Goal: Task Accomplishment & Management: Manage account settings

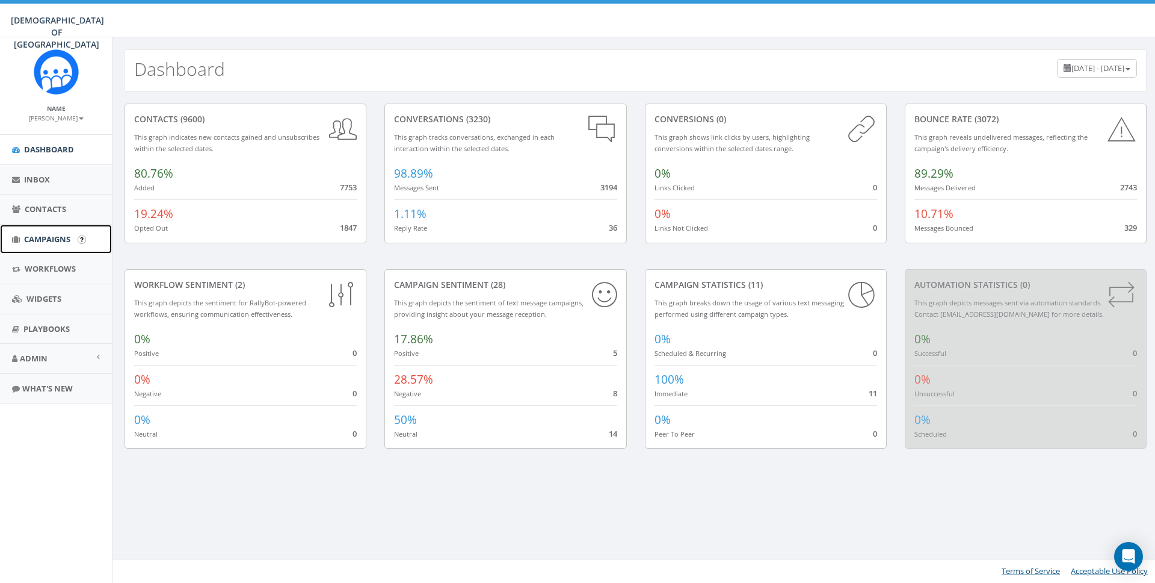
click at [48, 241] on span "Campaigns" at bounding box center [47, 238] width 46 height 11
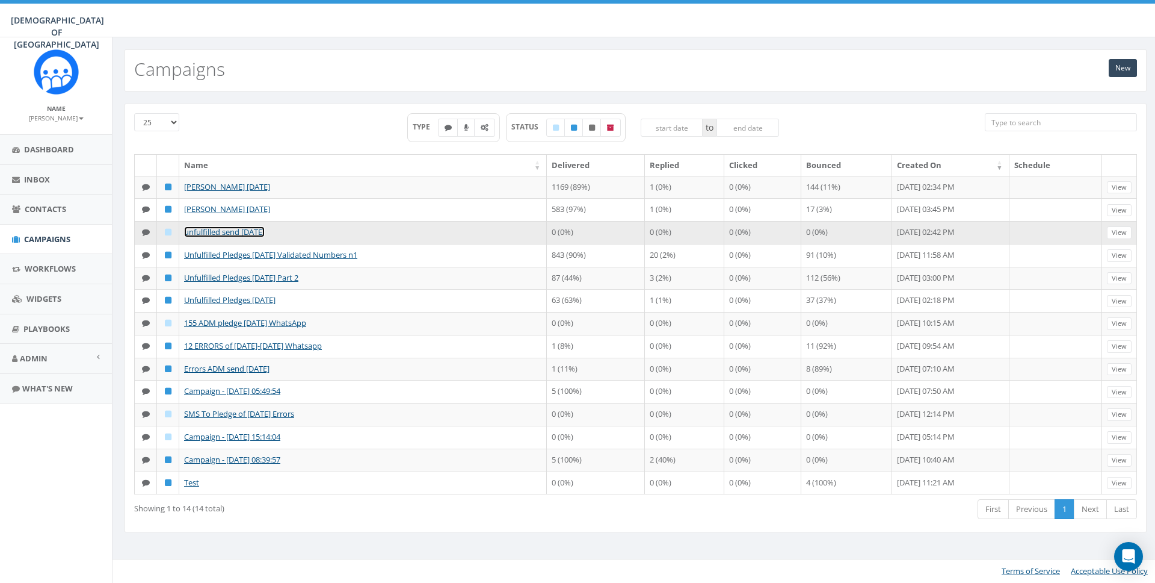
click at [238, 232] on link "unfulfilled send [DATE]" at bounding box center [224, 231] width 81 height 11
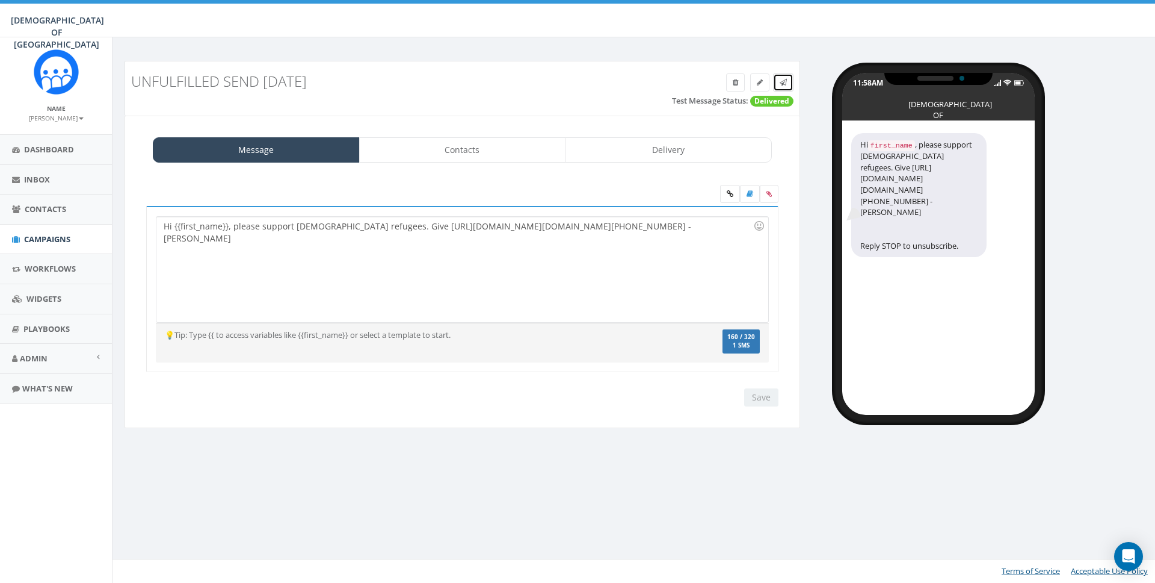
click at [785, 81] on icon at bounding box center [783, 82] width 7 height 7
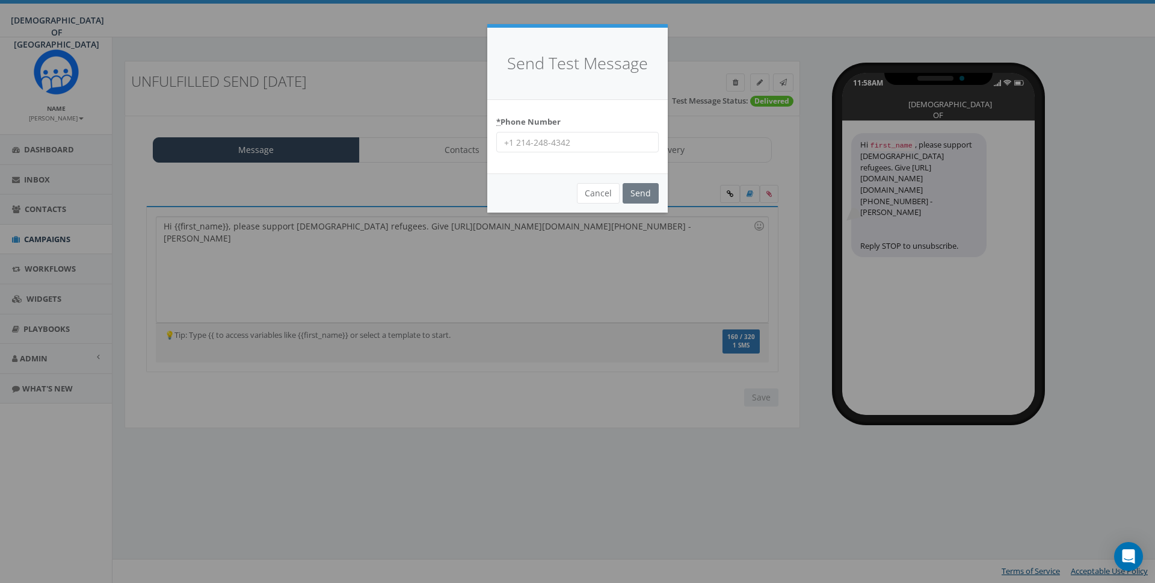
click at [559, 149] on input "* Phone Number" at bounding box center [577, 142] width 162 height 20
type input "8587365358"
click at [637, 196] on input "Send" at bounding box center [641, 193] width 36 height 20
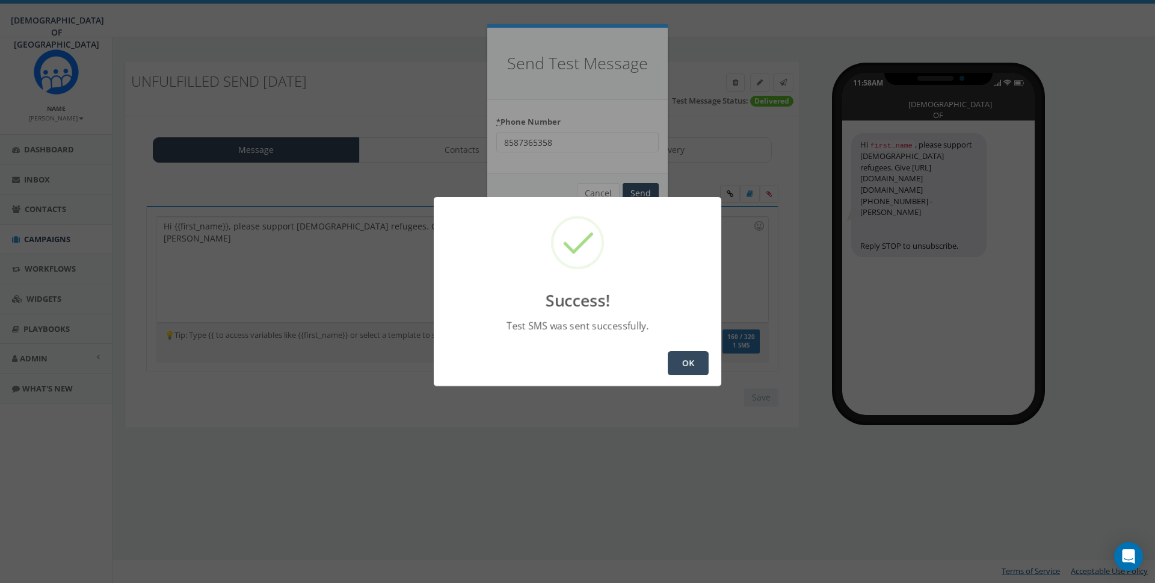
click at [676, 356] on button "OK" at bounding box center [688, 363] width 41 height 24
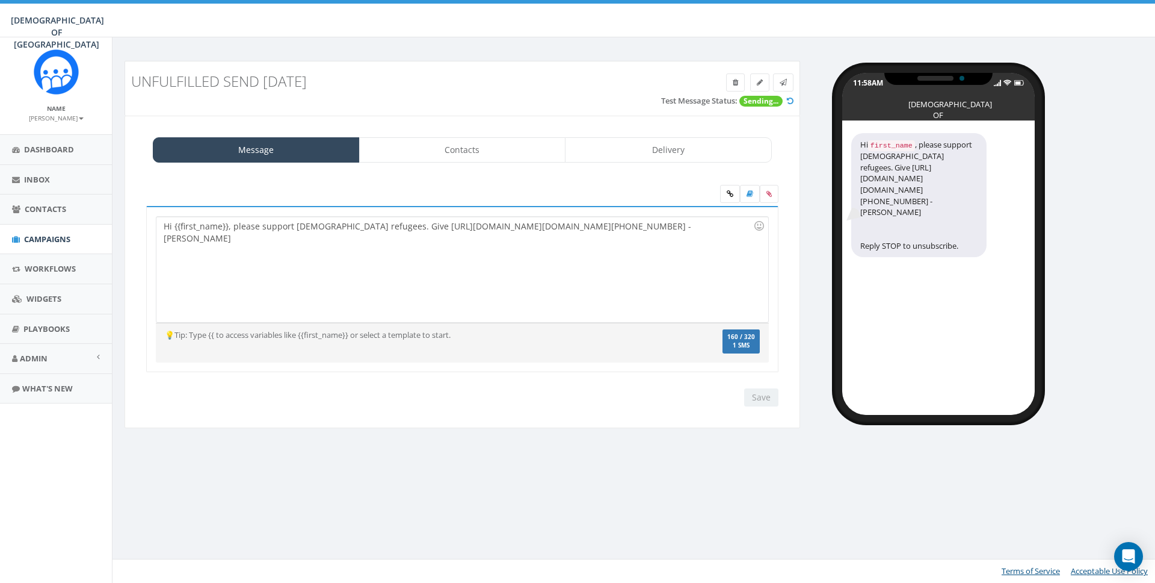
click at [622, 289] on div "Hi {{first_name}}, please support [DEMOGRAPHIC_DATA] refugees. Give [URL][DOMAI…" at bounding box center [461, 269] width 611 height 105
click at [618, 223] on div "Hi {{first_name}}, please support [DEMOGRAPHIC_DATA] refugees. Give [URL][DOMAI…" at bounding box center [461, 269] width 611 height 105
click at [785, 84] on icon at bounding box center [783, 82] width 7 height 7
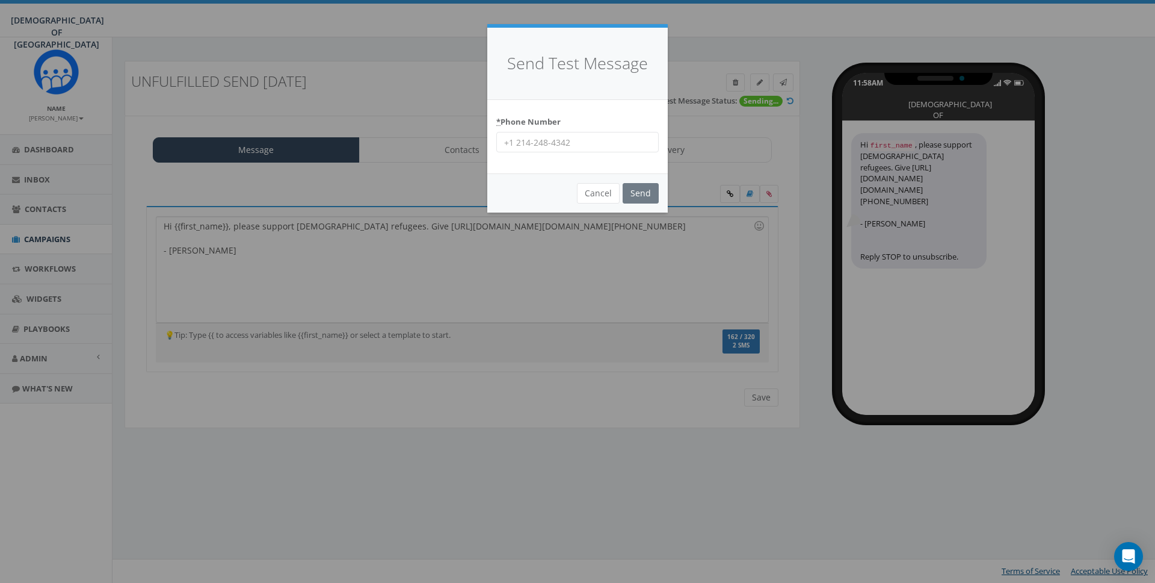
click at [586, 139] on input "* Phone Number" at bounding box center [577, 142] width 162 height 20
type input "8587365358"
click at [650, 185] on input "Send" at bounding box center [641, 193] width 36 height 20
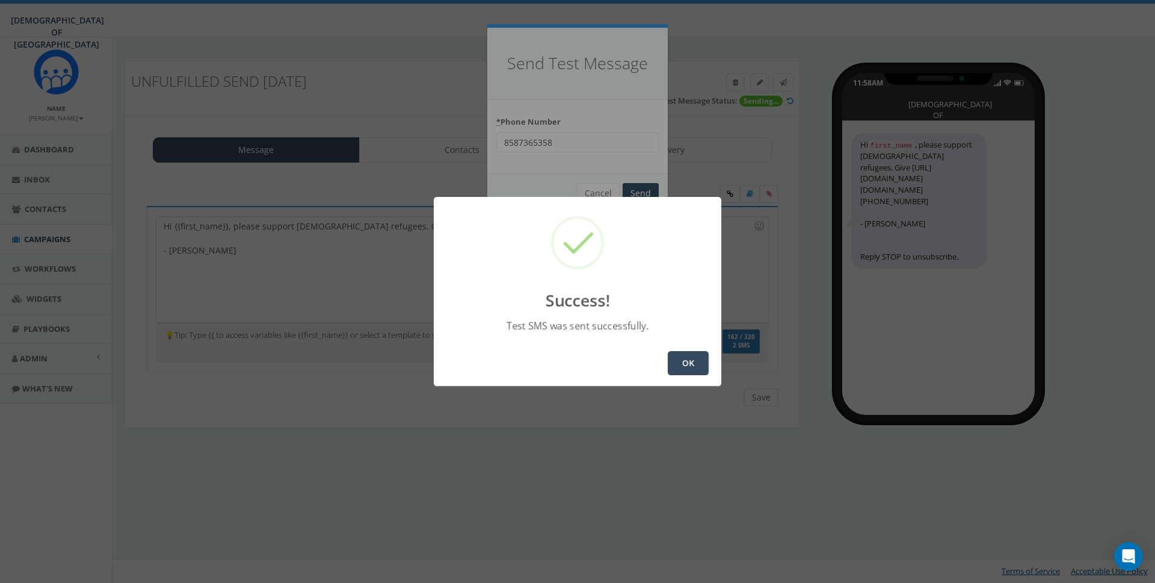
click at [670, 353] on button "OK" at bounding box center [688, 363] width 41 height 24
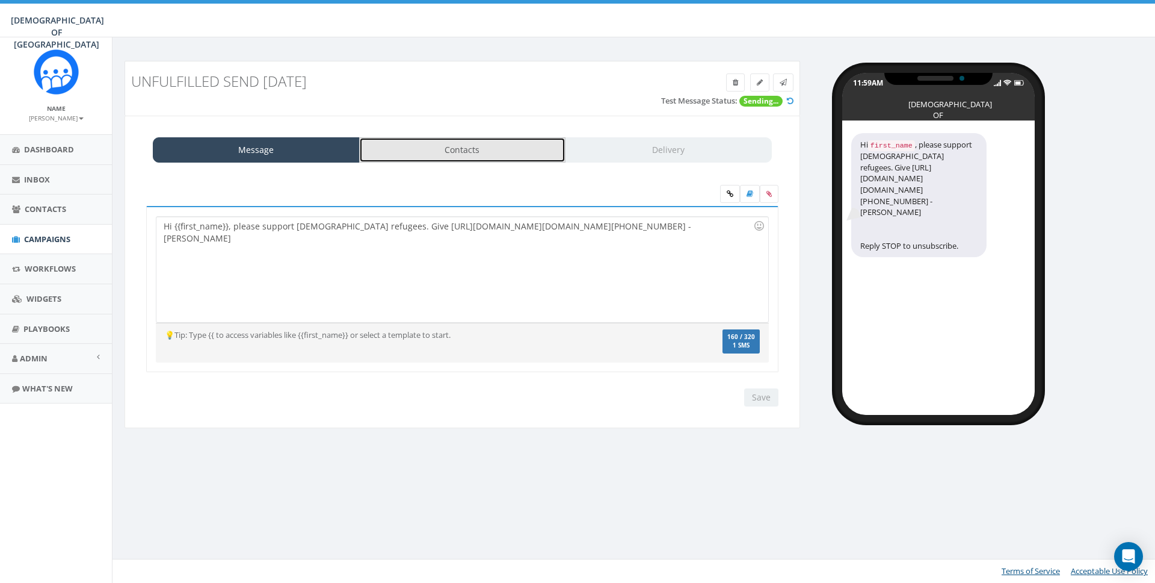
click at [487, 158] on link "Contacts" at bounding box center [462, 149] width 207 height 25
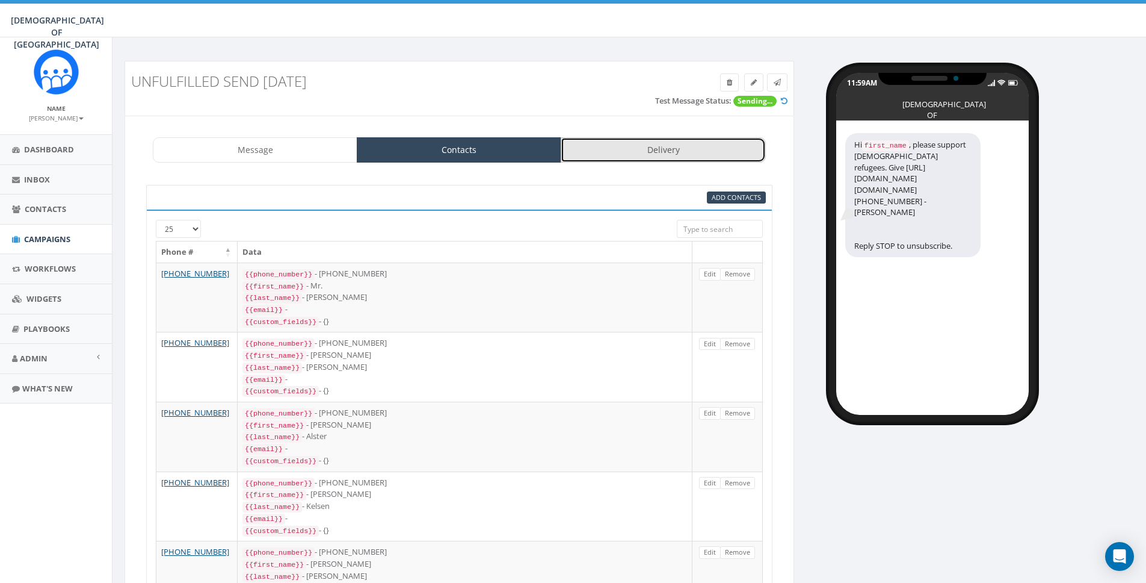
click at [627, 157] on link "Delivery" at bounding box center [663, 149] width 205 height 25
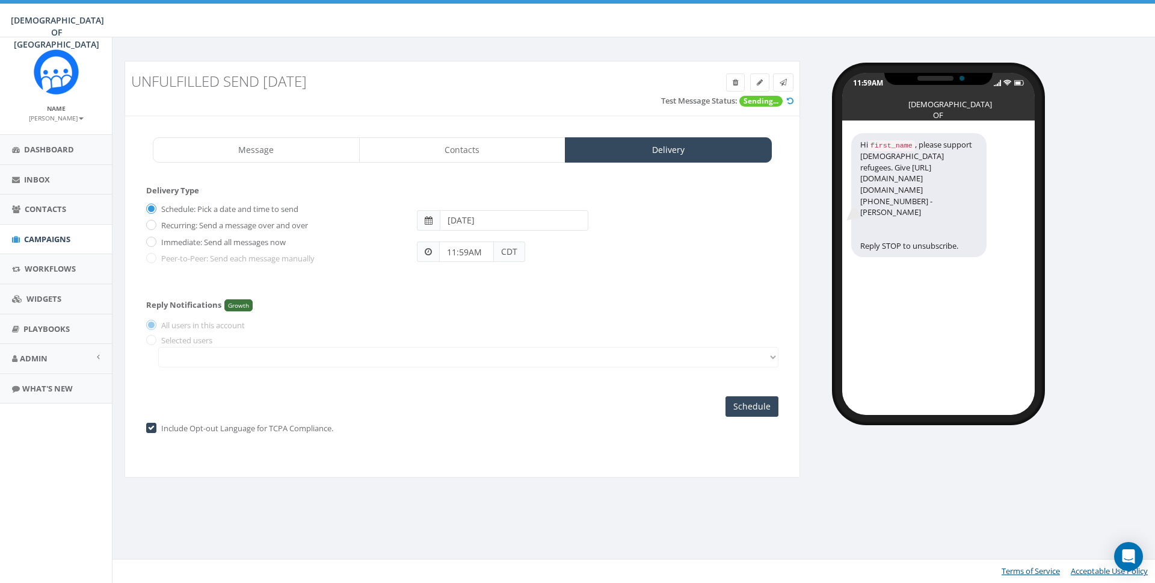
click at [189, 211] on label "Schedule: Pick a date and time to send" at bounding box center [228, 209] width 140 height 12
click at [154, 211] on input "Schedule: Pick a date and time to send" at bounding box center [150, 209] width 8 height 8
click at [747, 412] on input "Schedule" at bounding box center [752, 406] width 53 height 20
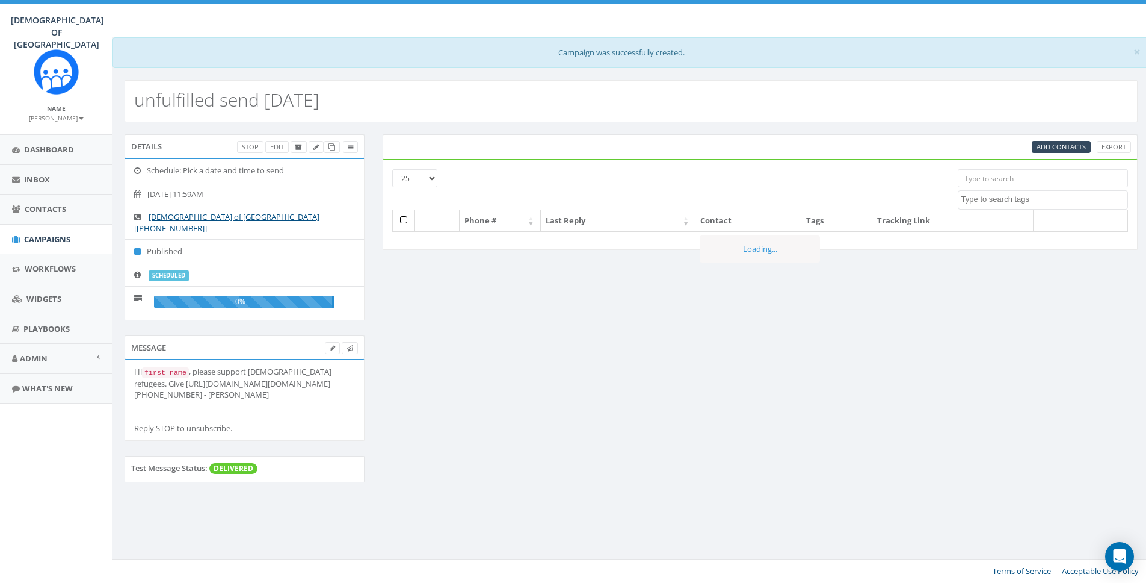
select select
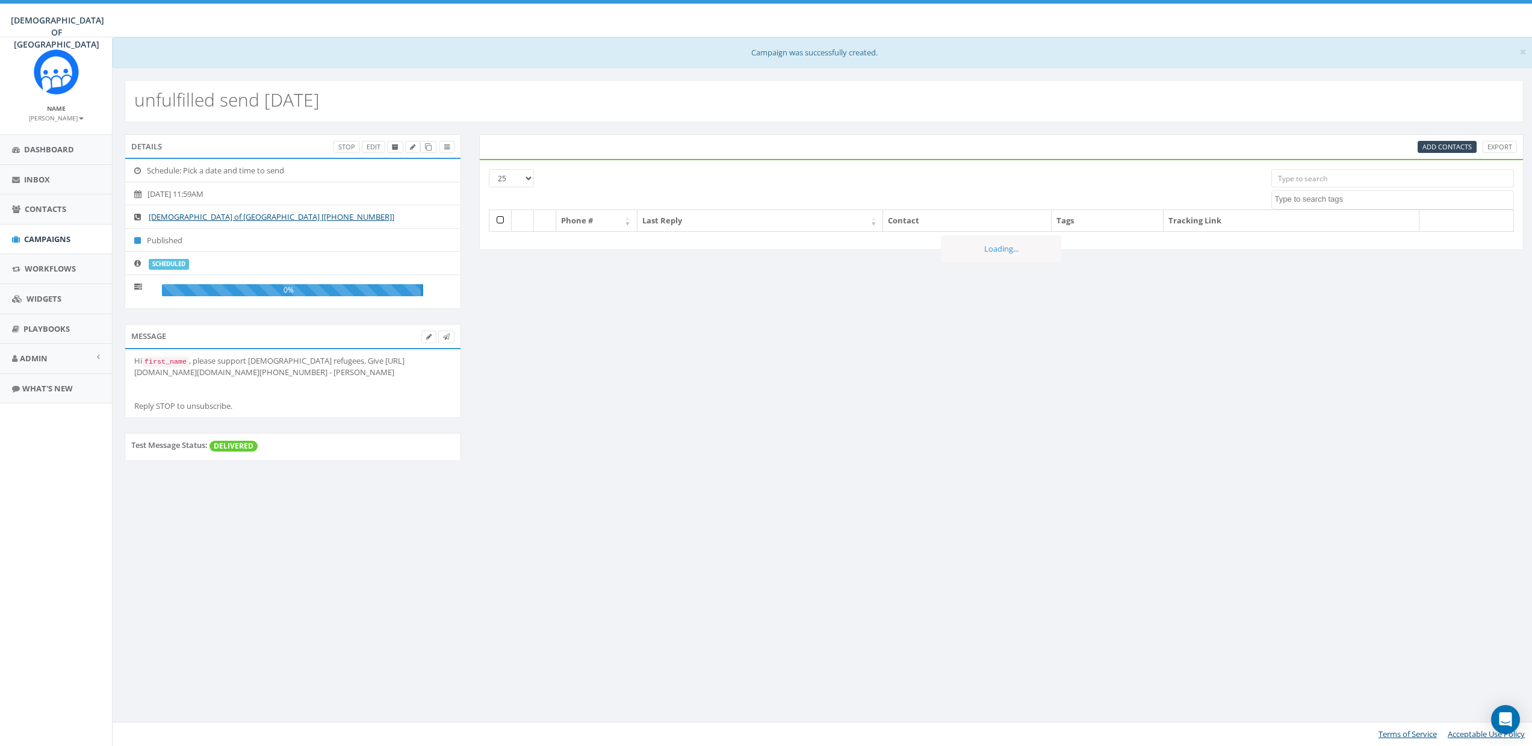
select select
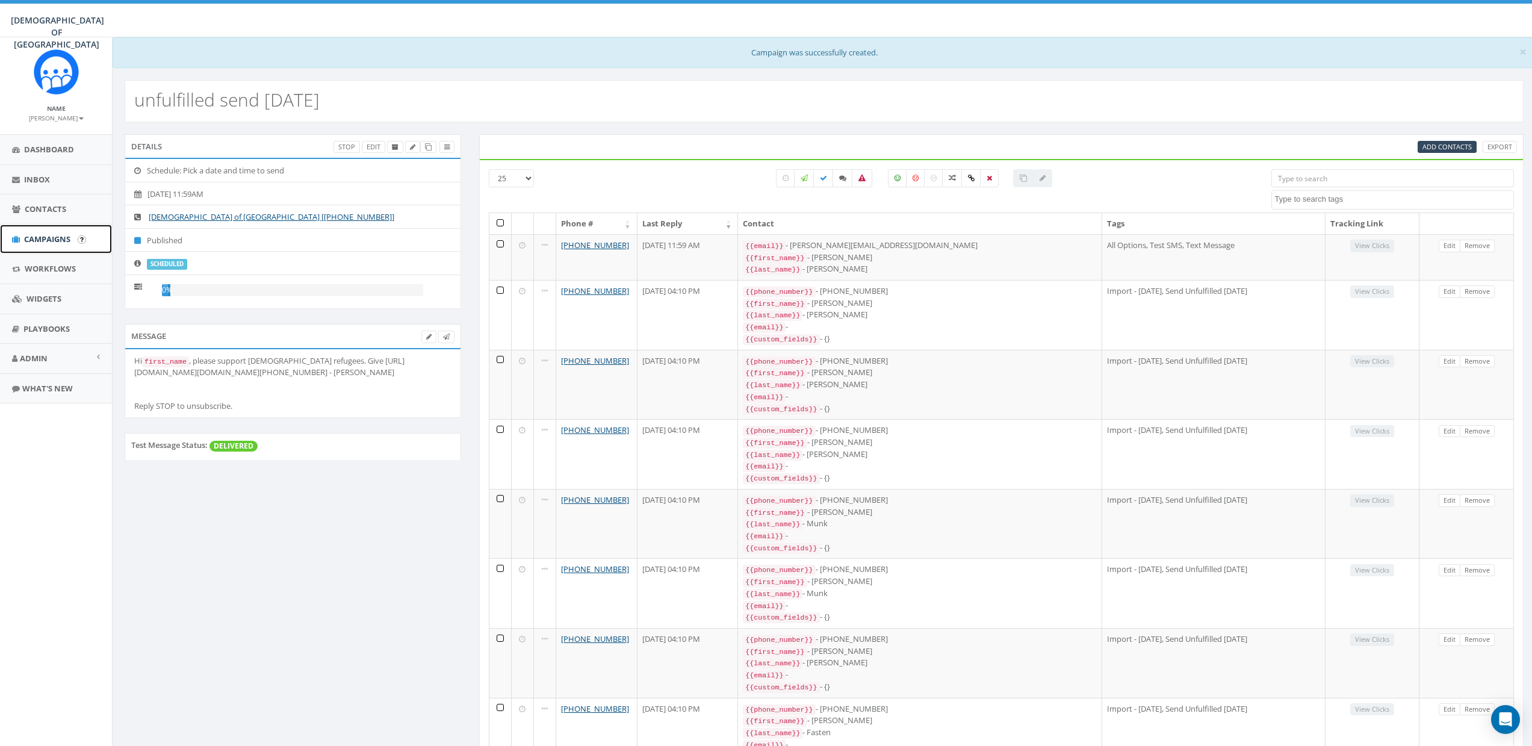
click at [46, 235] on span "Campaigns" at bounding box center [47, 238] width 46 height 11
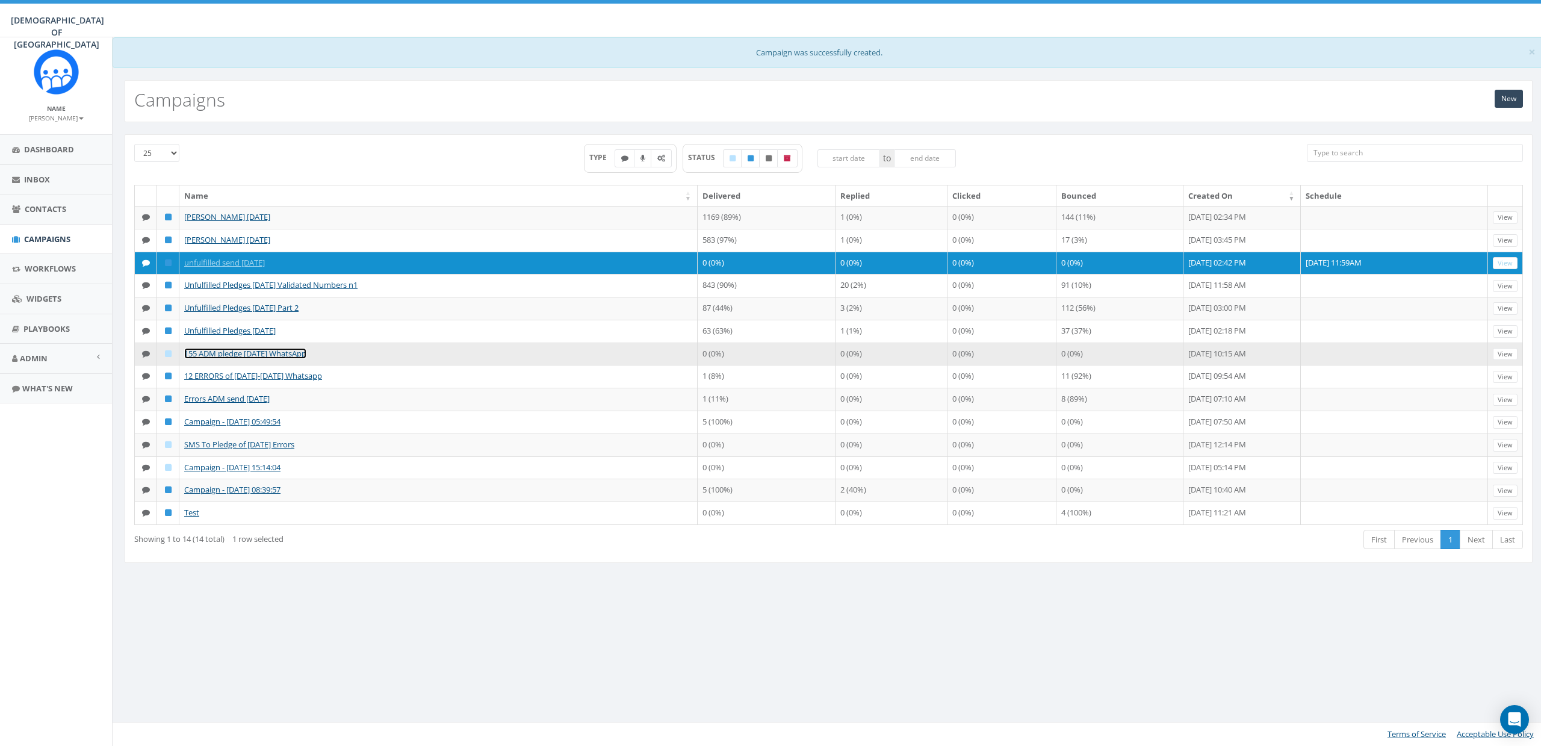
click at [206, 357] on link "155 ADM pledge [DATE] WhatsApp" at bounding box center [245, 353] width 122 height 11
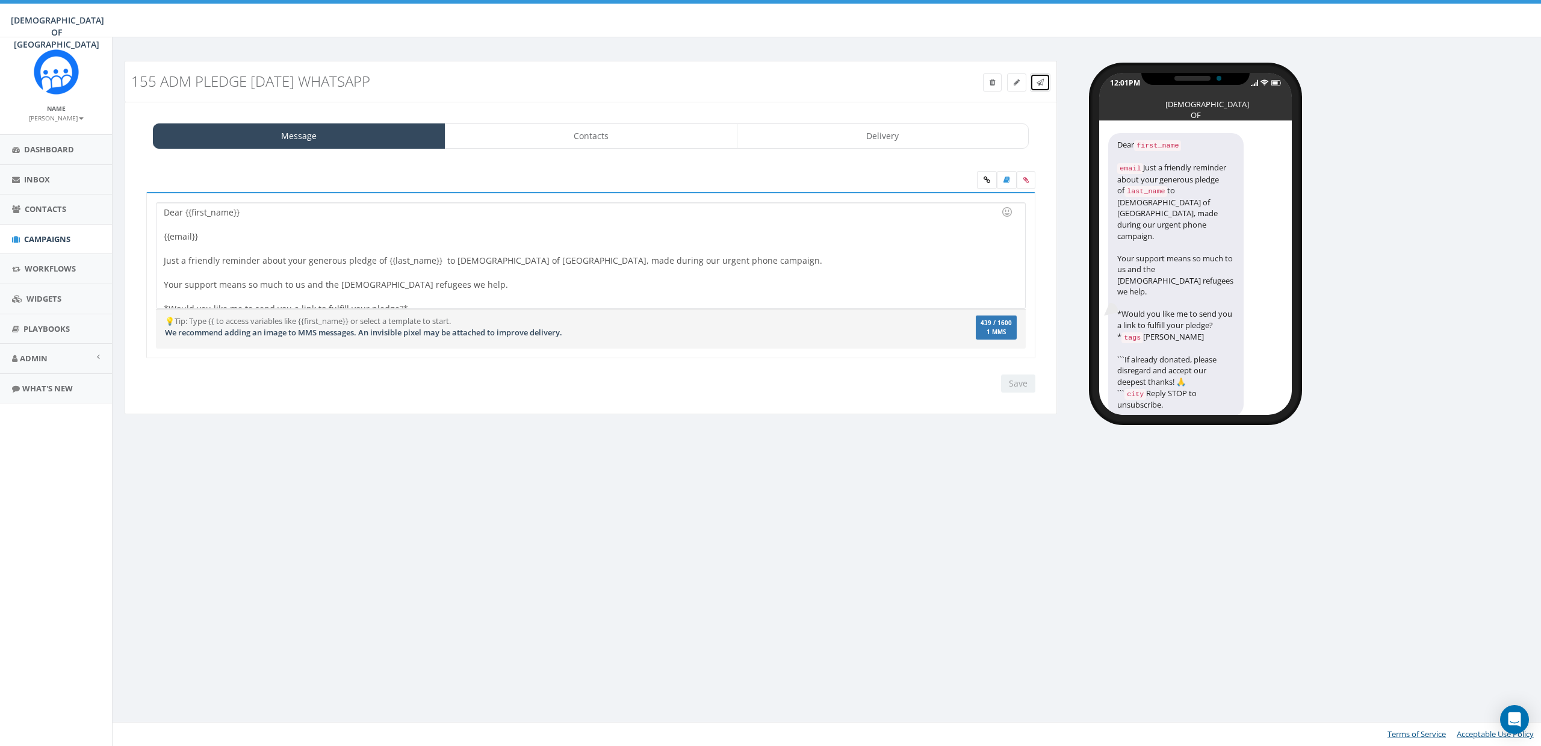
click at [1040, 80] on icon at bounding box center [1039, 82] width 7 height 7
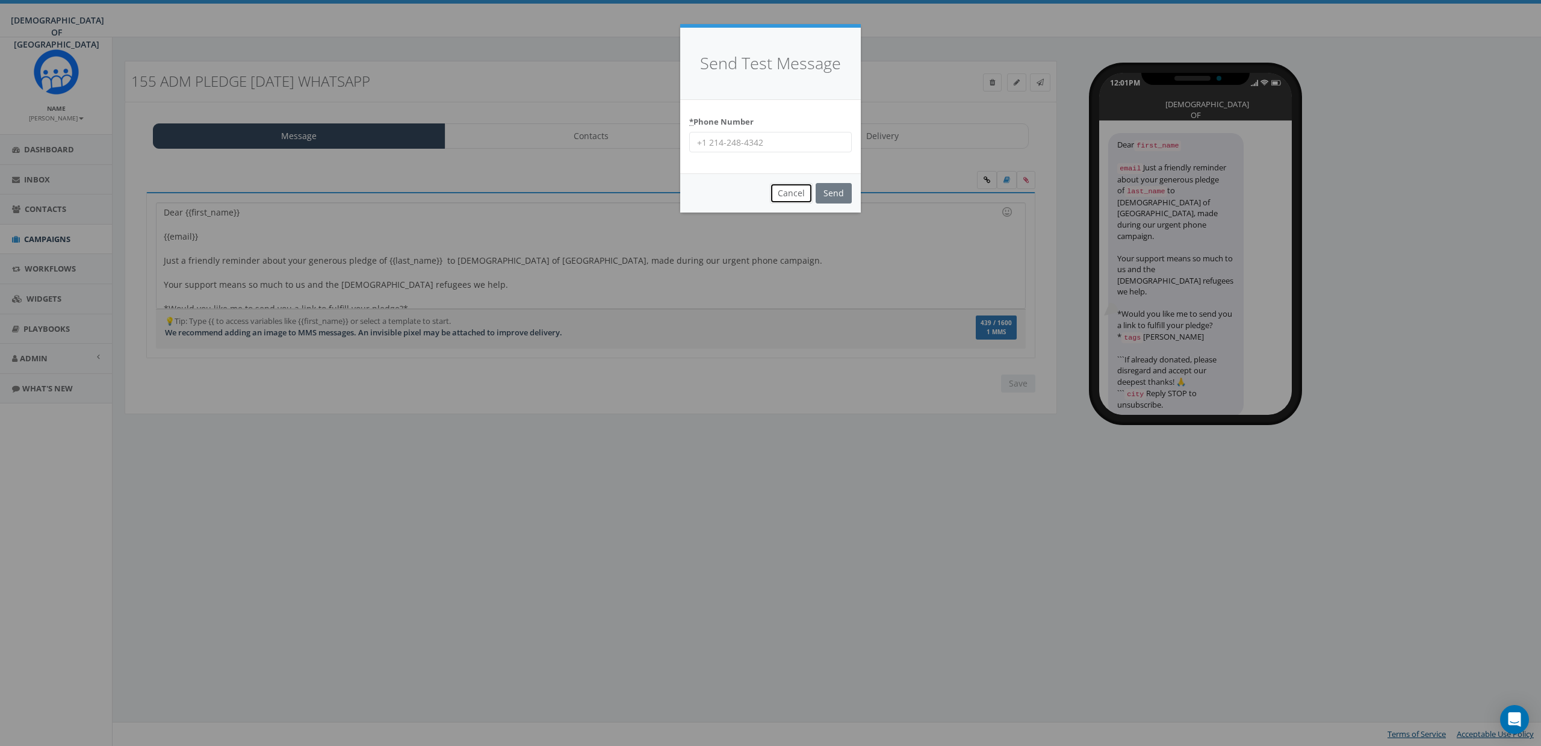
click at [781, 190] on button "Cancel" at bounding box center [791, 193] width 43 height 20
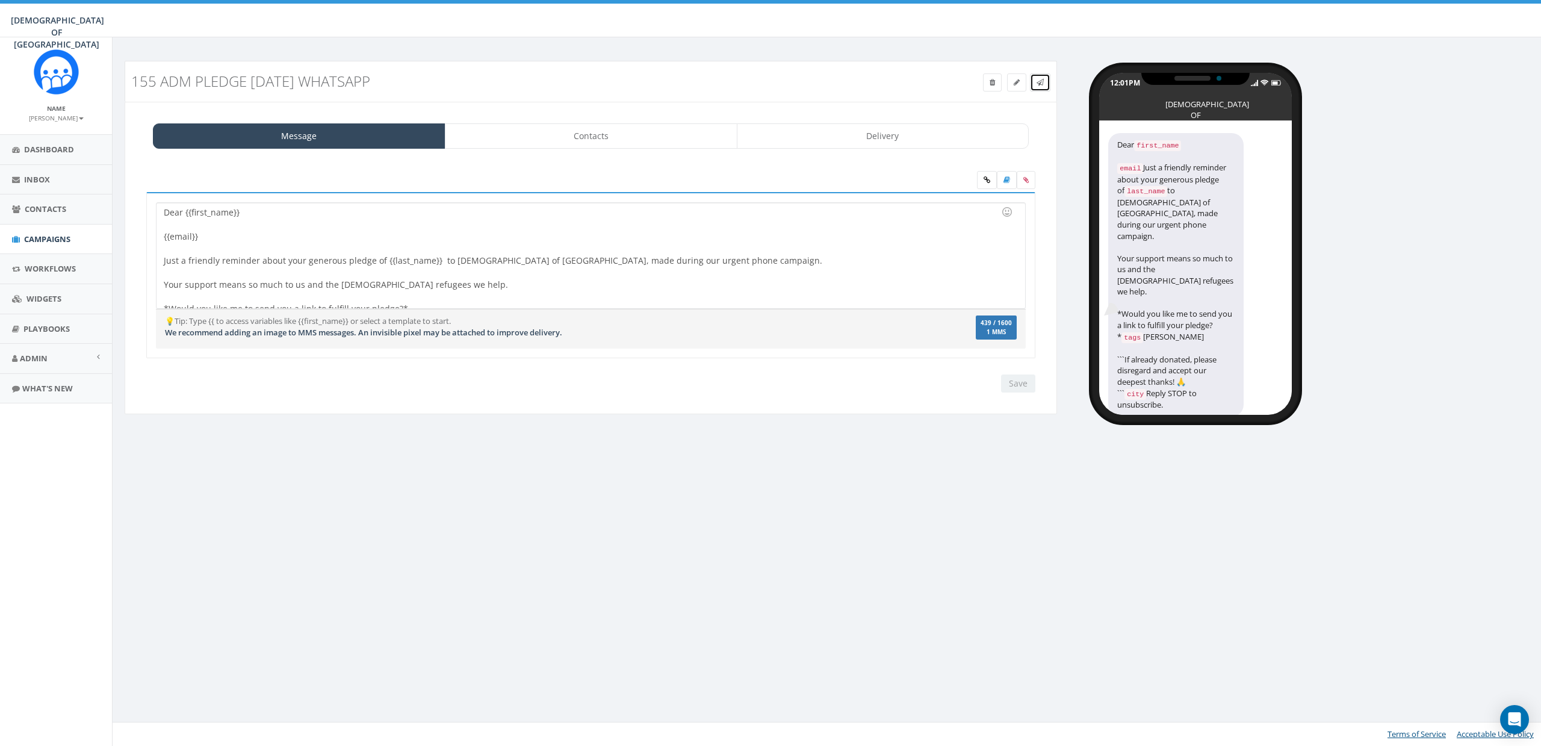
click at [1039, 76] on link at bounding box center [1040, 82] width 20 height 18
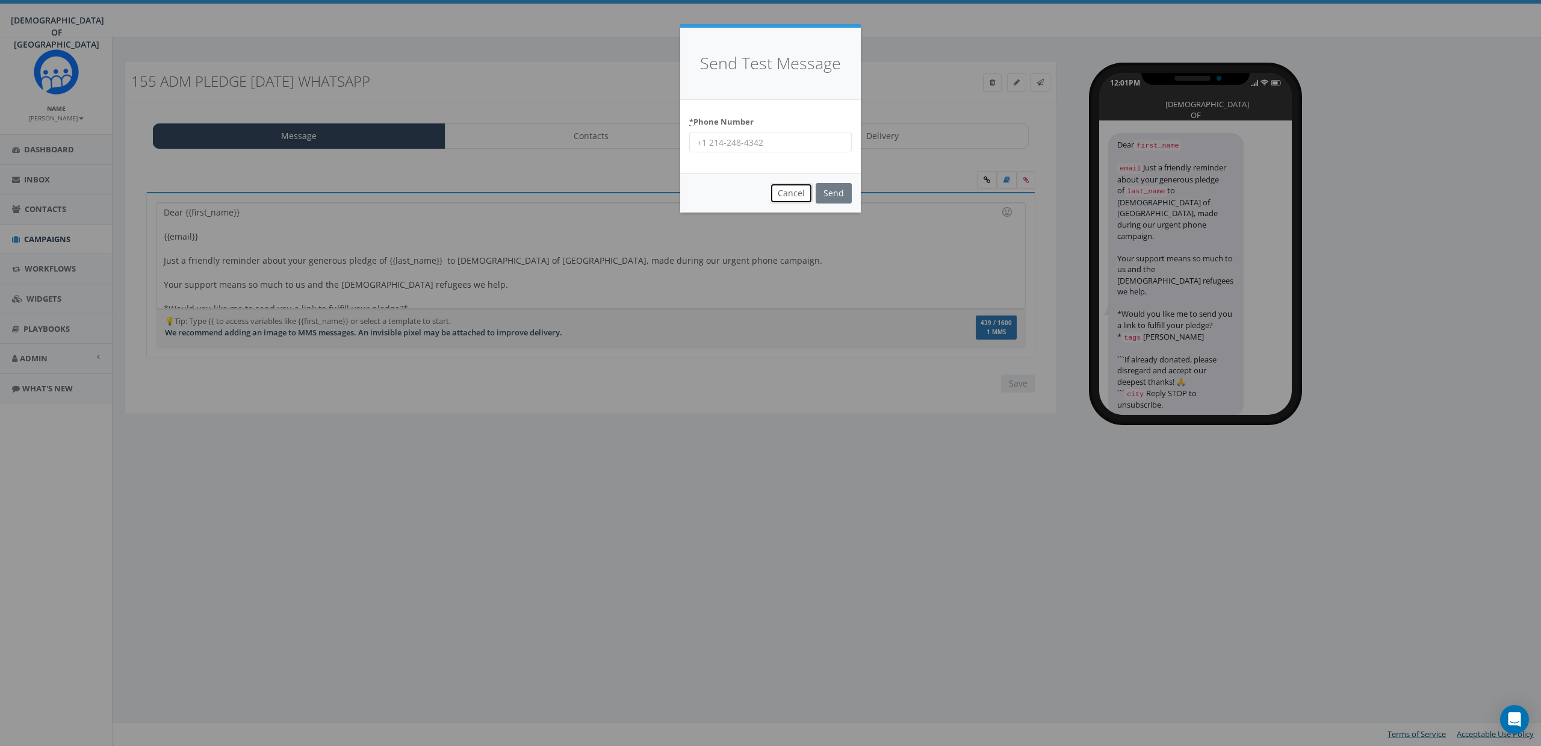
click at [797, 197] on button "Cancel" at bounding box center [791, 193] width 43 height 20
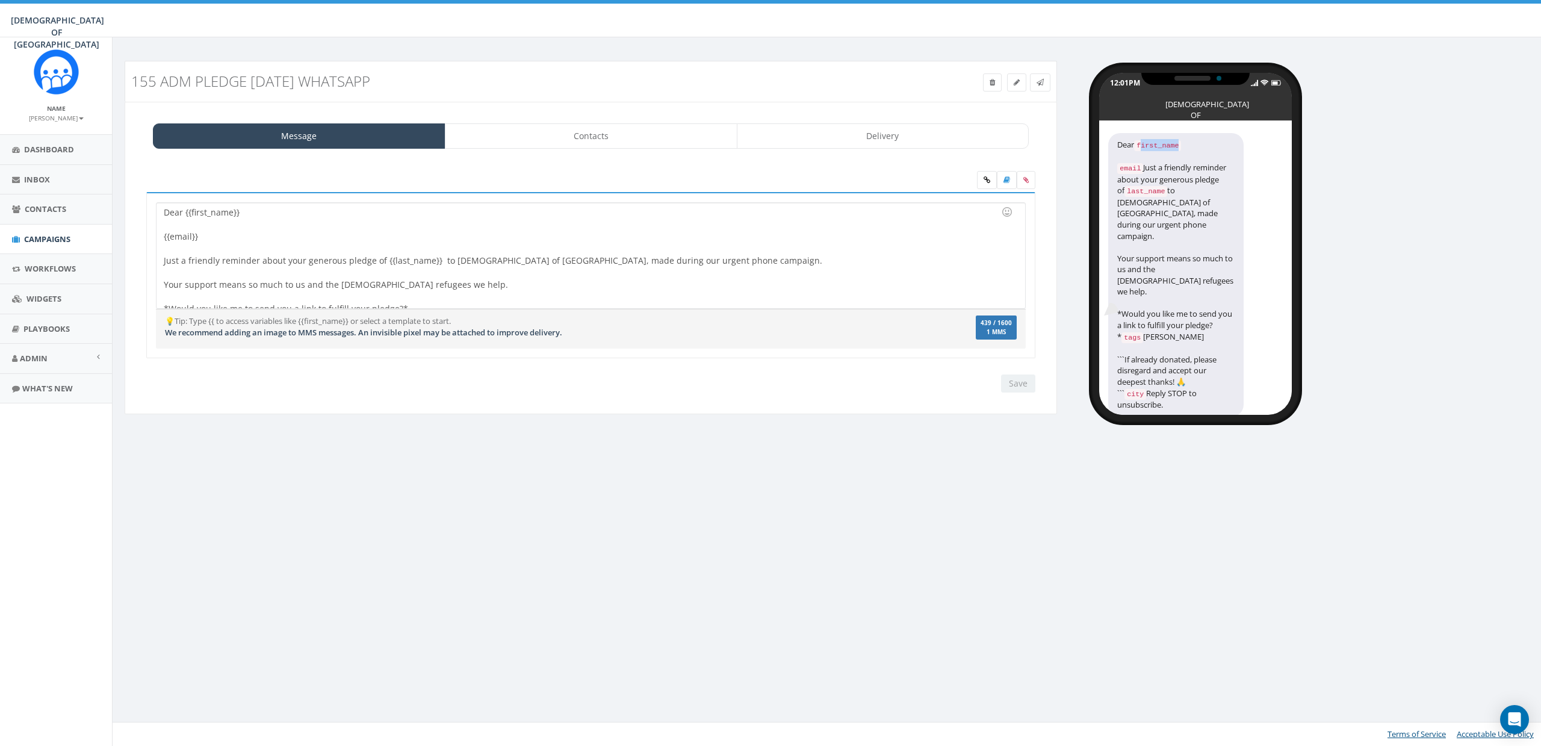
drag, startPoint x: 1142, startPoint y: 144, endPoint x: 1182, endPoint y: 143, distance: 40.3
click at [1181, 143] on code "first_name" at bounding box center [1157, 145] width 47 height 11
click at [1128, 164] on code "email" at bounding box center [1130, 168] width 26 height 11
click at [169, 245] on div at bounding box center [587, 249] width 846 height 12
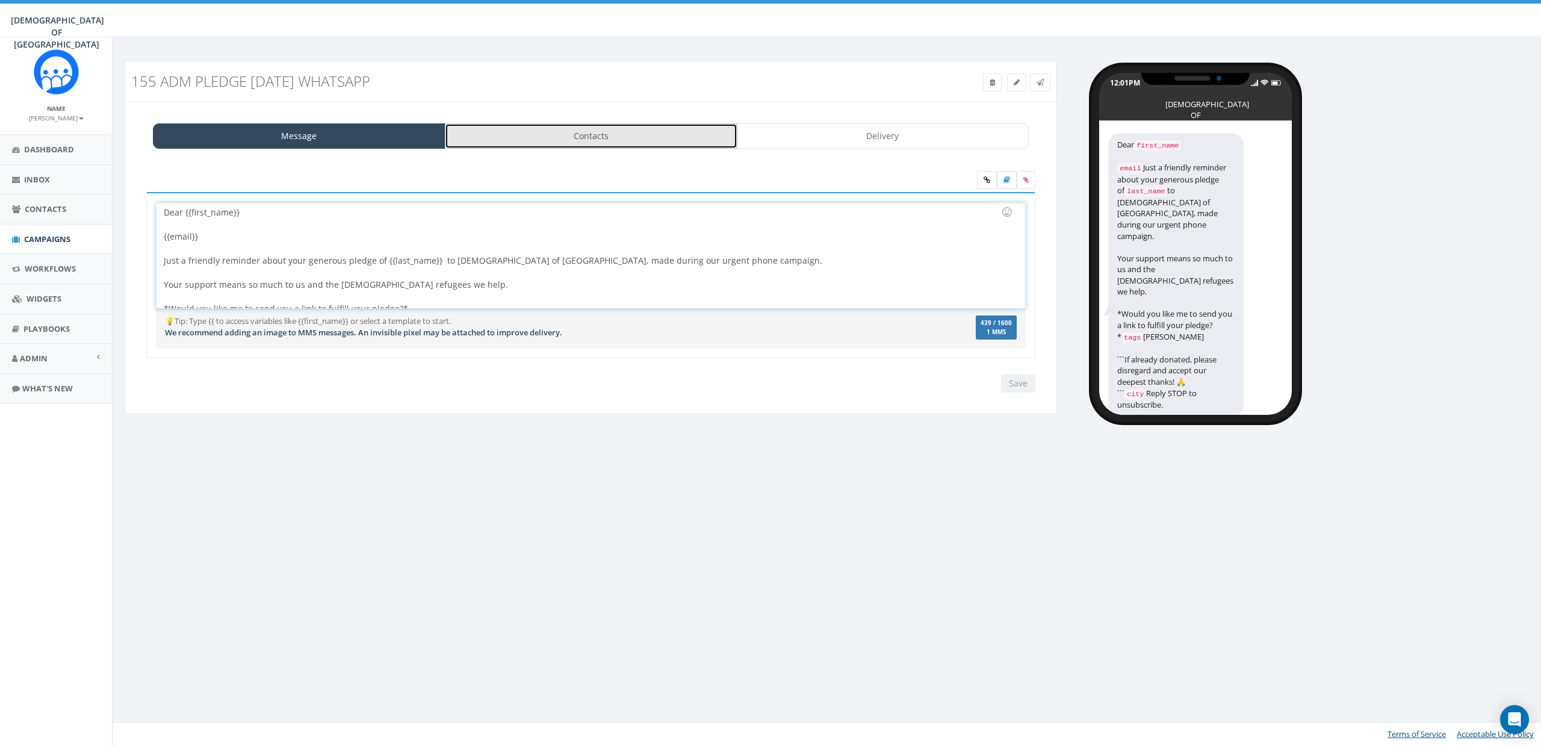
click at [576, 133] on link "Contacts" at bounding box center [591, 135] width 292 height 25
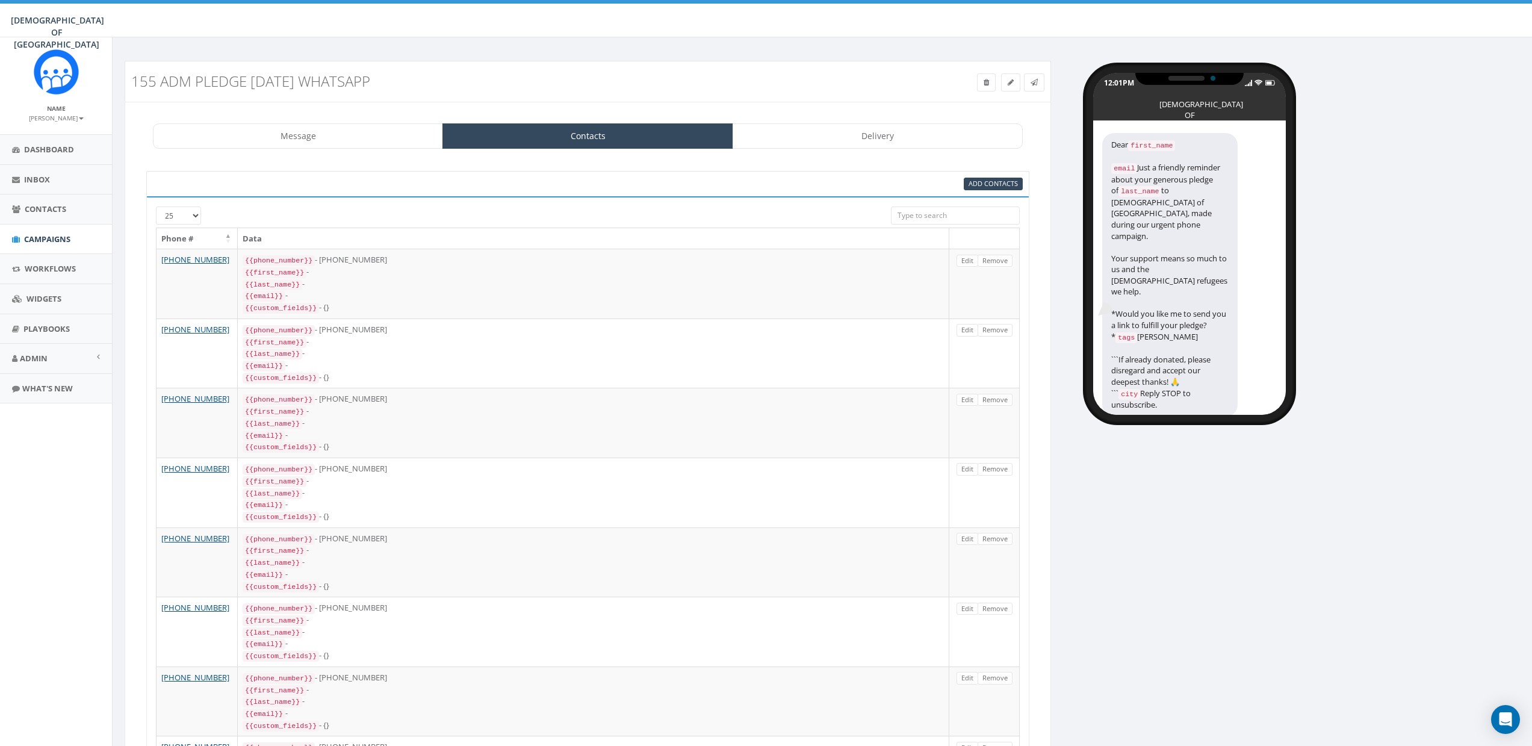
click at [294, 141] on link "Message" at bounding box center [298, 135] width 290 height 25
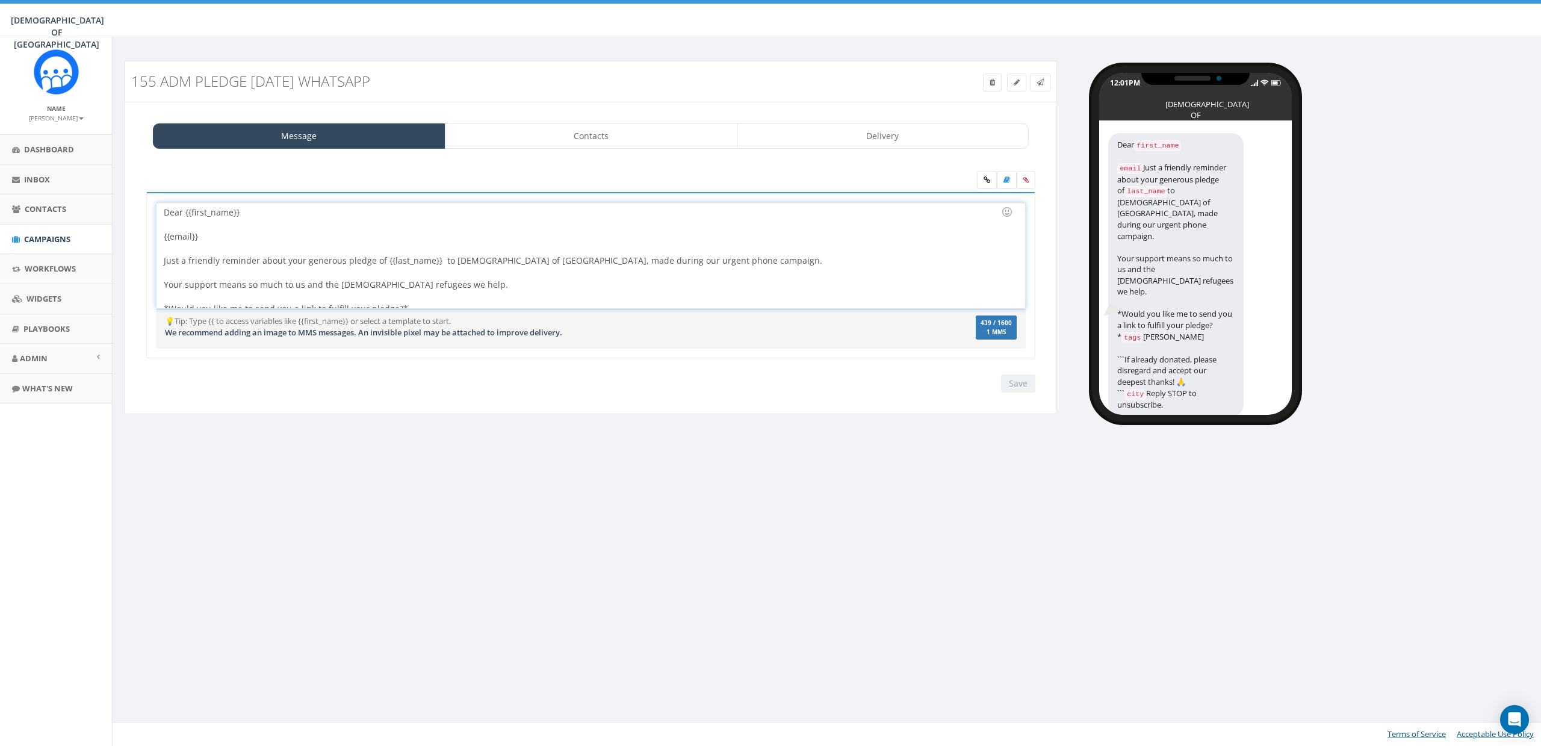
click at [215, 233] on div "Dear {{first_name}} {{email}} Just a friendly reminder about your generous pled…" at bounding box center [590, 255] width 868 height 105
click at [604, 132] on link "Contacts" at bounding box center [591, 135] width 292 height 25
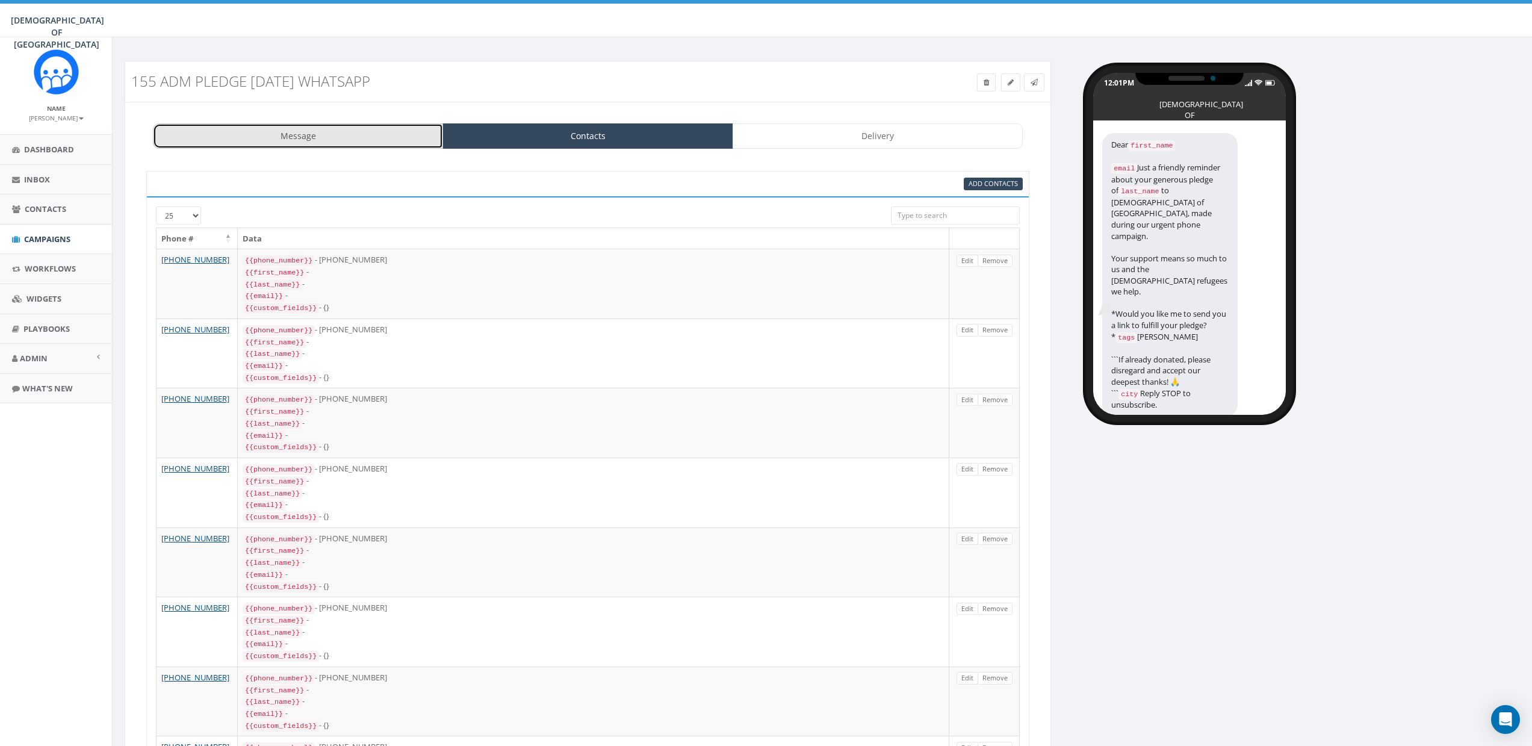
click at [306, 137] on link "Message" at bounding box center [298, 135] width 290 height 25
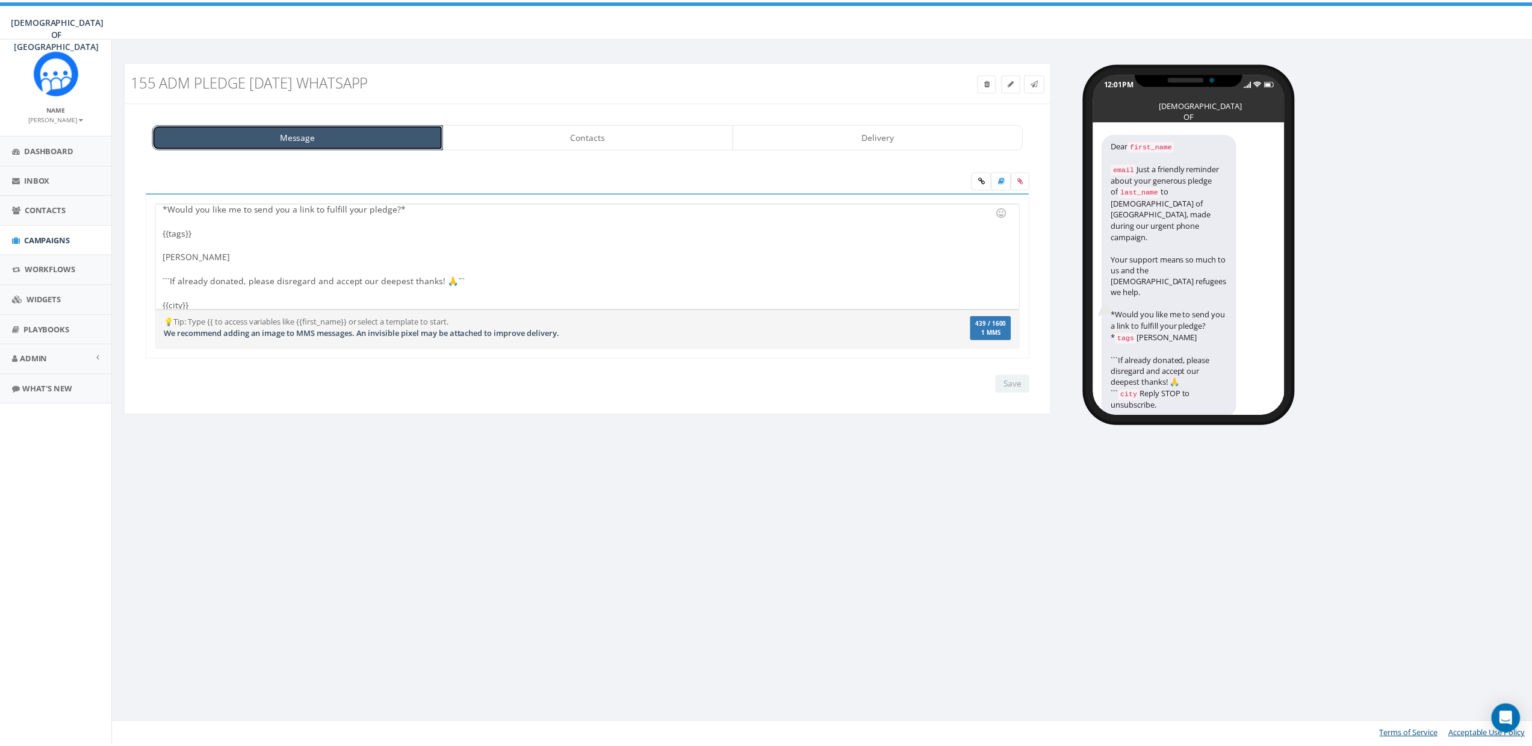
scroll to position [107, 0]
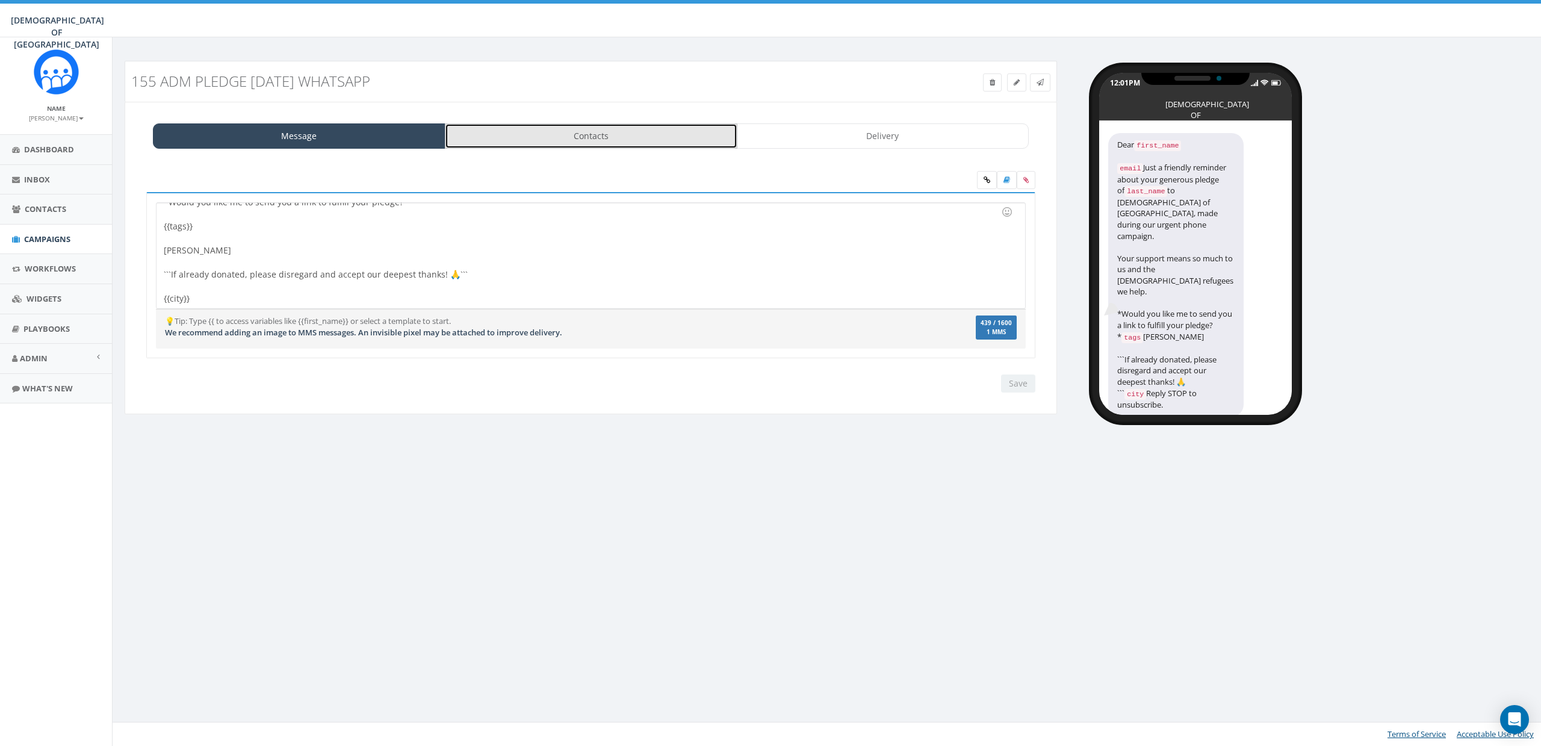
click at [620, 141] on link "Contacts" at bounding box center [591, 135] width 292 height 25
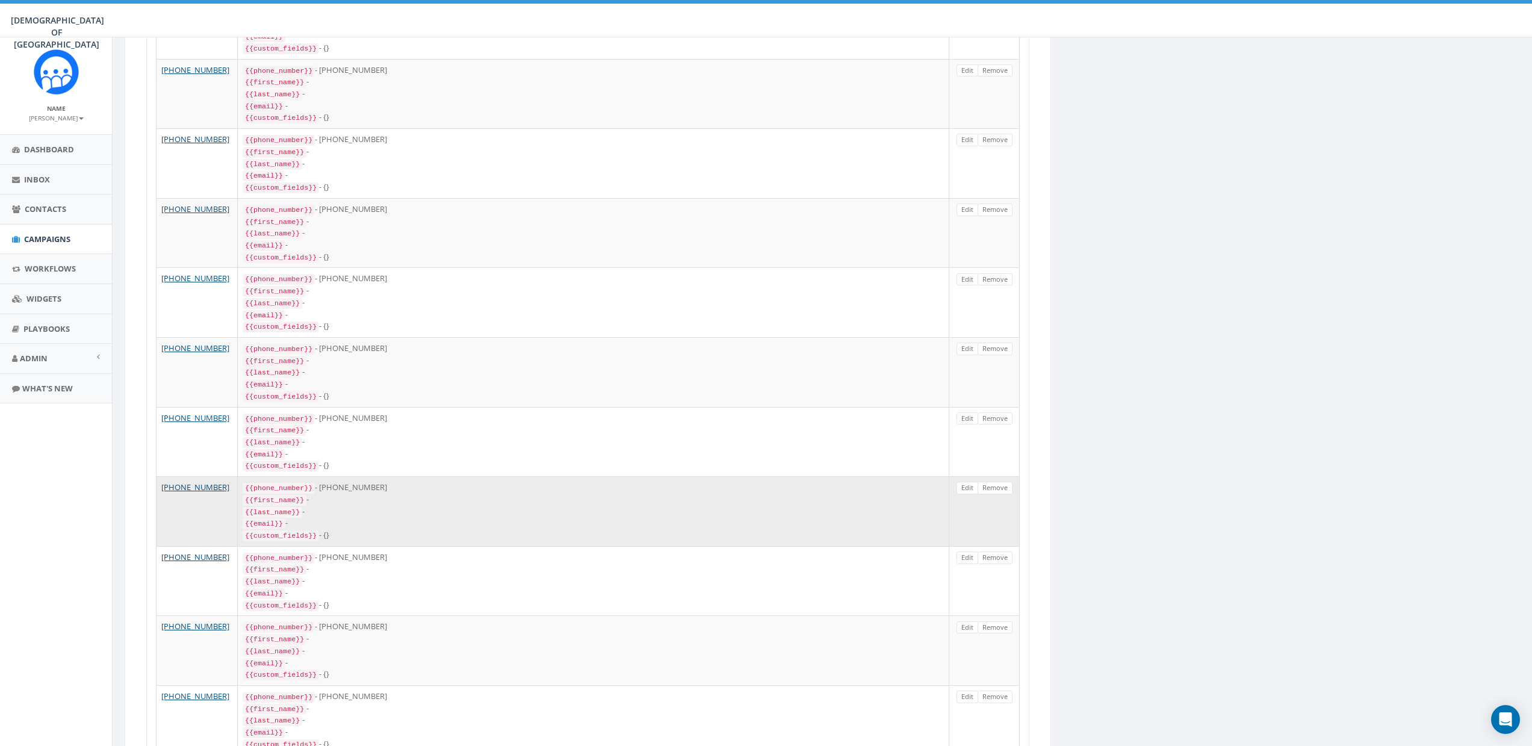
scroll to position [1131, 0]
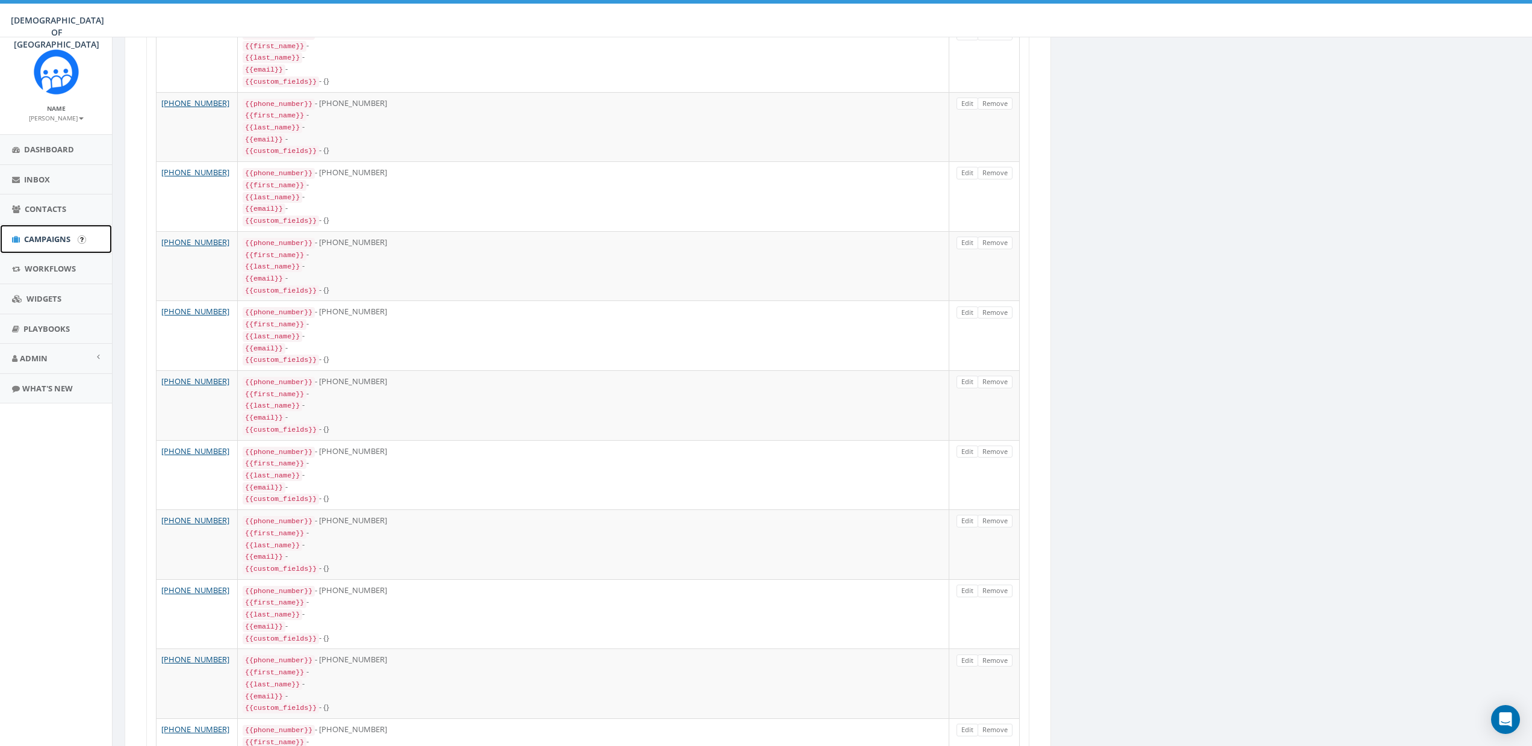
click at [46, 236] on span "Campaigns" at bounding box center [47, 238] width 46 height 11
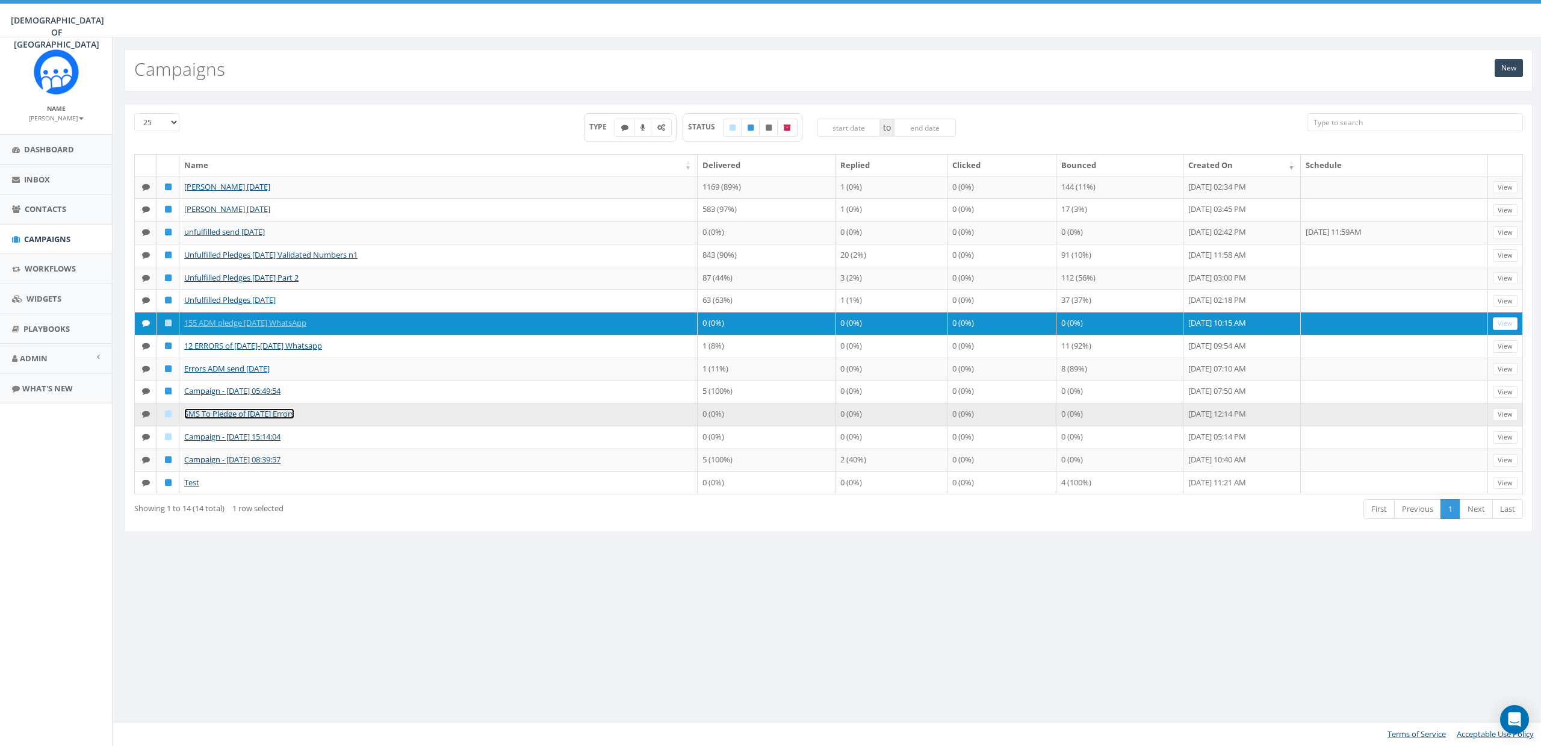
drag, startPoint x: 214, startPoint y: 412, endPoint x: 224, endPoint y: 411, distance: 9.7
click at [215, 412] on link "SMS To Pledge of July 16 Errors" at bounding box center [239, 413] width 110 height 11
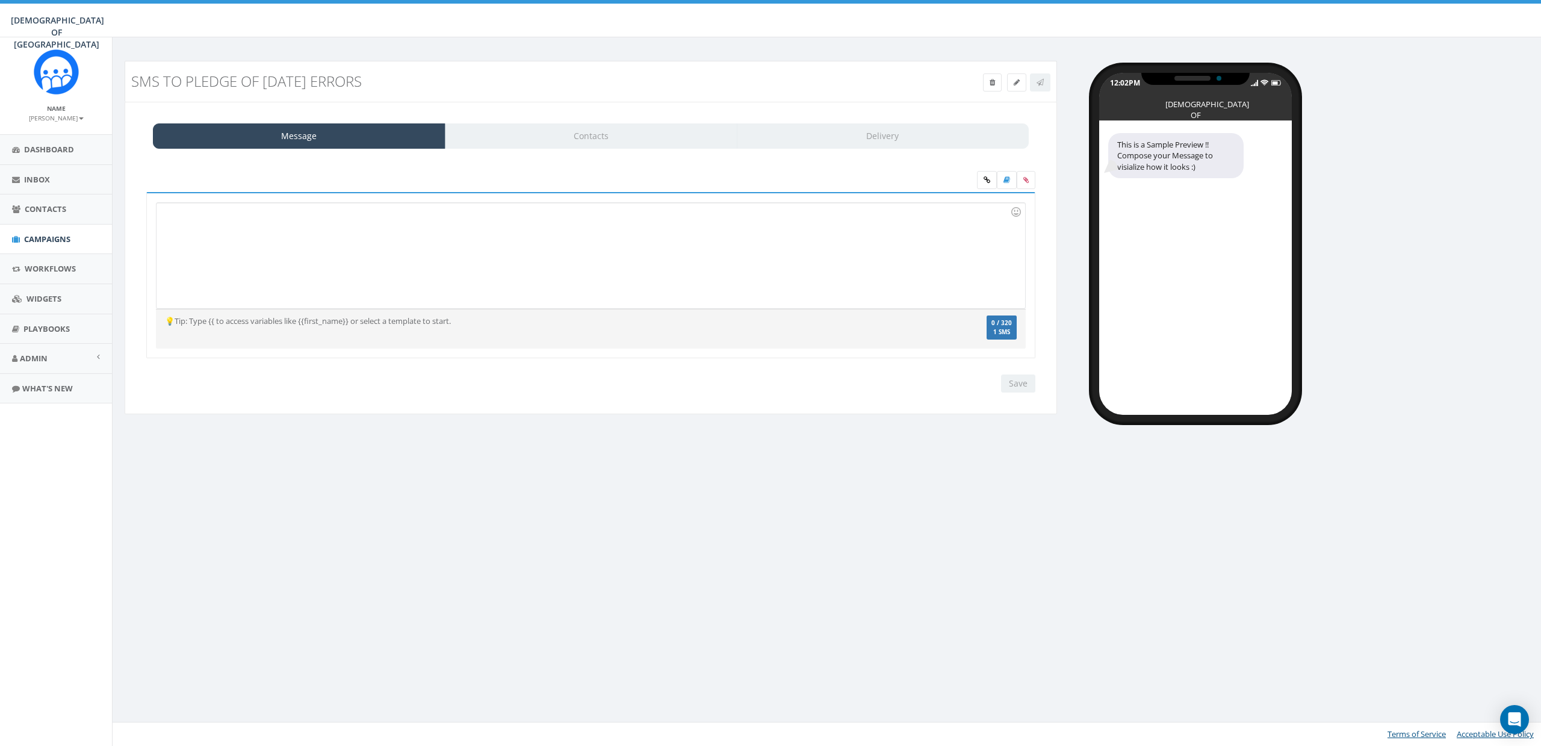
click at [311, 217] on div at bounding box center [590, 255] width 868 height 105
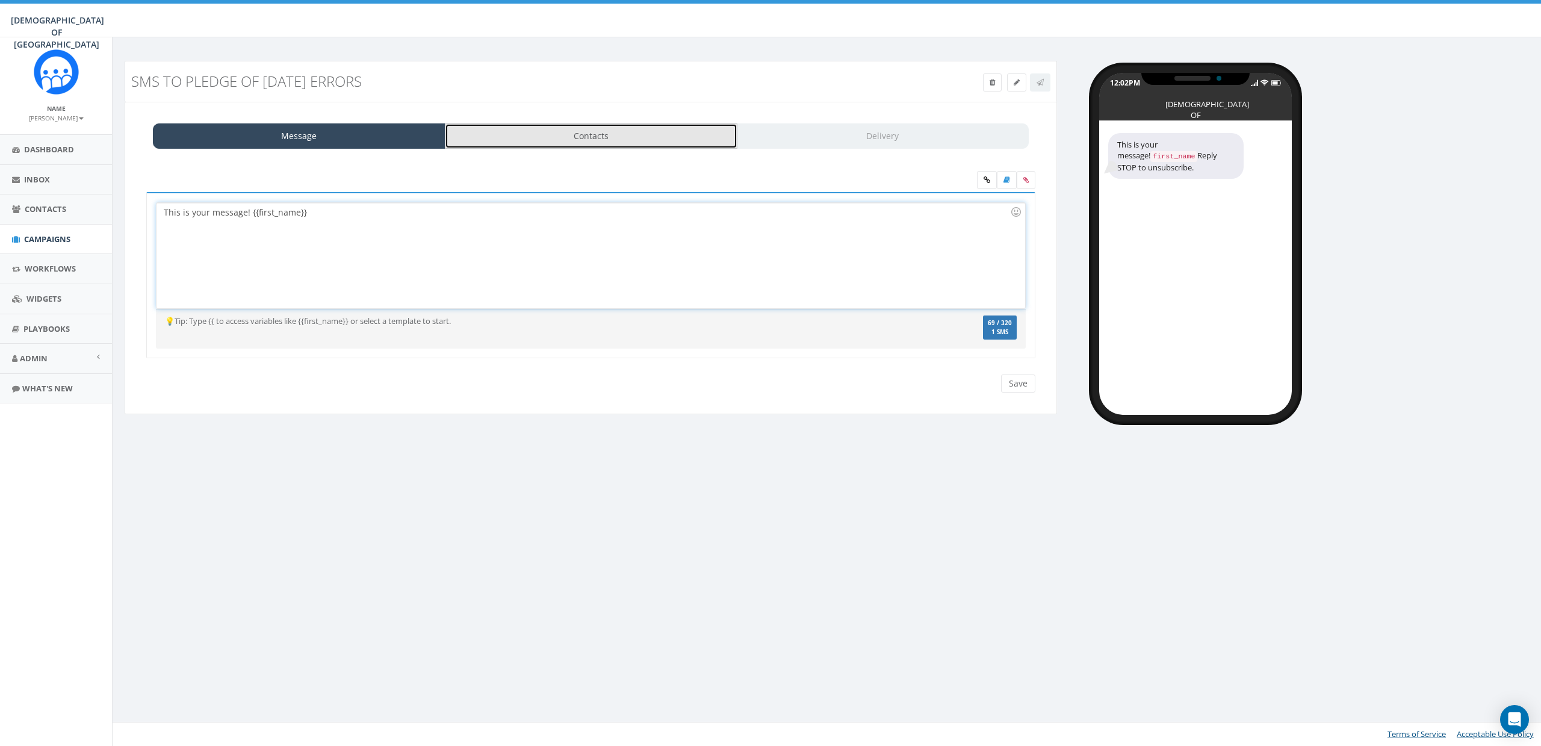
click at [617, 129] on link "Contacts" at bounding box center [591, 135] width 292 height 25
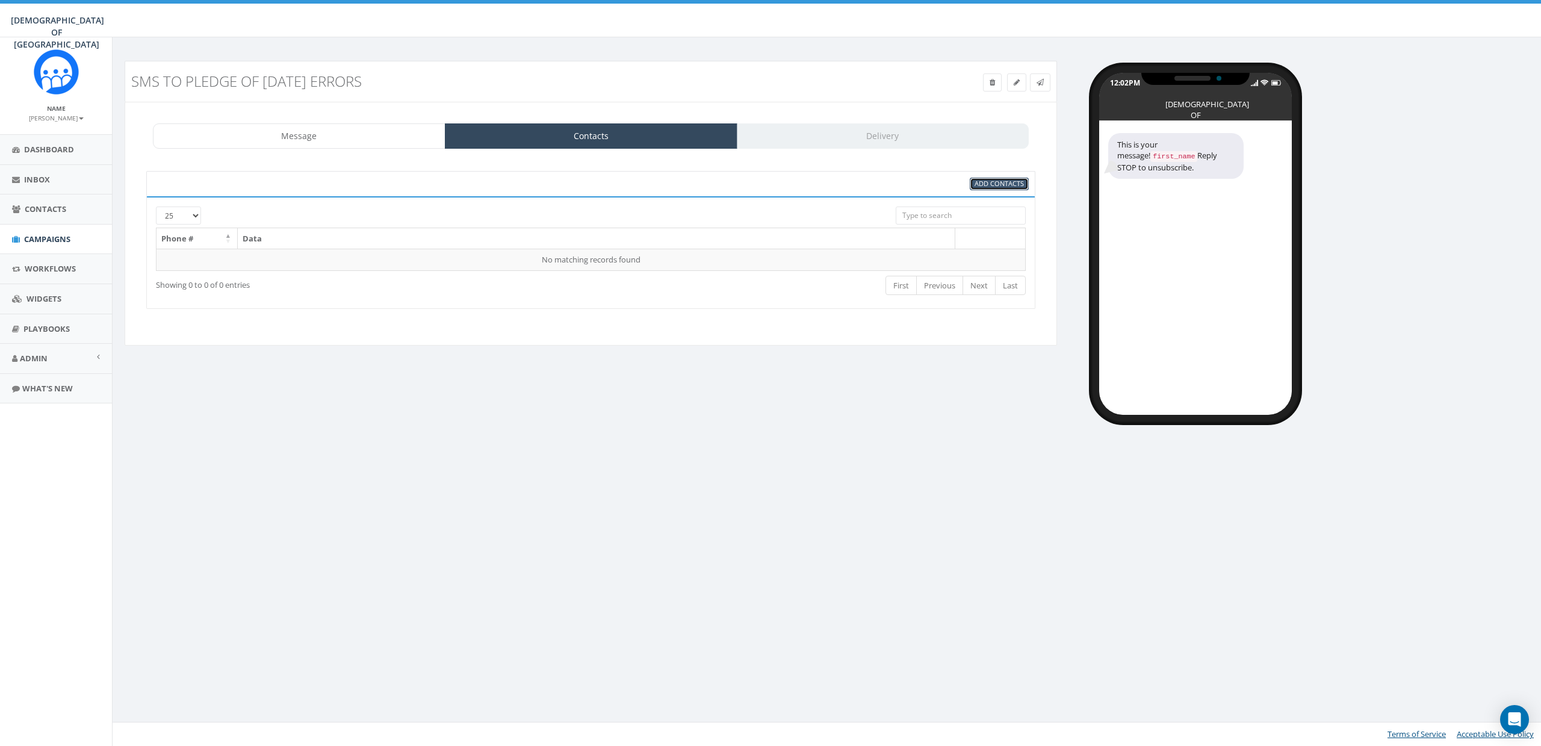
click at [1009, 184] on span "Add Contacts" at bounding box center [998, 183] width 49 height 9
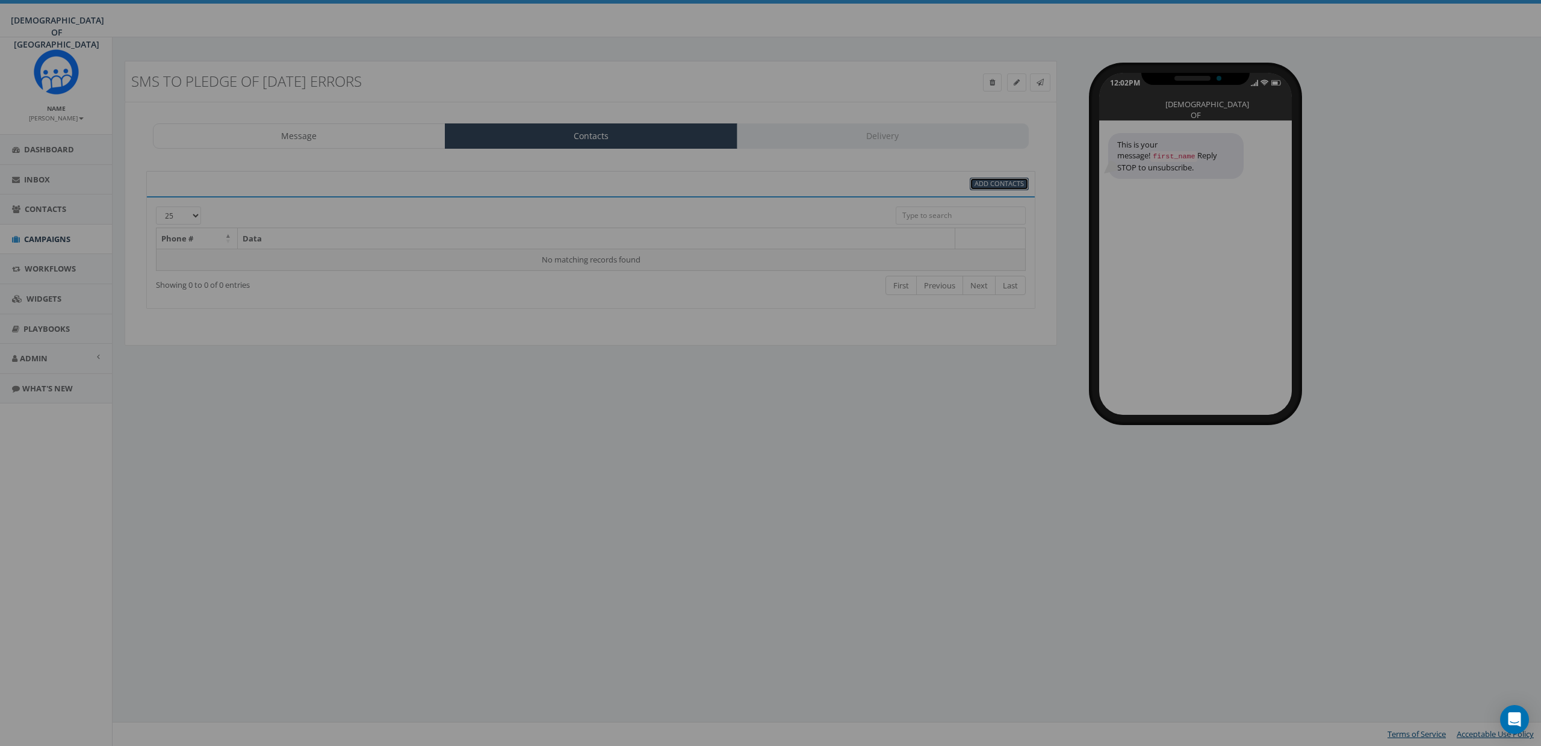
select select
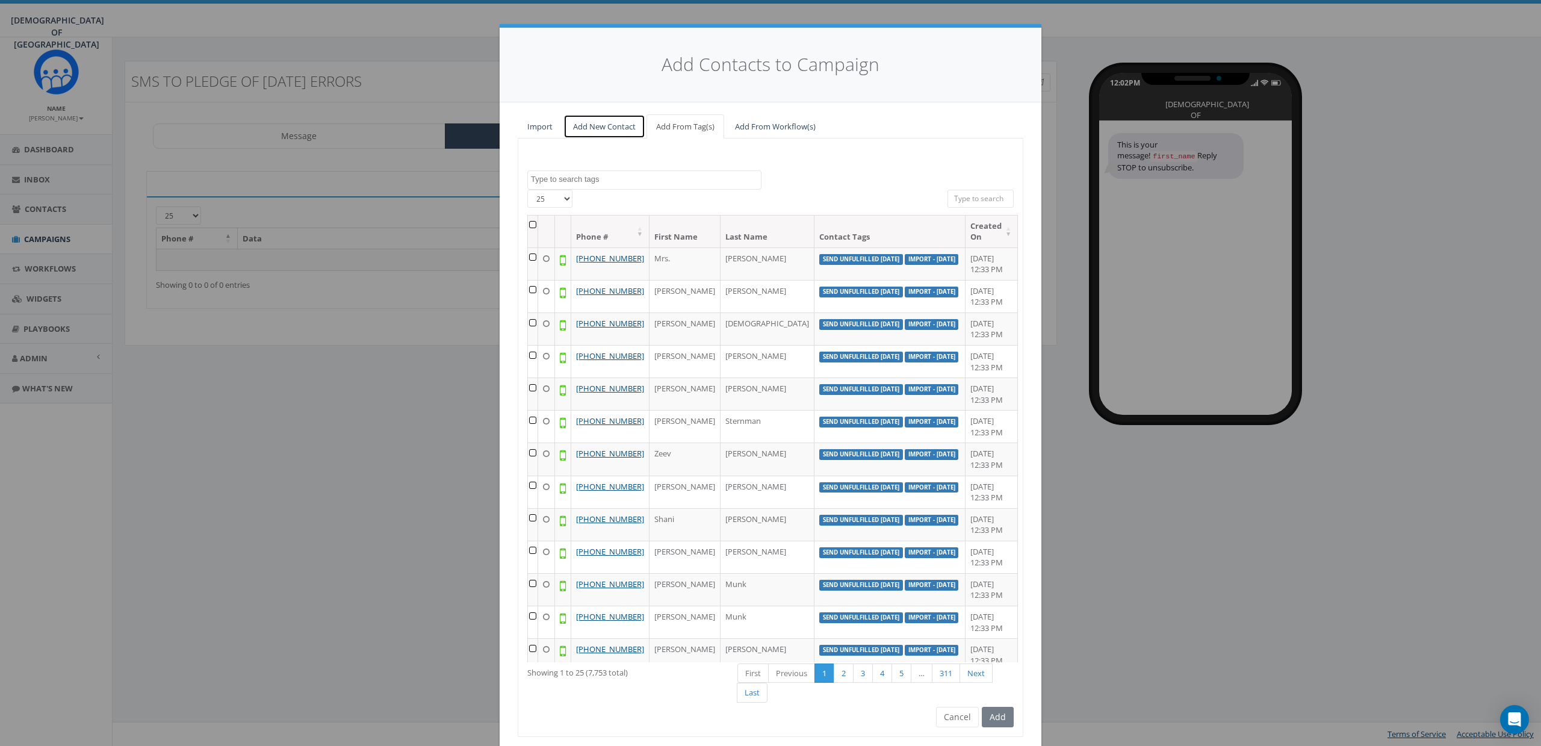
click at [600, 133] on link "Add New Contact" at bounding box center [604, 126] width 82 height 25
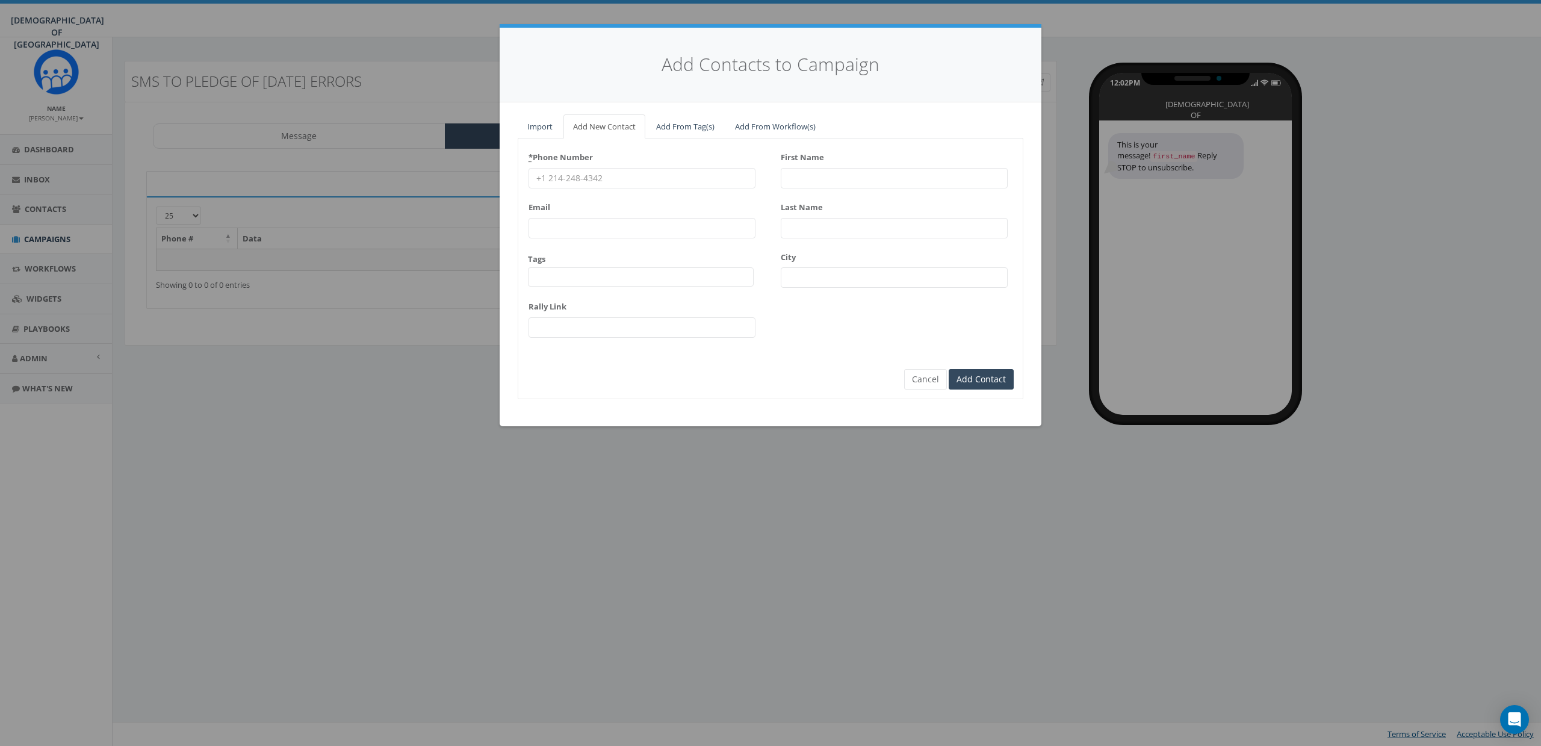
click at [586, 176] on input "* Phone Number" at bounding box center [641, 178] width 227 height 20
type input "8587365358"
type input "James"
type input "Martin"
drag, startPoint x: 810, startPoint y: 378, endPoint x: 828, endPoint y: 377, distance: 18.1
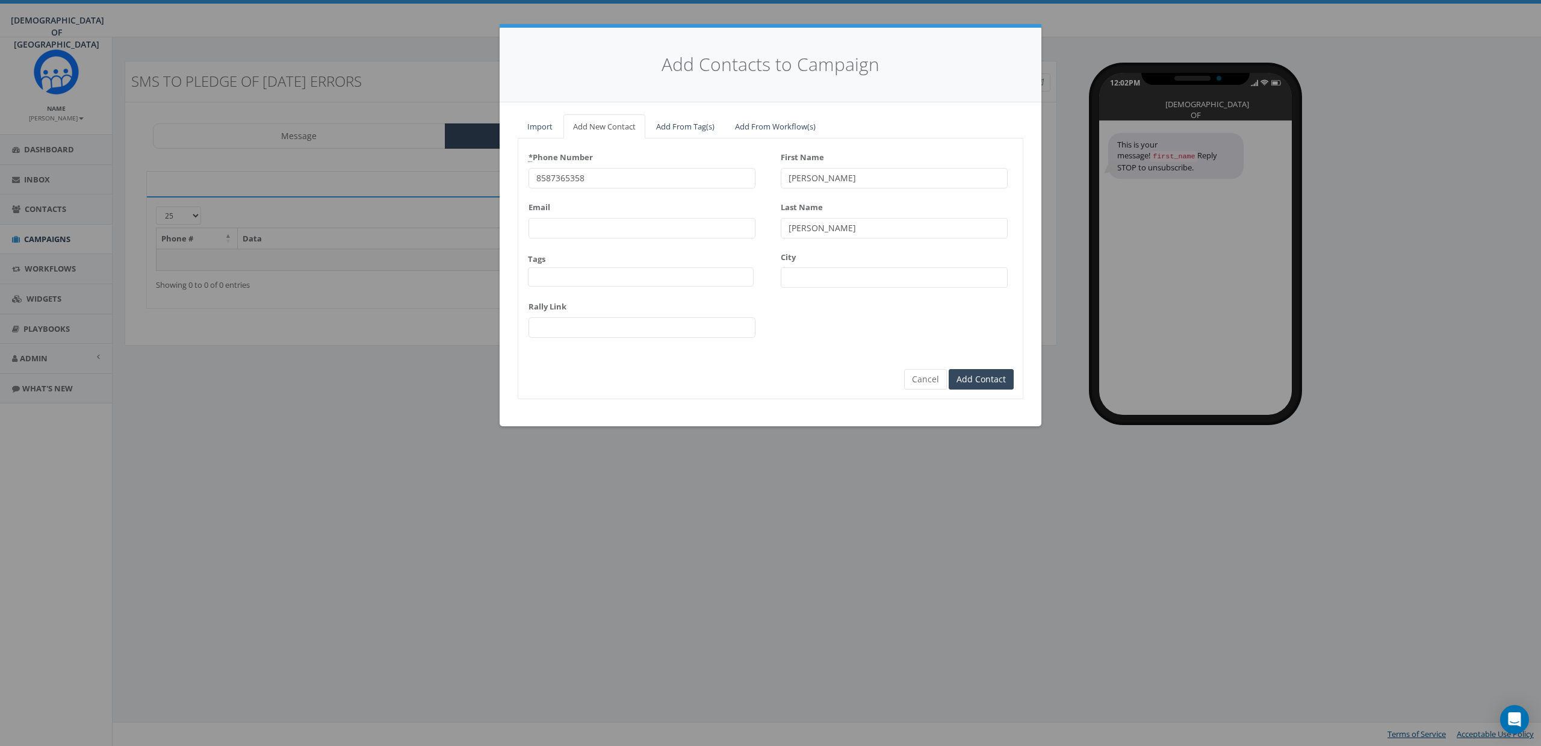
click at [815, 378] on div "* Phone Number 8587365358 Email Tags 155 ADM Pledge July 23 WhatsApp 2025 All O…" at bounding box center [771, 268] width 506 height 260
click at [996, 375] on input "Add Contact" at bounding box center [980, 379] width 65 height 20
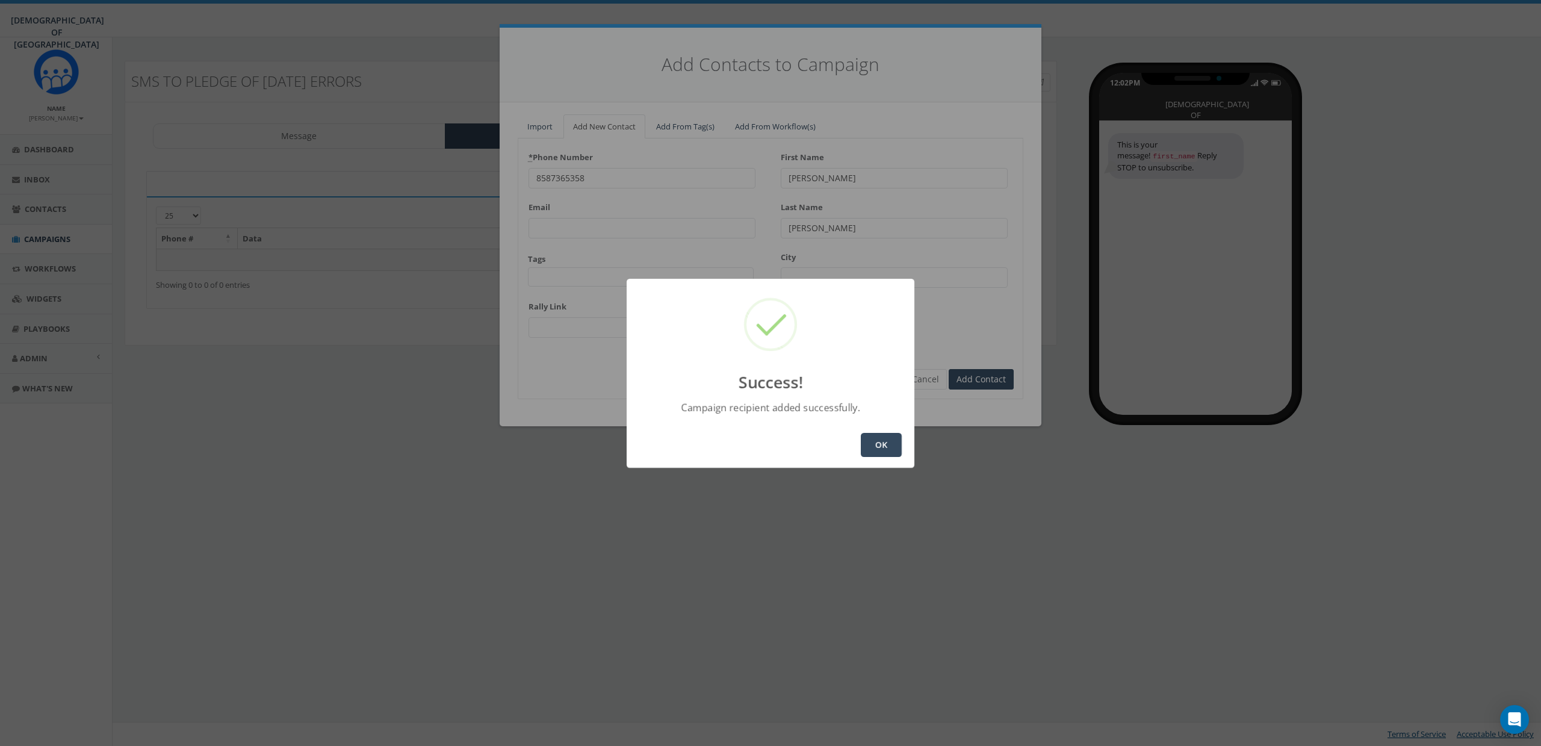
click at [889, 453] on button "OK" at bounding box center [881, 445] width 41 height 24
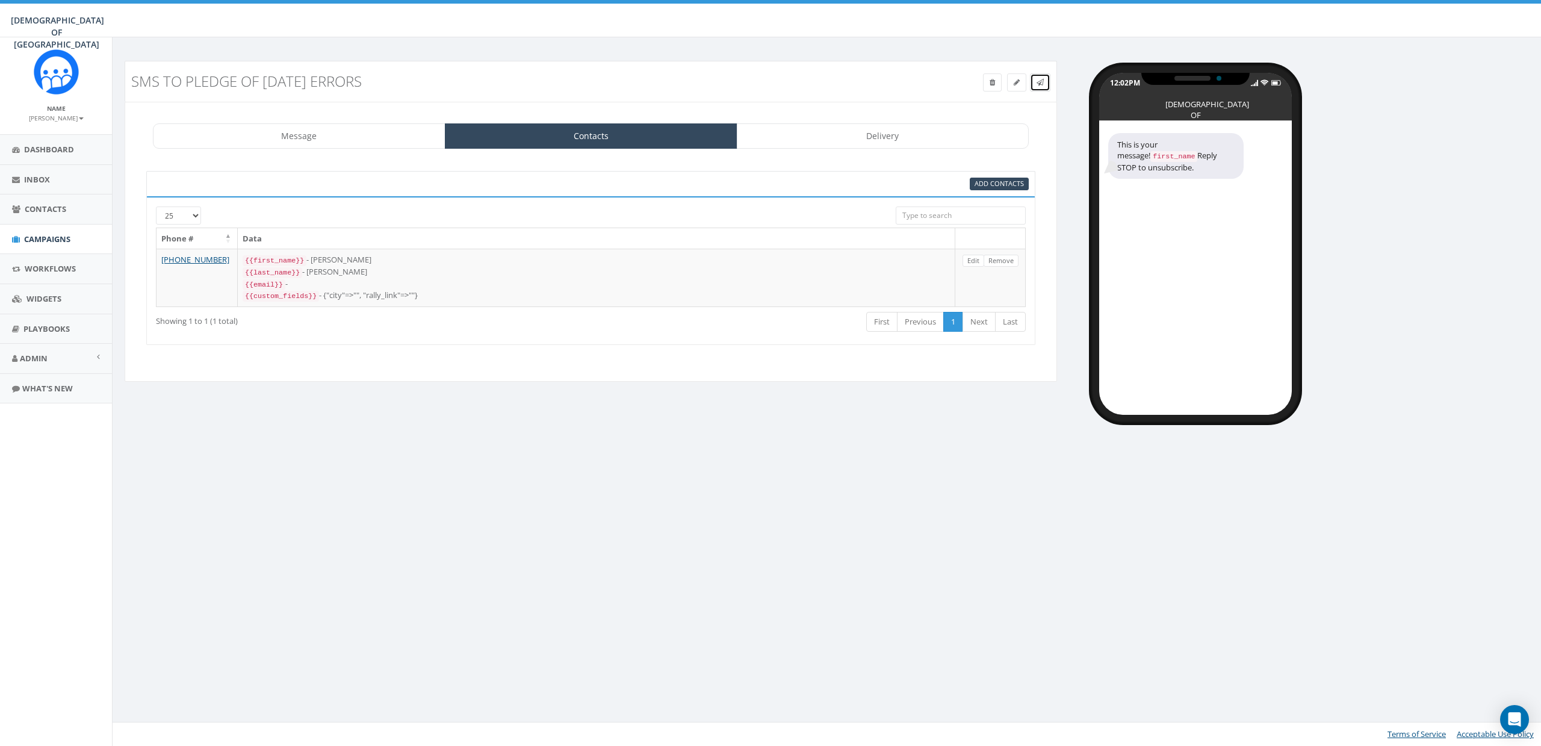
click at [1042, 83] on icon at bounding box center [1039, 82] width 7 height 7
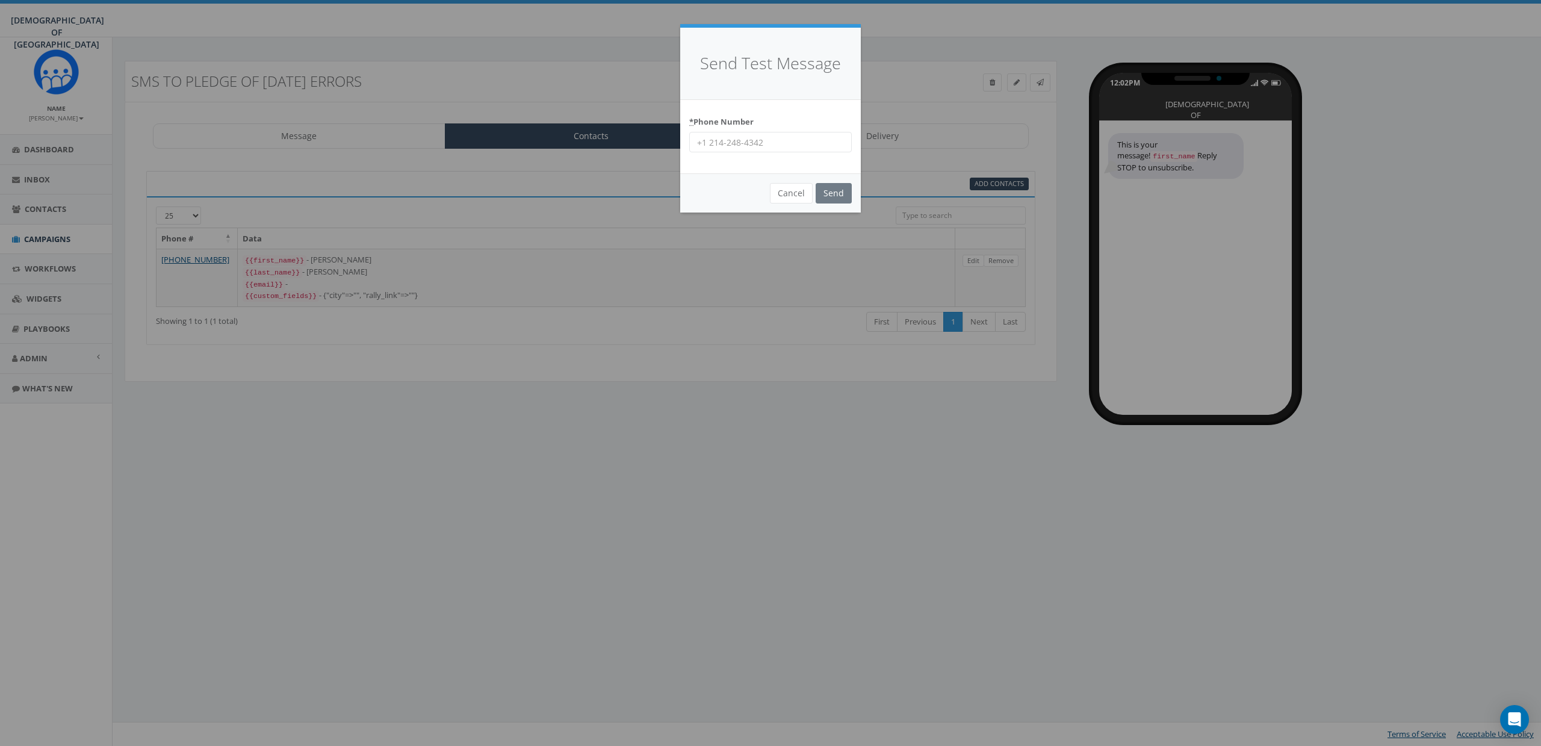
click at [736, 137] on input "* Phone Number" at bounding box center [770, 142] width 162 height 20
type input "8587365358"
click at [851, 202] on input "Send" at bounding box center [833, 193] width 36 height 20
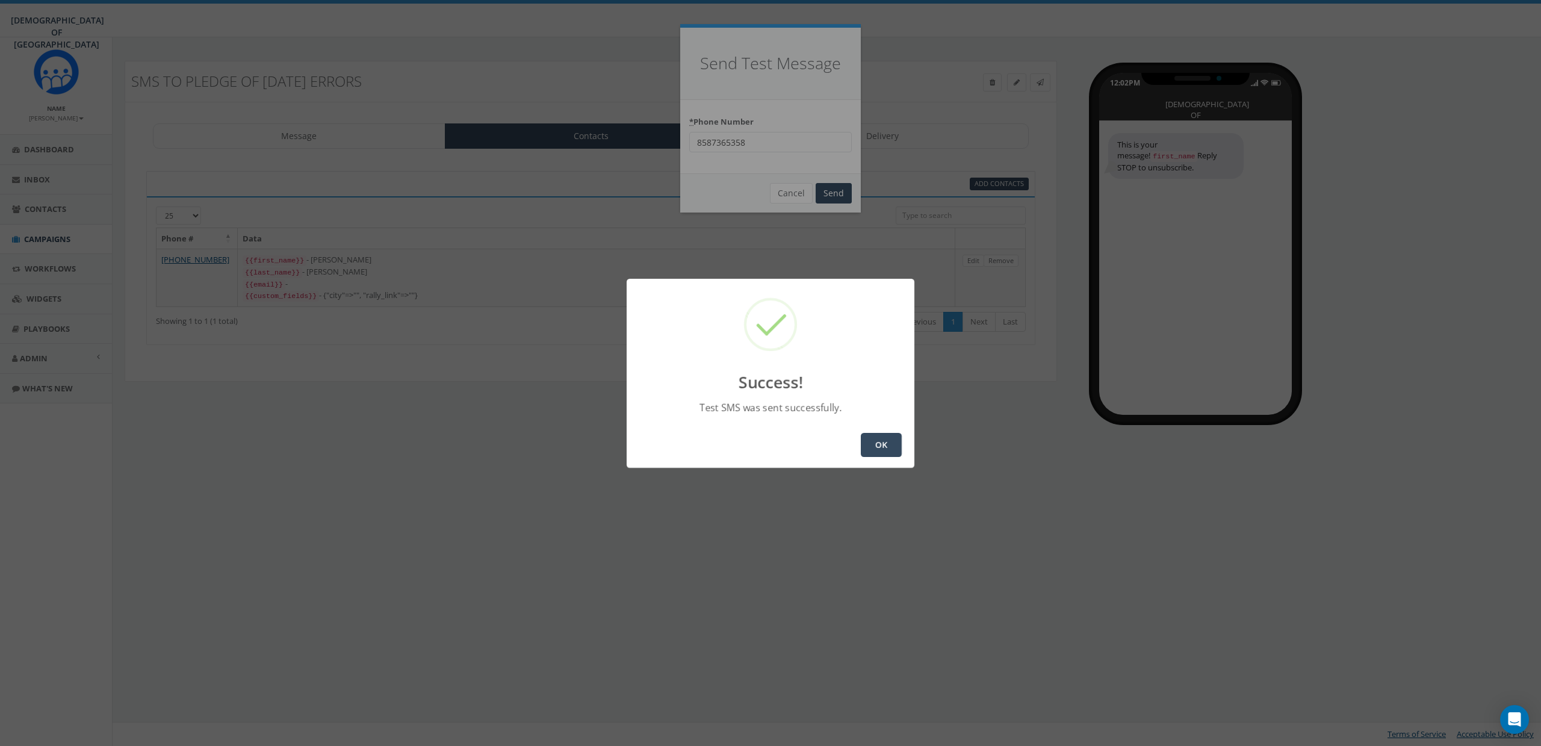
click at [879, 448] on button "OK" at bounding box center [881, 445] width 41 height 24
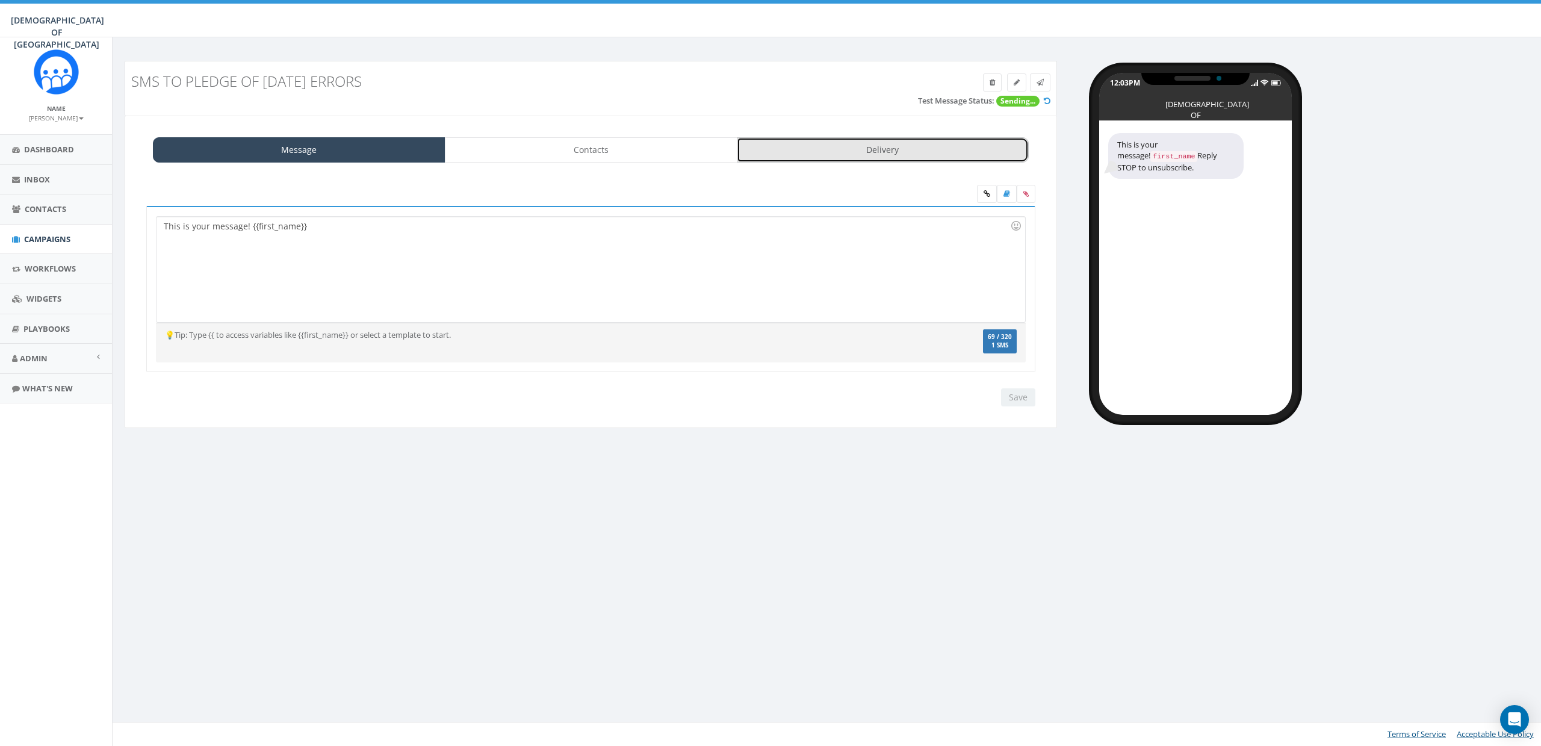
click at [858, 146] on link "Delivery" at bounding box center [883, 149] width 292 height 25
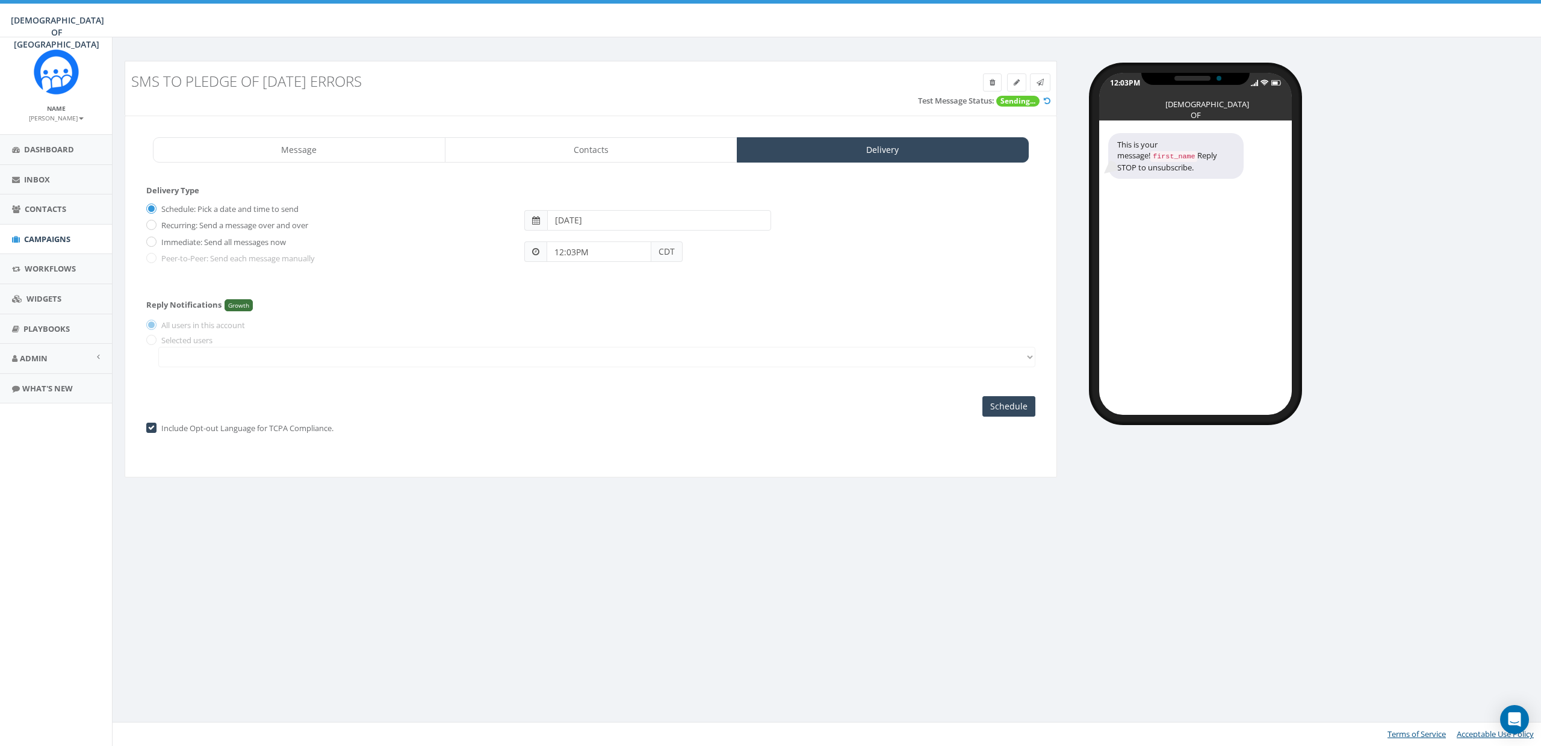
click at [615, 200] on div "2025-08-20" at bounding box center [779, 215] width 529 height 32
click at [615, 230] on div "12:03PM CDT" at bounding box center [779, 246] width 529 height 32
click at [615, 219] on input "[DATE]" at bounding box center [659, 220] width 224 height 20
click at [632, 335] on td "21" at bounding box center [632, 334] width 18 height 18
type input "2025-08-21"
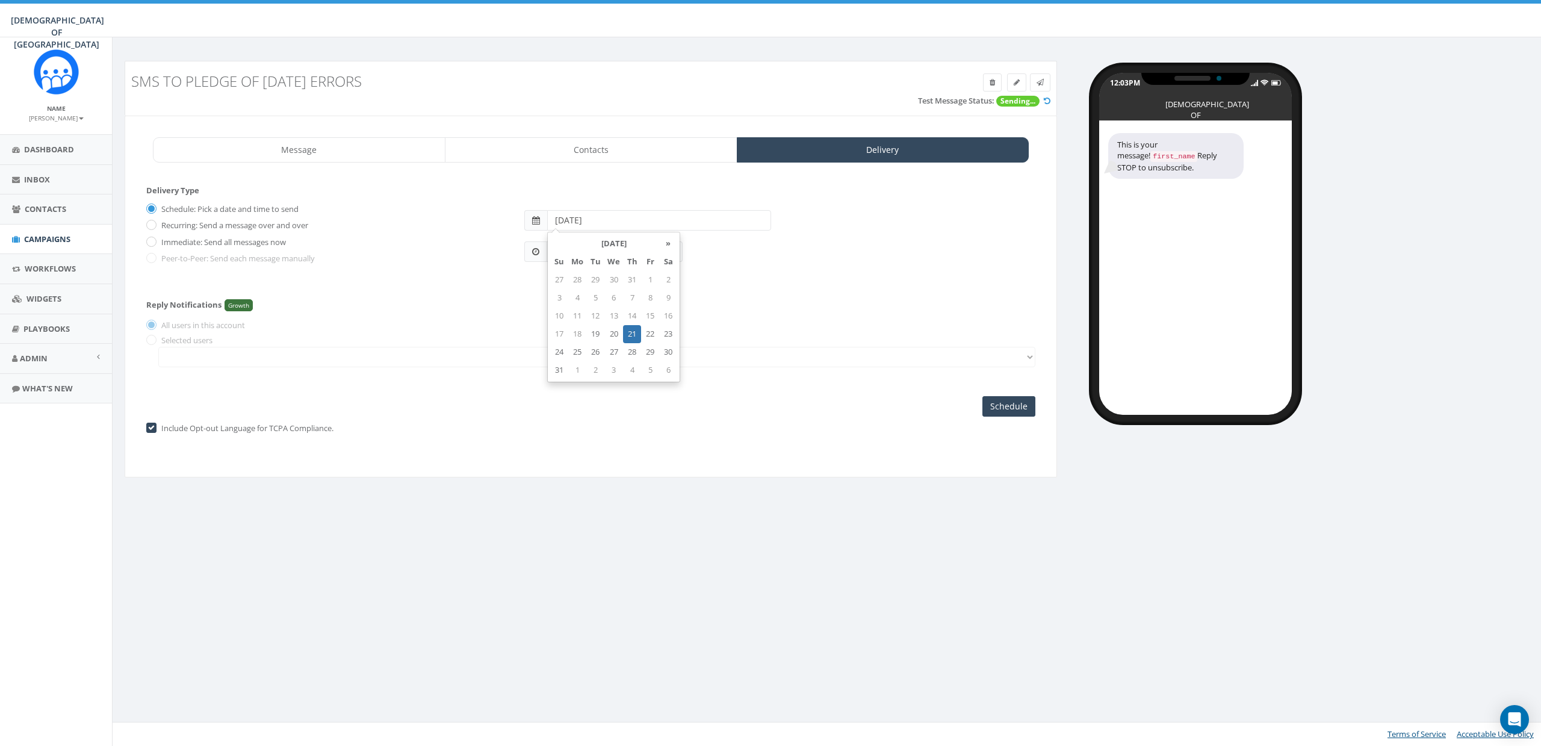
click at [827, 312] on div "Reply Notifications Growth All users in this account Selected users" at bounding box center [590, 330] width 889 height 85
click at [182, 227] on label "Recurring: Send a message over and over" at bounding box center [233, 226] width 150 height 12
click at [154, 227] on input "Recurring: Send a message over and over" at bounding box center [150, 226] width 8 height 8
radio input "true"
click at [179, 241] on label "Immediate: Send all messages now" at bounding box center [222, 243] width 128 height 12
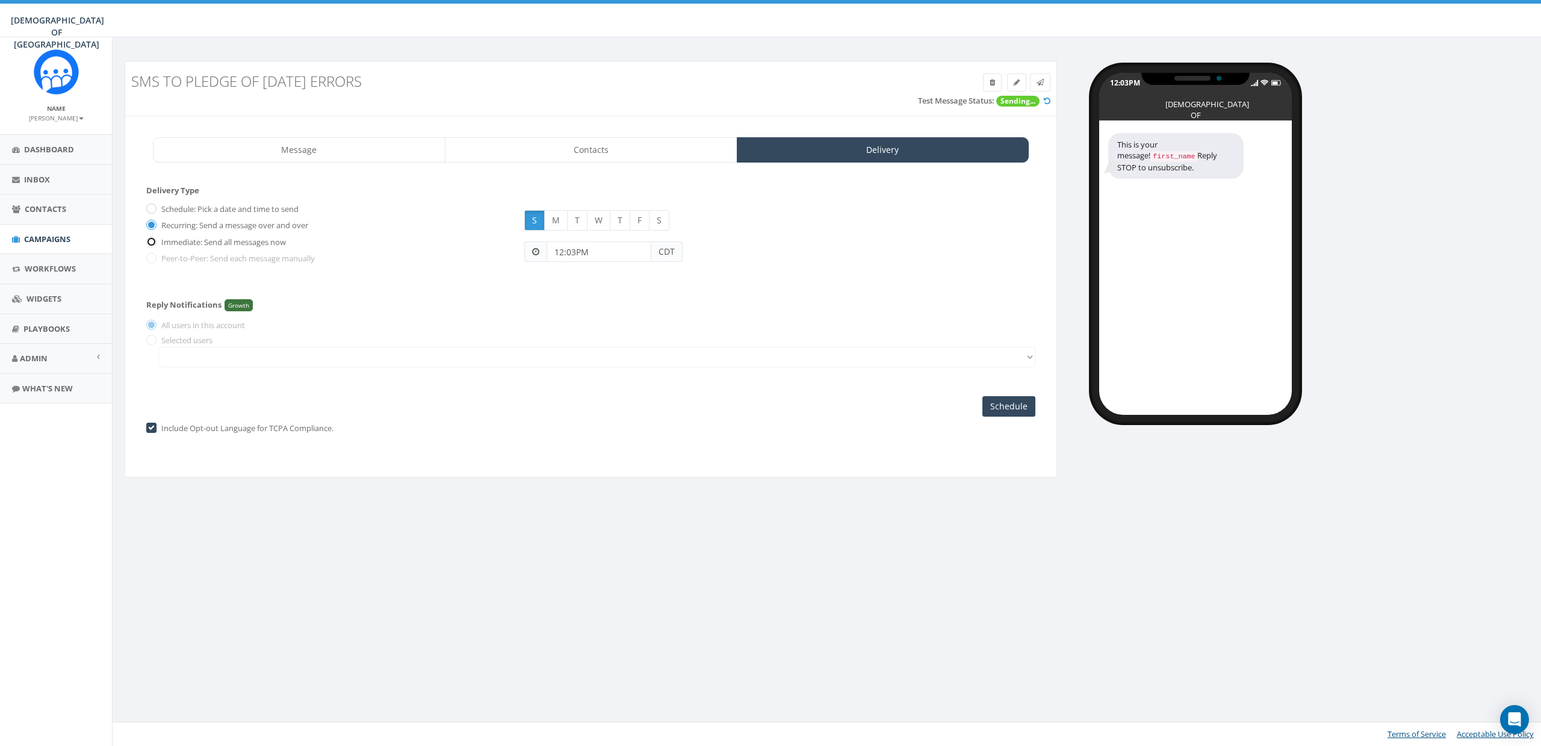
click at [154, 241] on input "Immediate: Send all messages now" at bounding box center [150, 242] width 8 height 8
radio input "true"
click at [1001, 411] on input "Send Now" at bounding box center [1007, 406] width 57 height 20
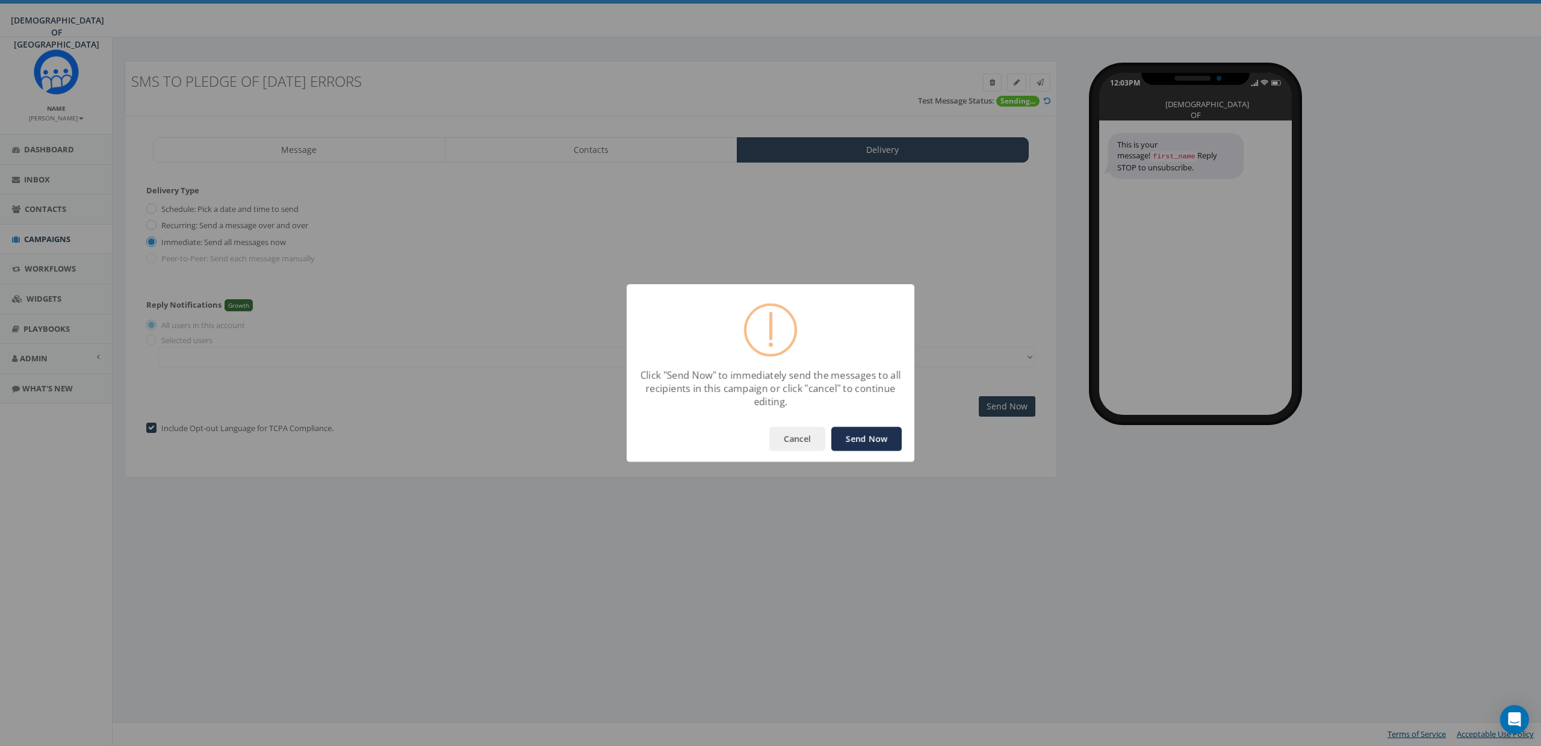
click at [859, 436] on button "Send Now" at bounding box center [866, 439] width 70 height 24
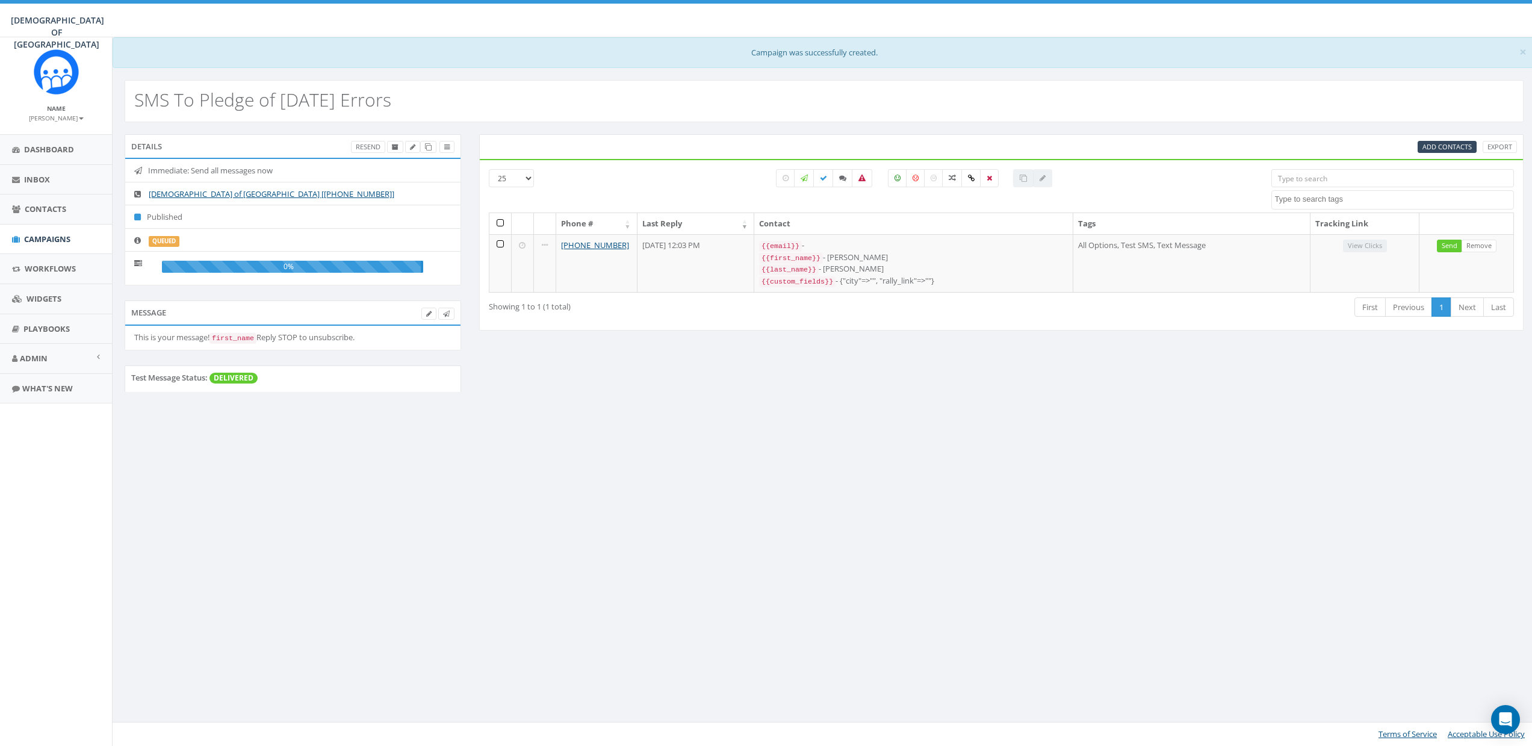
select select
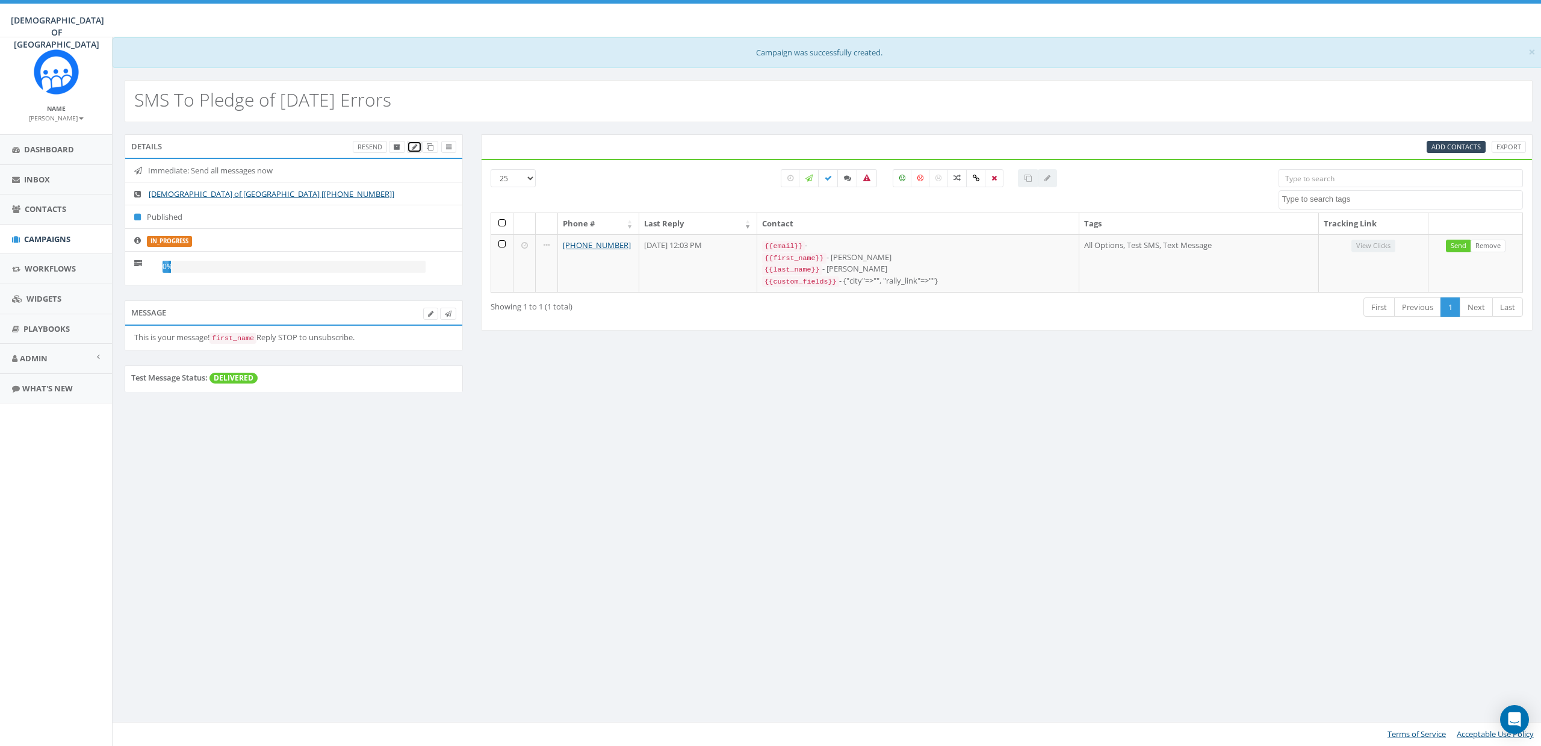
click at [413, 148] on icon at bounding box center [414, 147] width 5 height 7
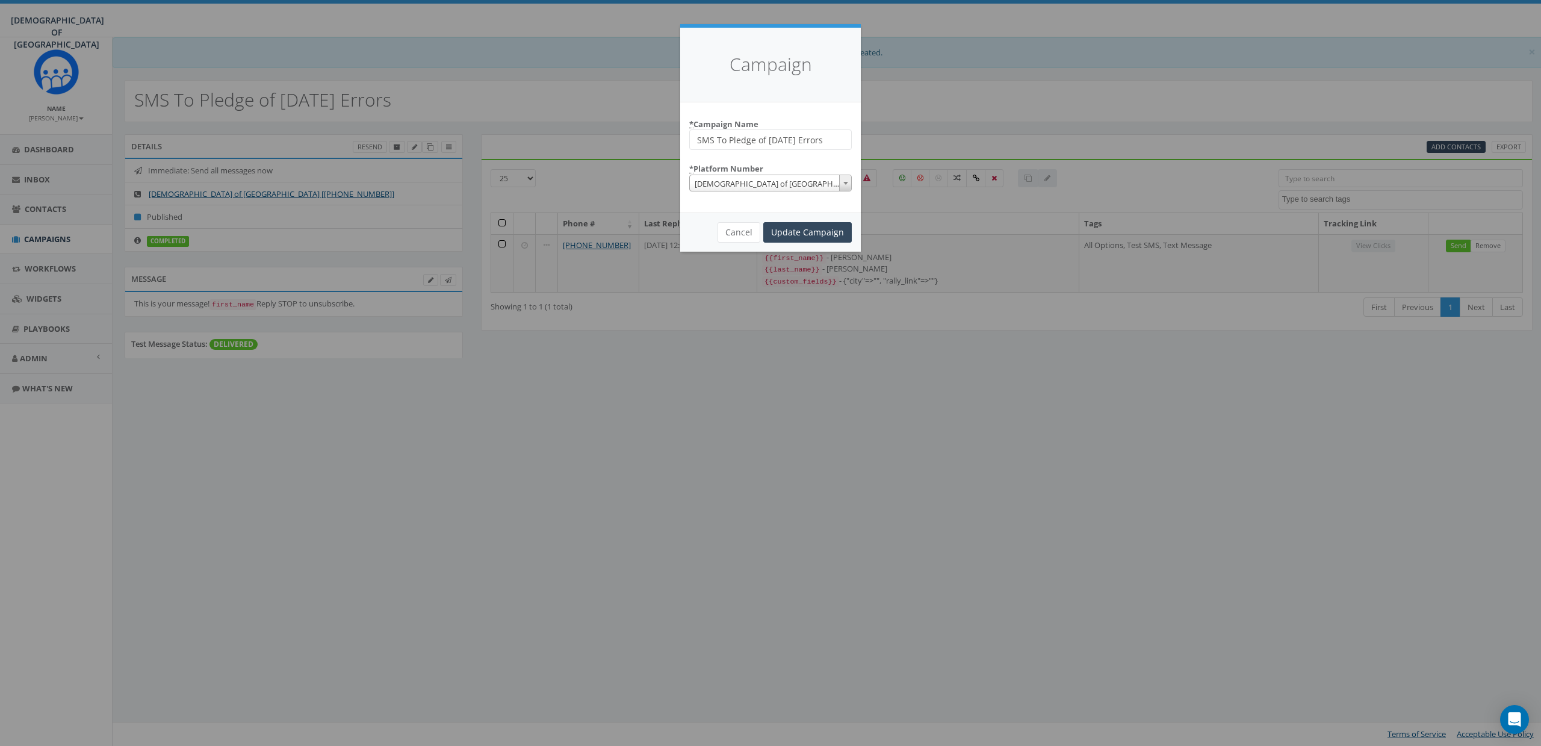
click at [778, 137] on input "SMS To Pledge of [DATE] Errors" at bounding box center [770, 139] width 162 height 20
type input "Test Campaign - [PERSON_NAME]"
click at [830, 229] on input "Update Campaign" at bounding box center [807, 232] width 88 height 20
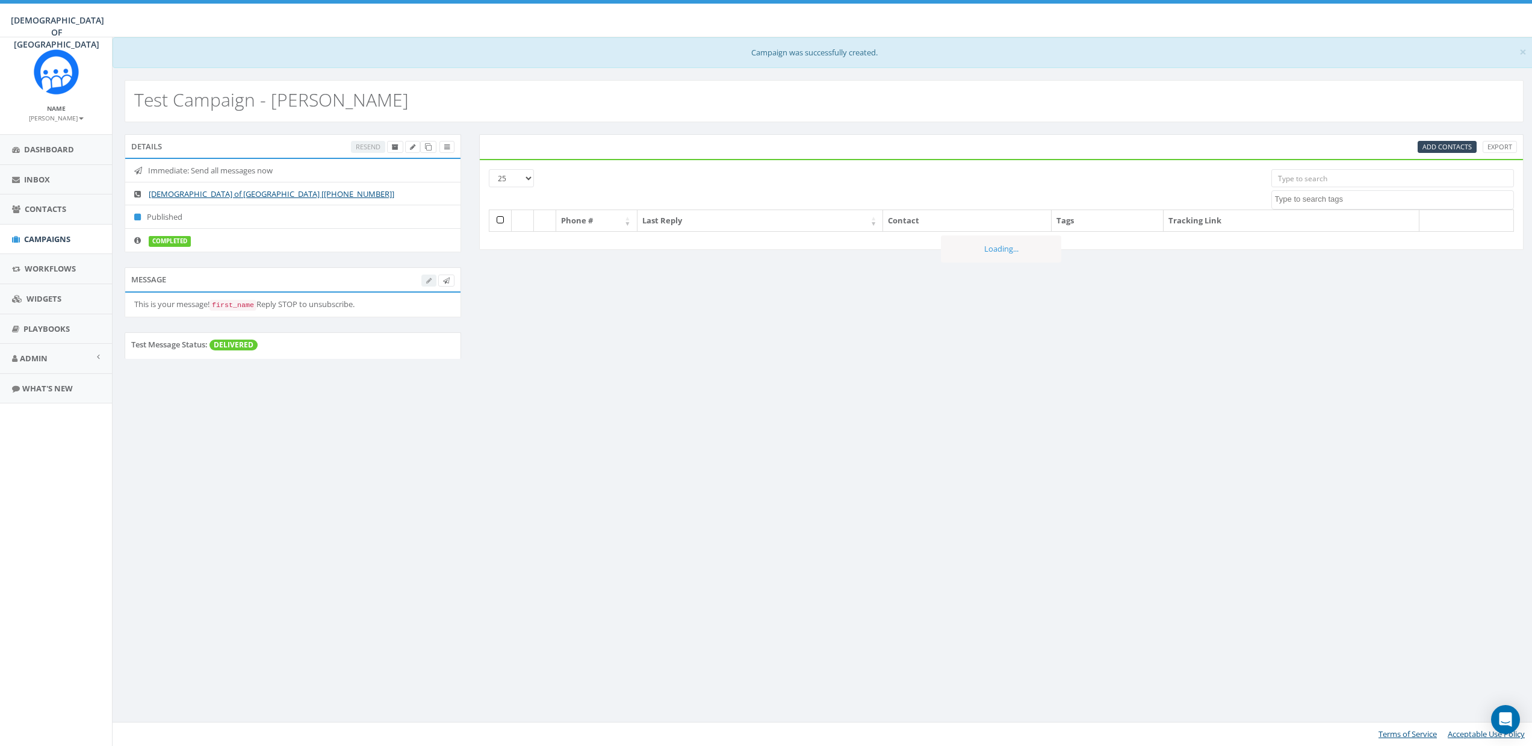
select select
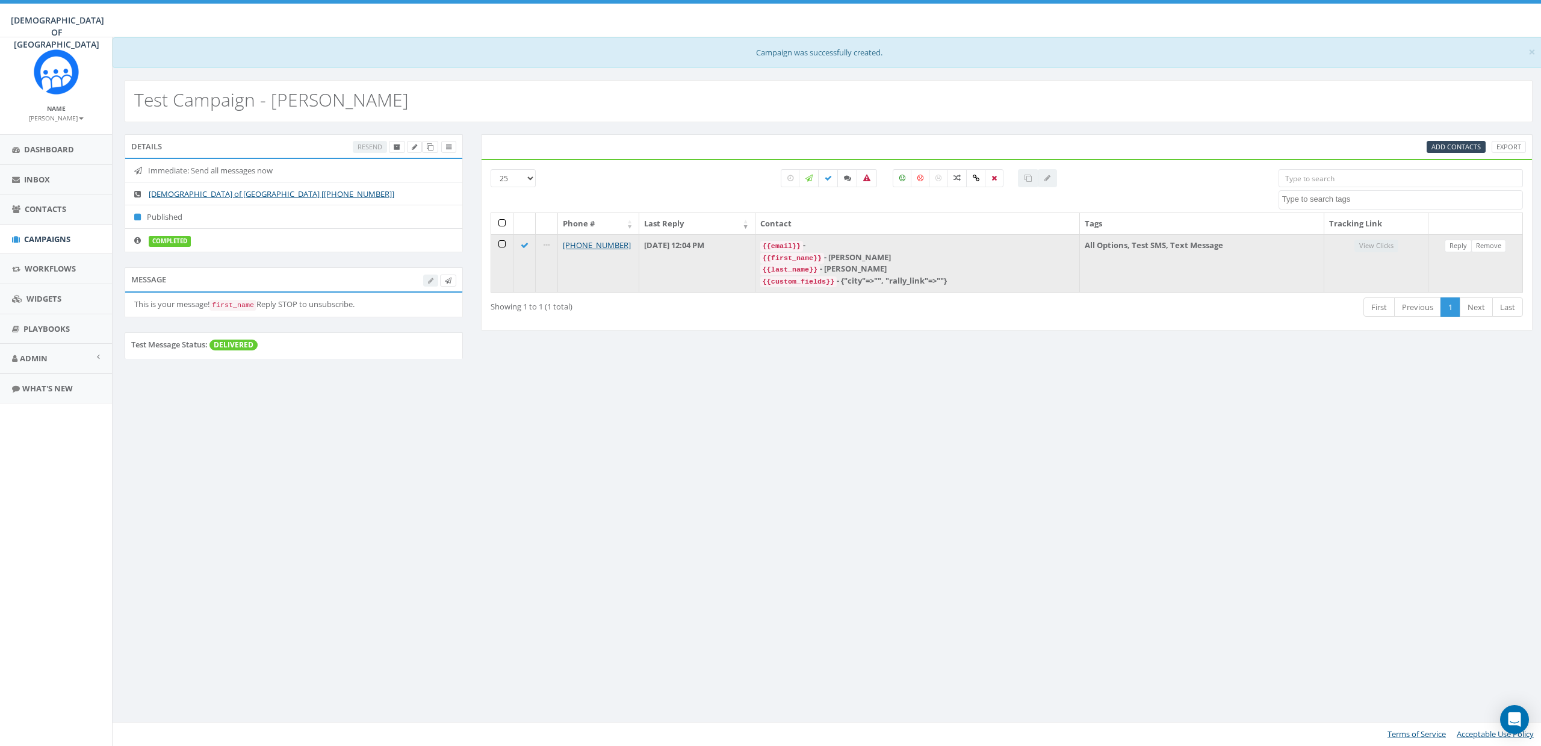
drag, startPoint x: 617, startPoint y: 379, endPoint x: 496, endPoint y: 268, distance: 164.0
click at [614, 374] on div "Details Resend Immediate: Send all messages now [DEMOGRAPHIC_DATA] of [GEOGRAPH…" at bounding box center [829, 254] width 1426 height 240
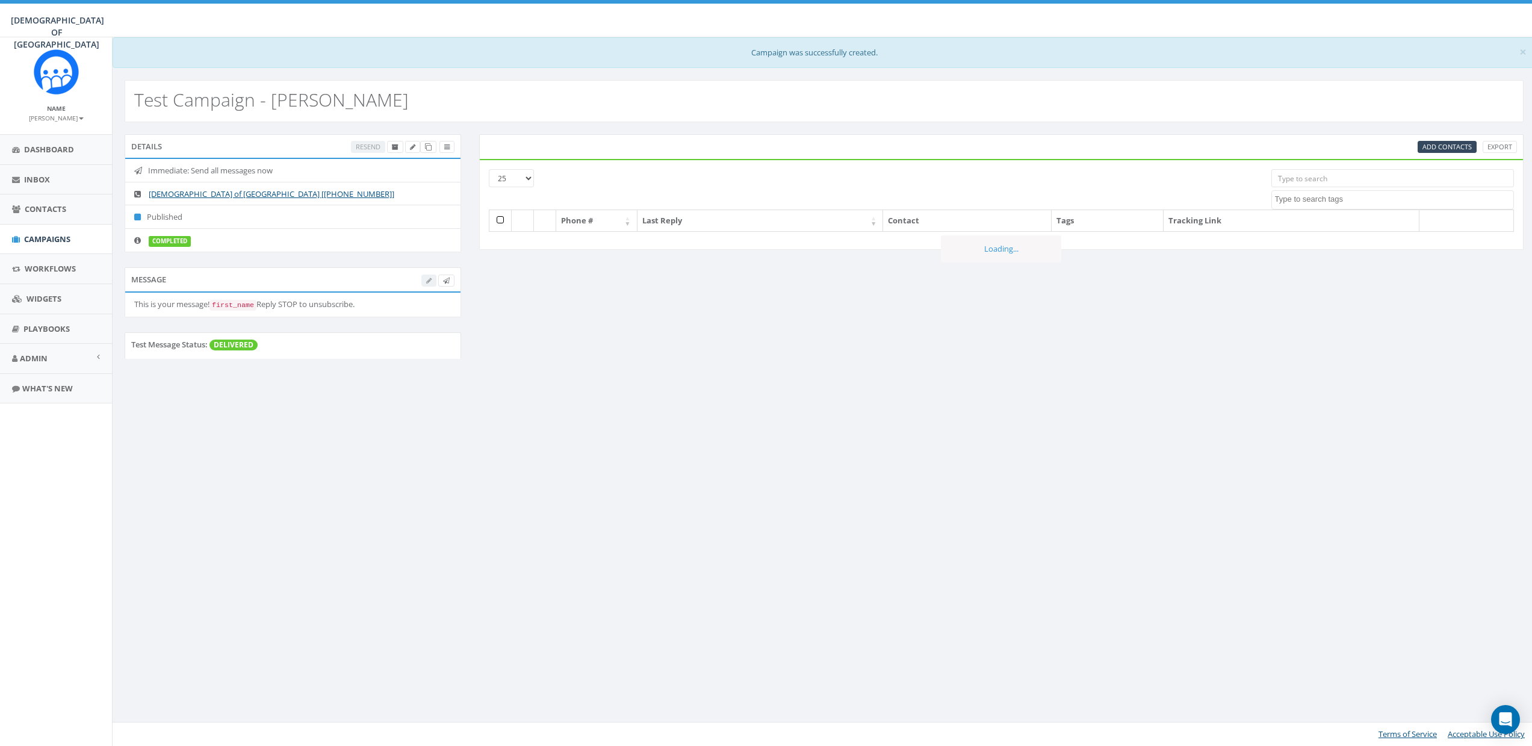
select select
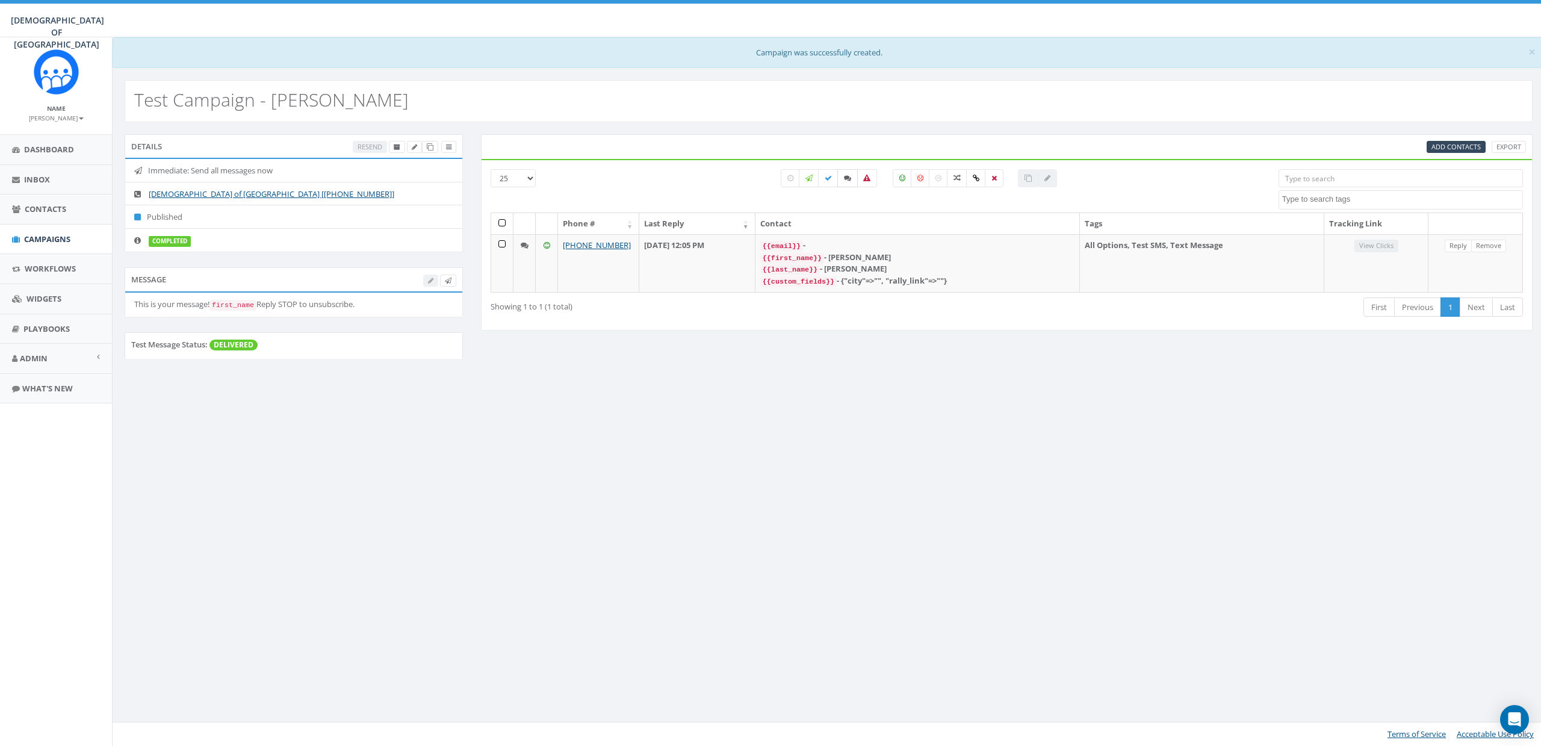
click at [852, 176] on label at bounding box center [847, 178] width 20 height 18
checkbox input "true"
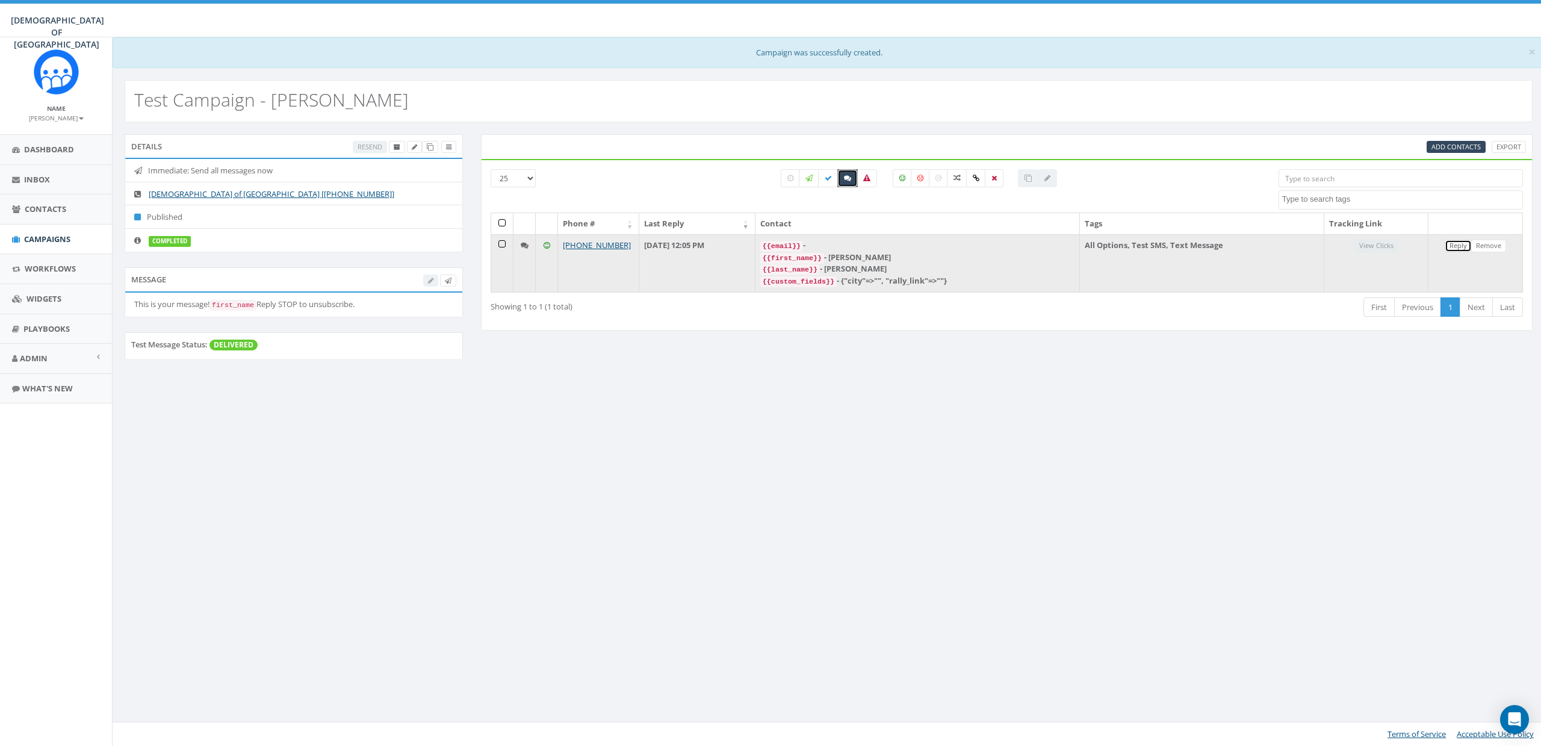
click at [1455, 244] on link "Reply" at bounding box center [1457, 246] width 27 height 13
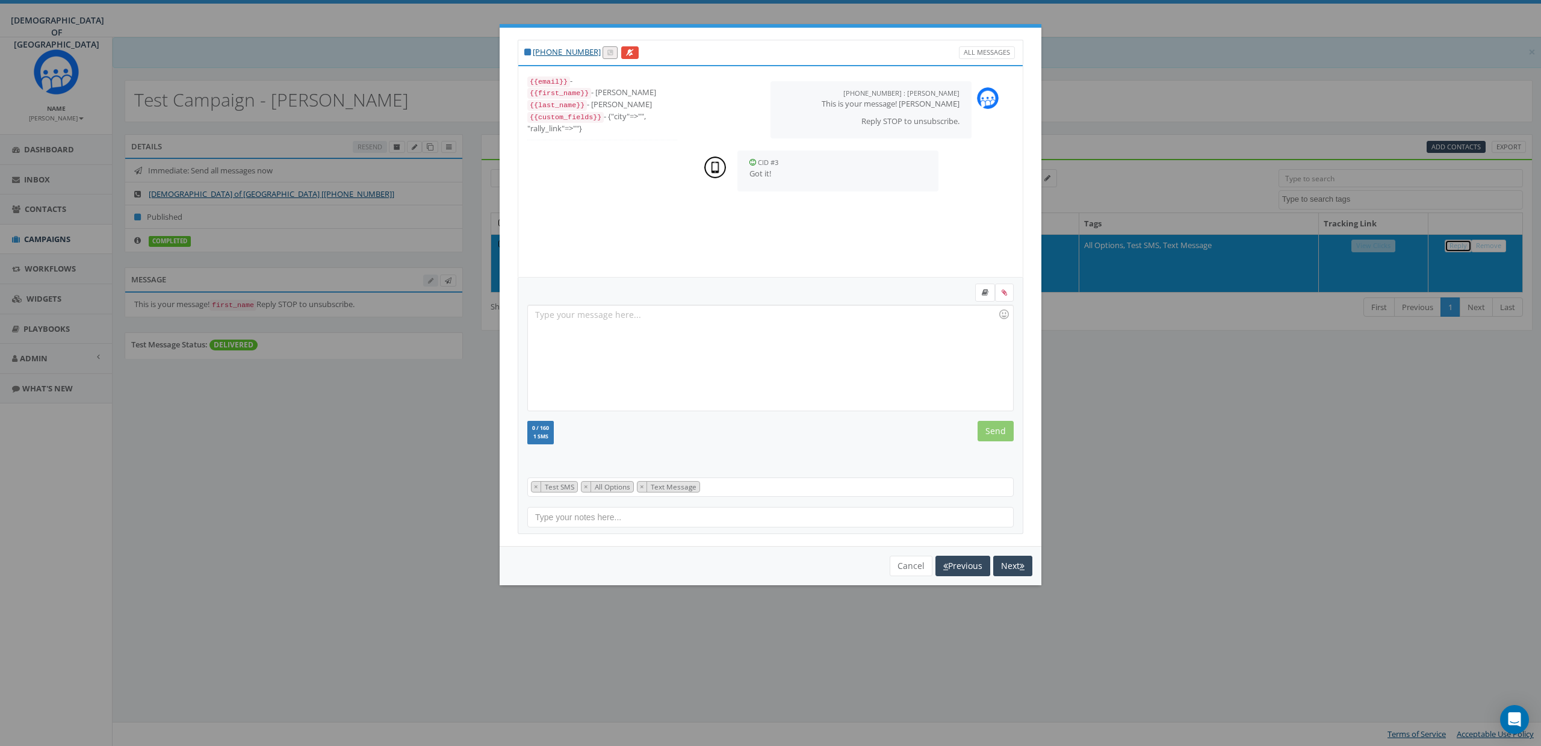
scroll to position [24, 0]
click at [906, 568] on button "Cancel" at bounding box center [910, 565] width 43 height 20
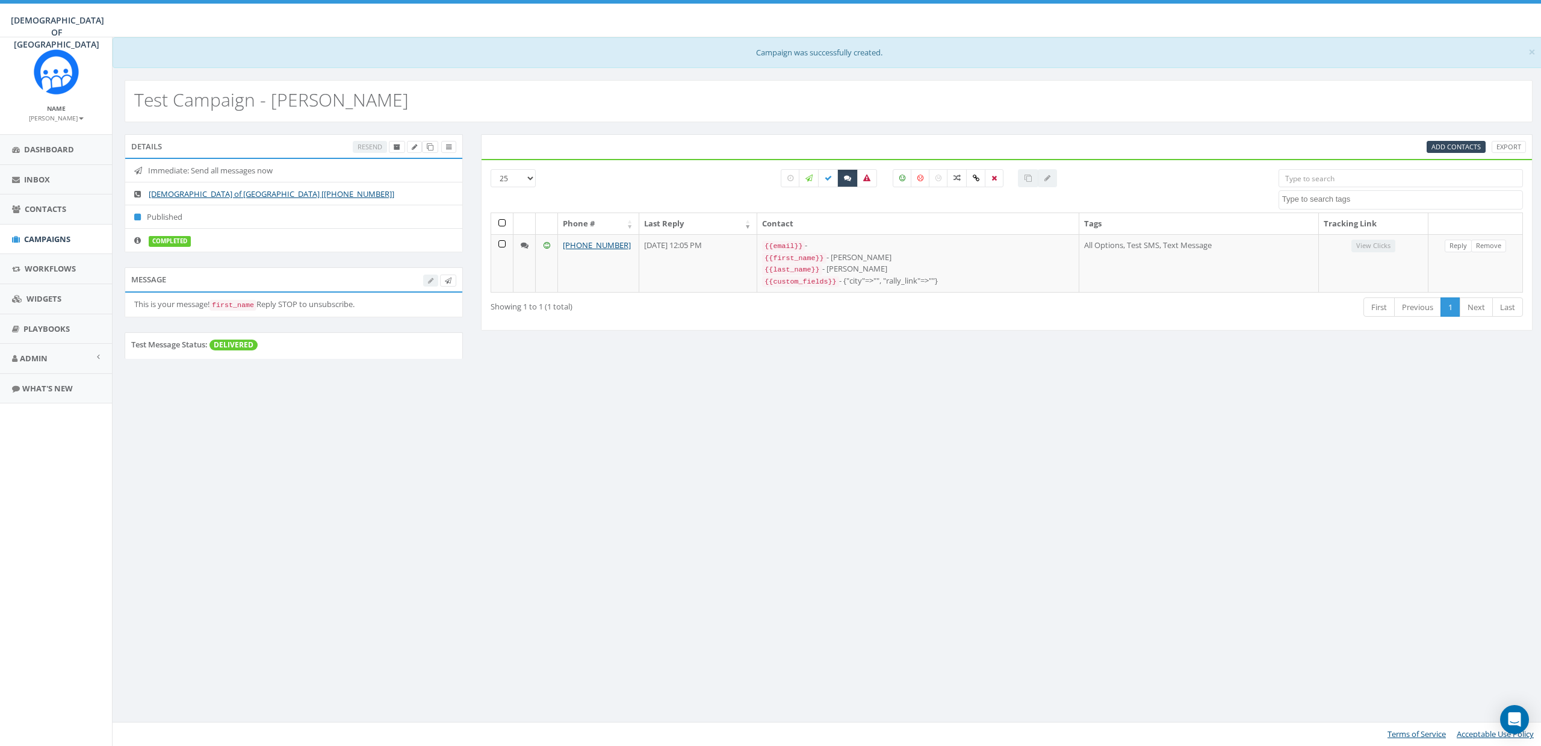
click at [348, 505] on div "× Campaign was successfully created. Test Campaign - James Details Resend Immed…" at bounding box center [828, 391] width 1432 height 708
drag, startPoint x: 39, startPoint y: 234, endPoint x: 52, endPoint y: 233, distance: 13.3
click at [39, 234] on span "Campaigns" at bounding box center [47, 238] width 46 height 11
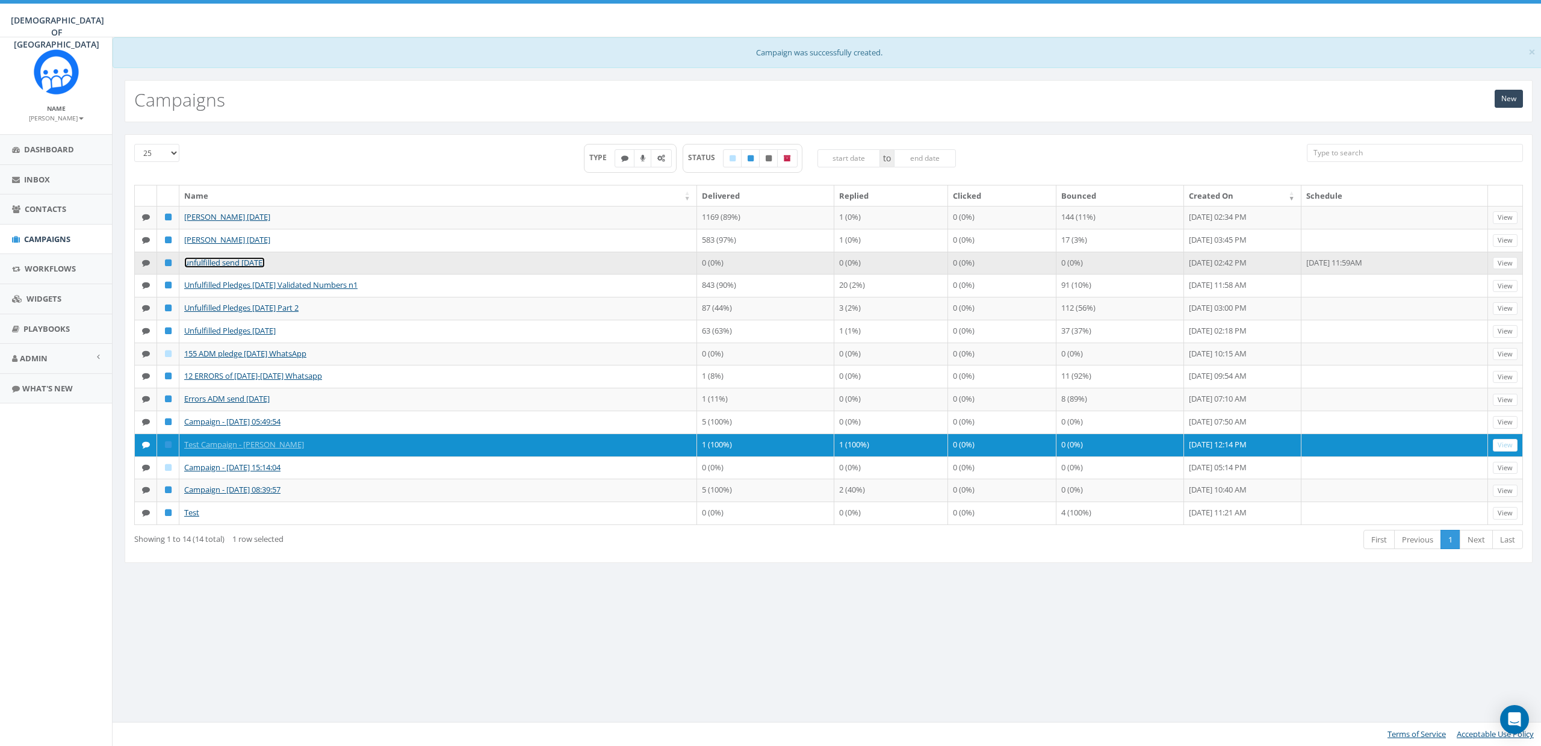
click at [249, 261] on link "unfulfilled send [DATE]" at bounding box center [224, 262] width 81 height 11
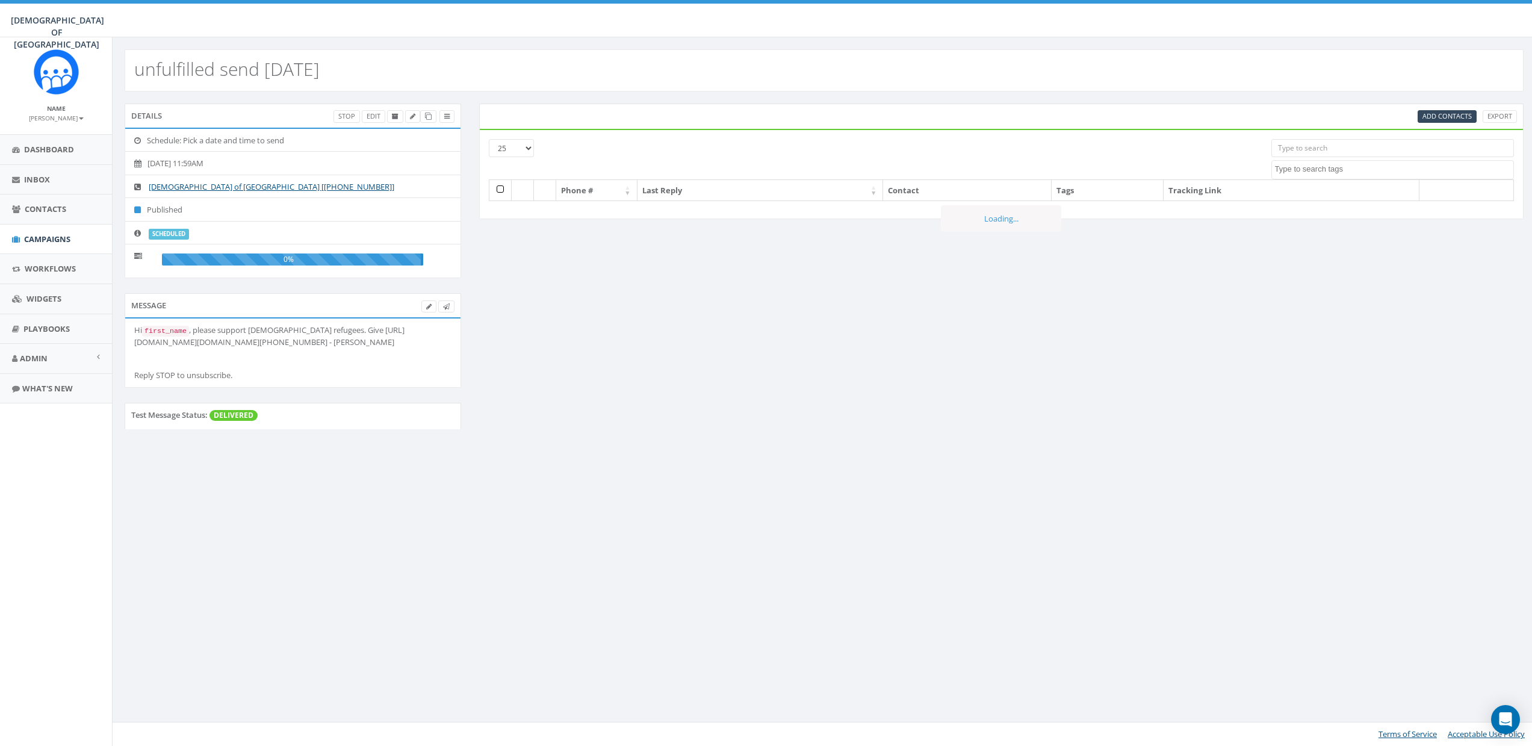
select select
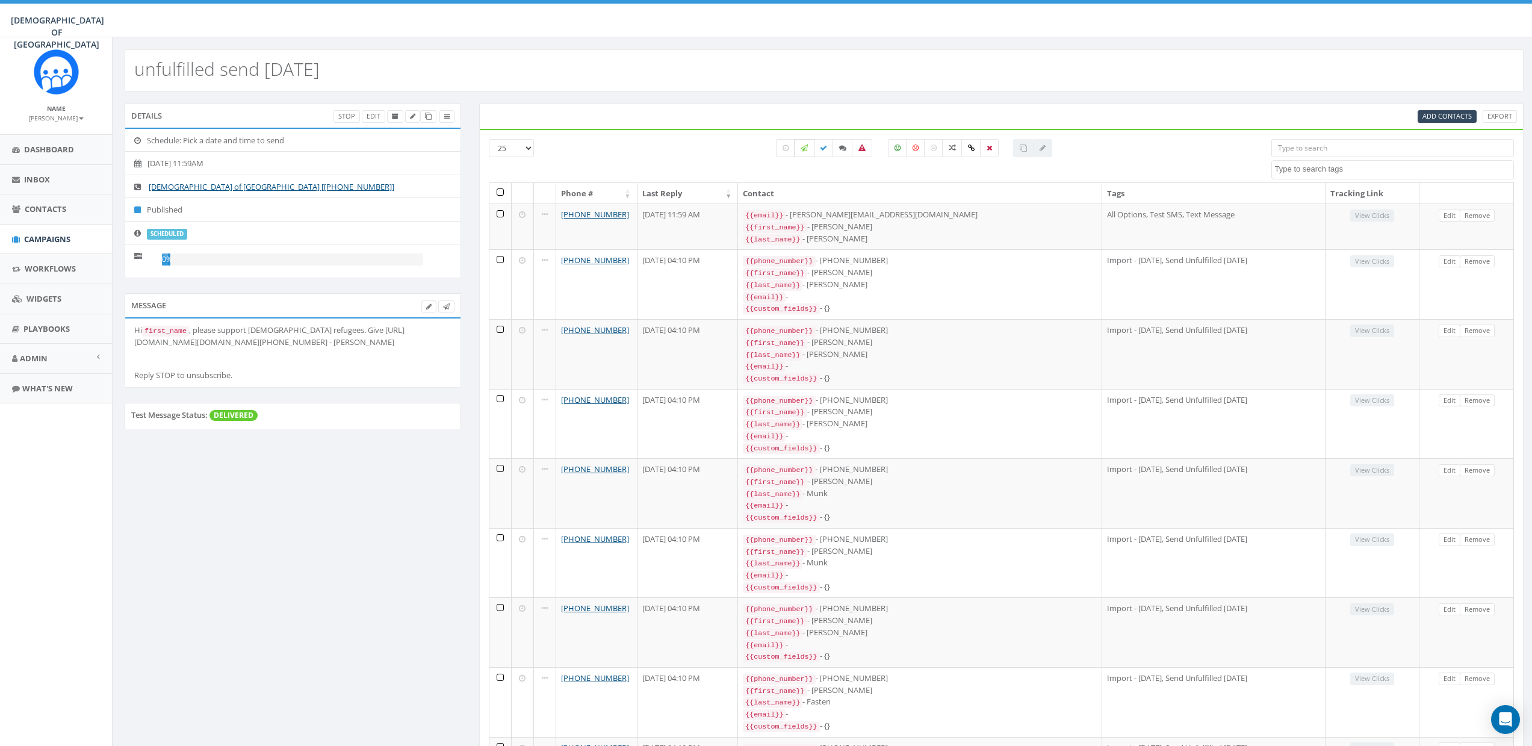
click at [807, 147] on label at bounding box center [804, 148] width 20 height 18
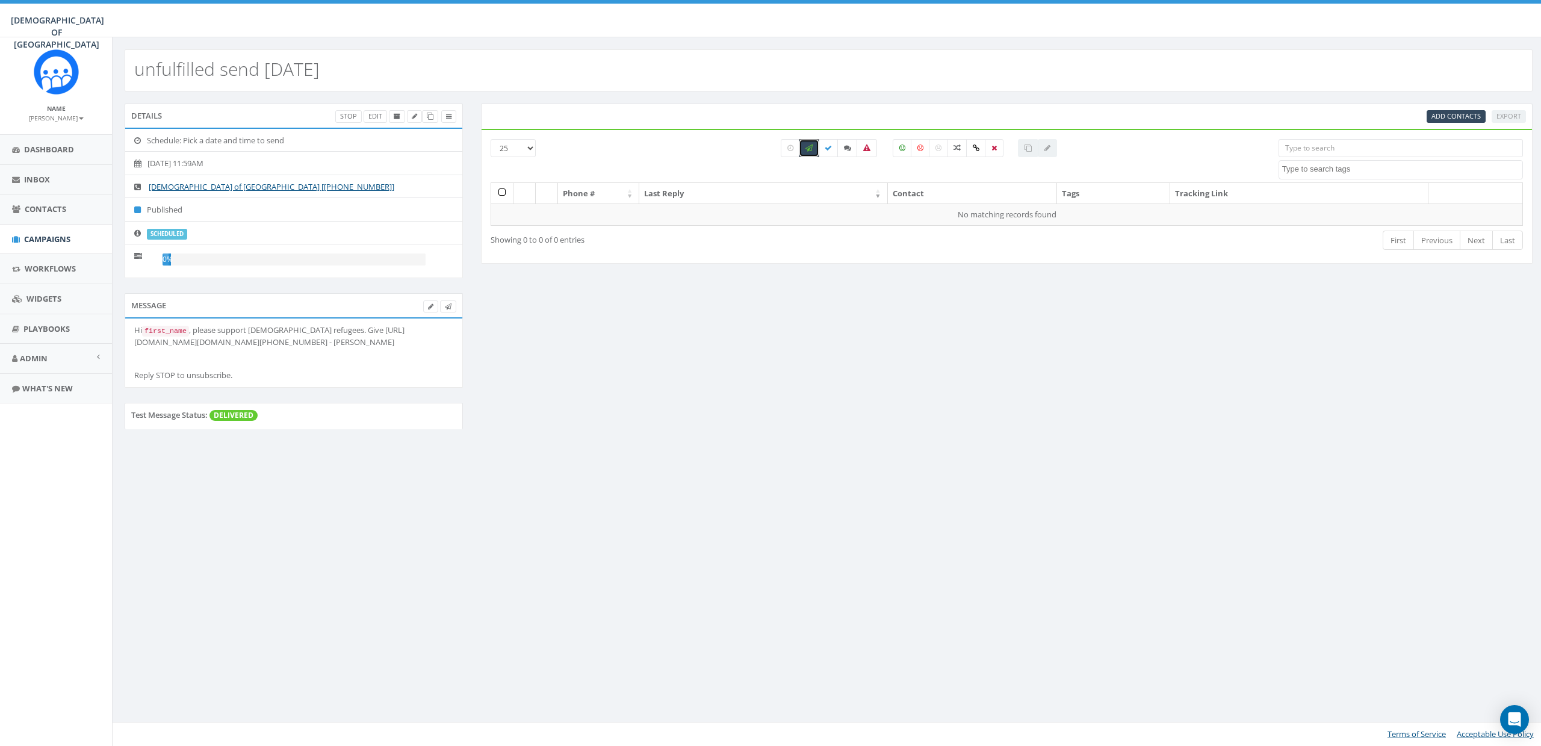
click at [807, 147] on icon at bounding box center [808, 147] width 7 height 7
checkbox input "false"
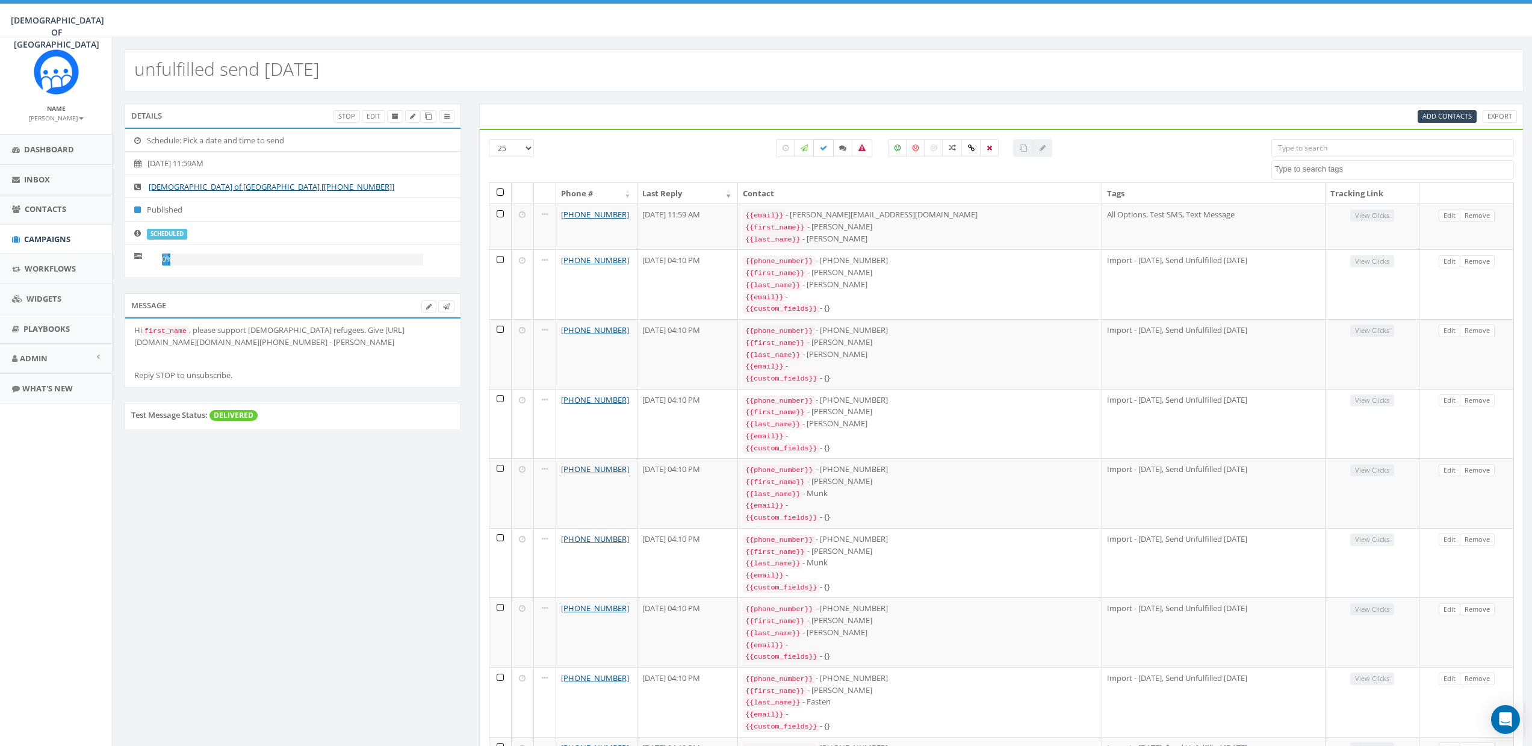
click at [824, 149] on icon at bounding box center [823, 147] width 7 height 7
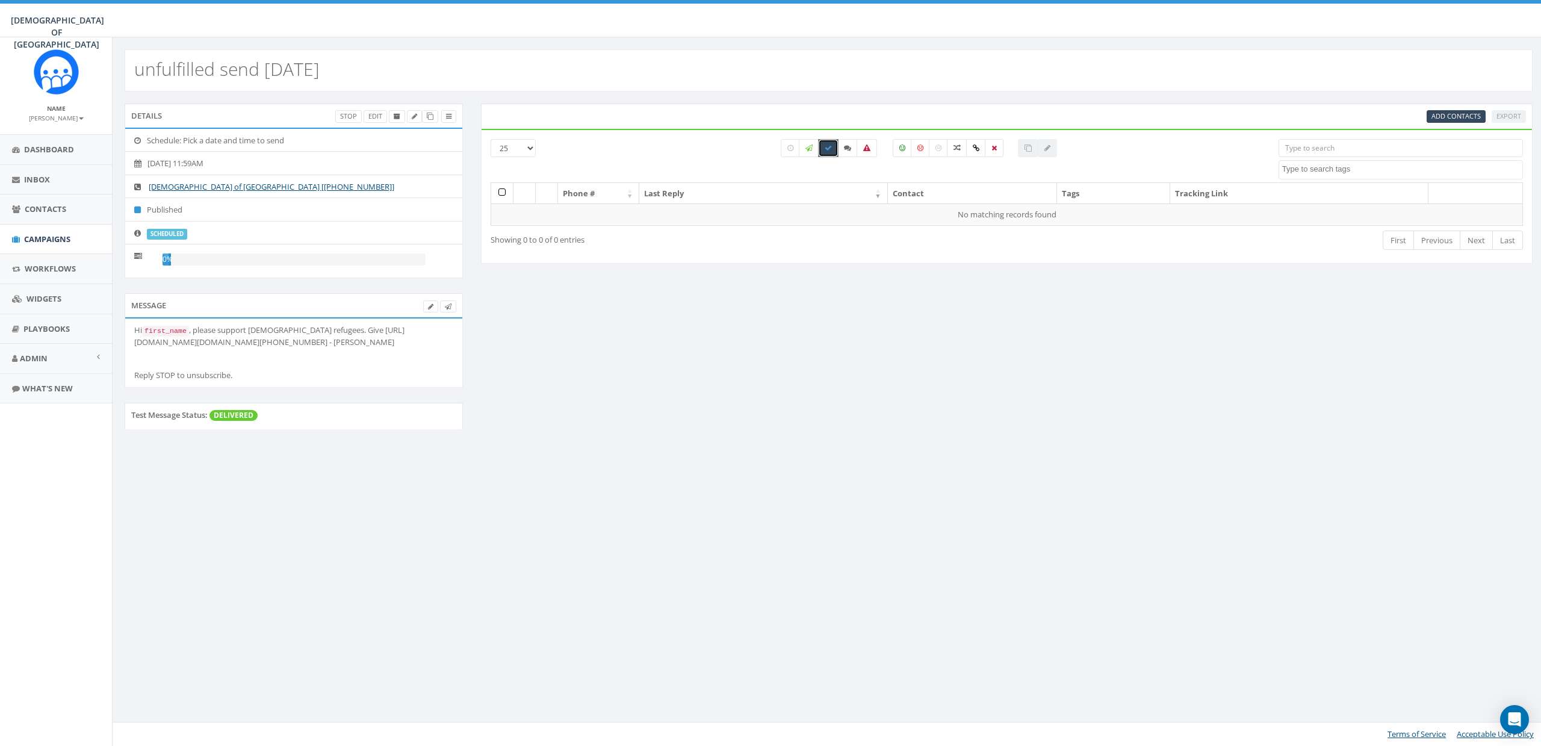
click at [824, 149] on icon at bounding box center [827, 147] width 7 height 7
checkbox input "false"
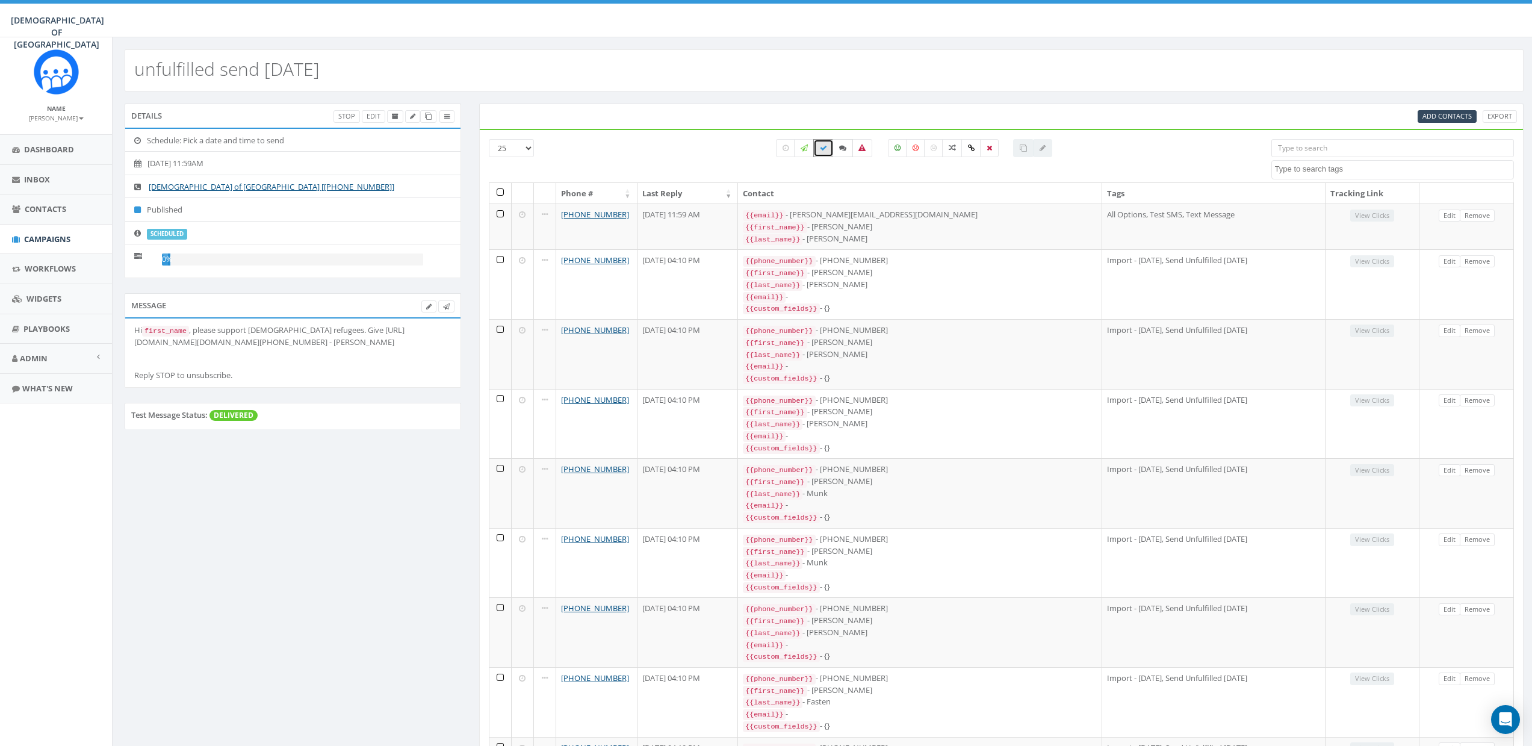
click at [835, 146] on label at bounding box center [842, 148] width 20 height 18
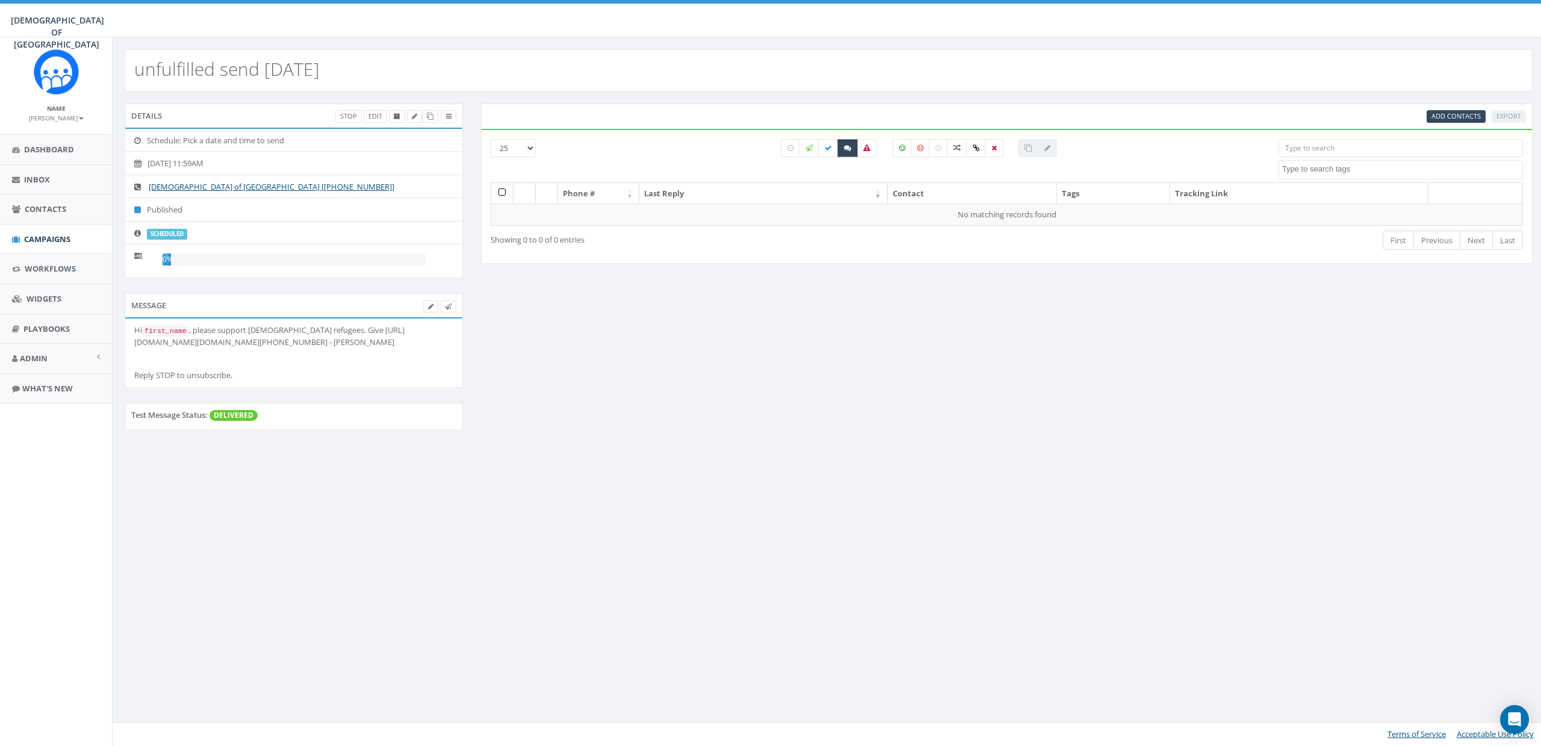
click at [841, 147] on label at bounding box center [847, 148] width 20 height 18
checkbox input "false"
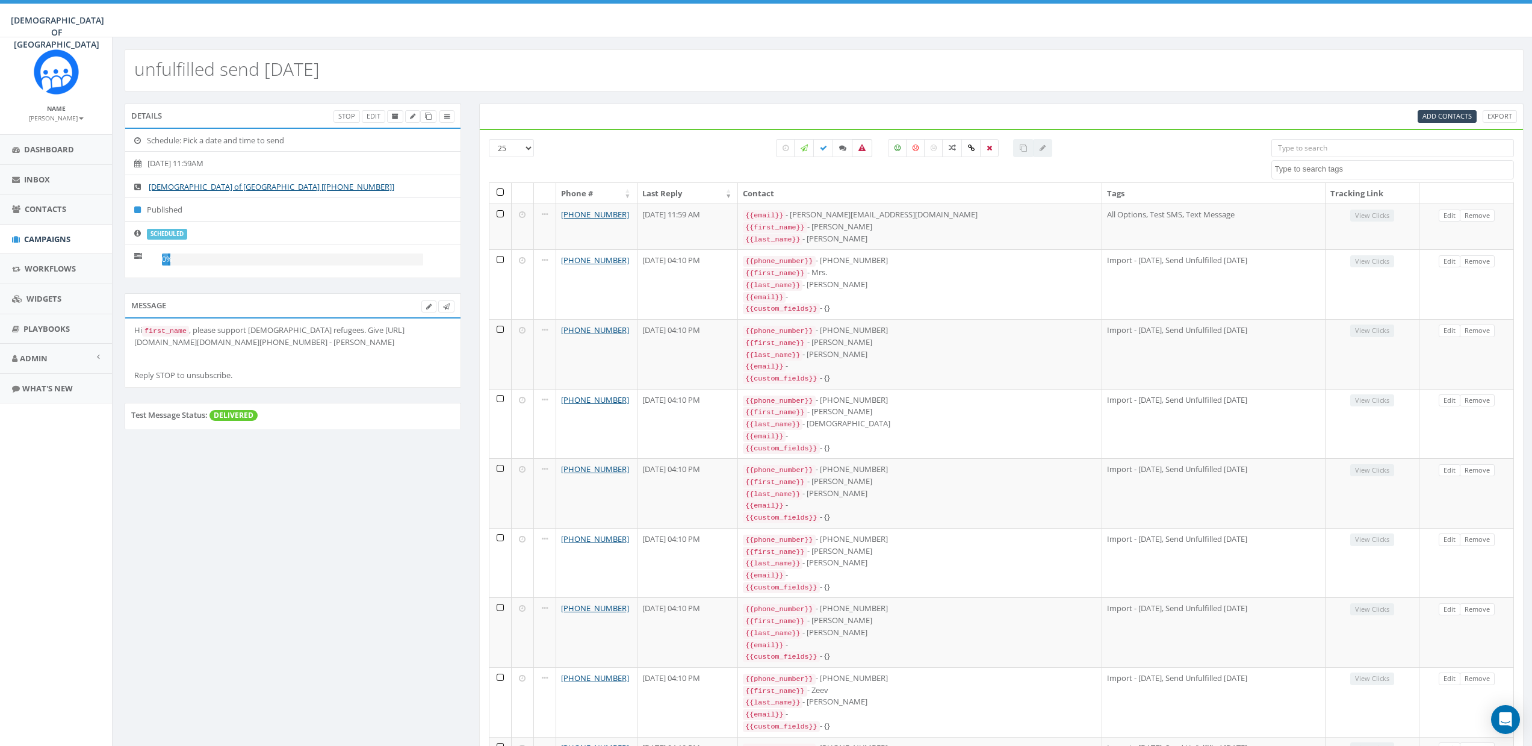
click at [865, 145] on label at bounding box center [862, 148] width 20 height 18
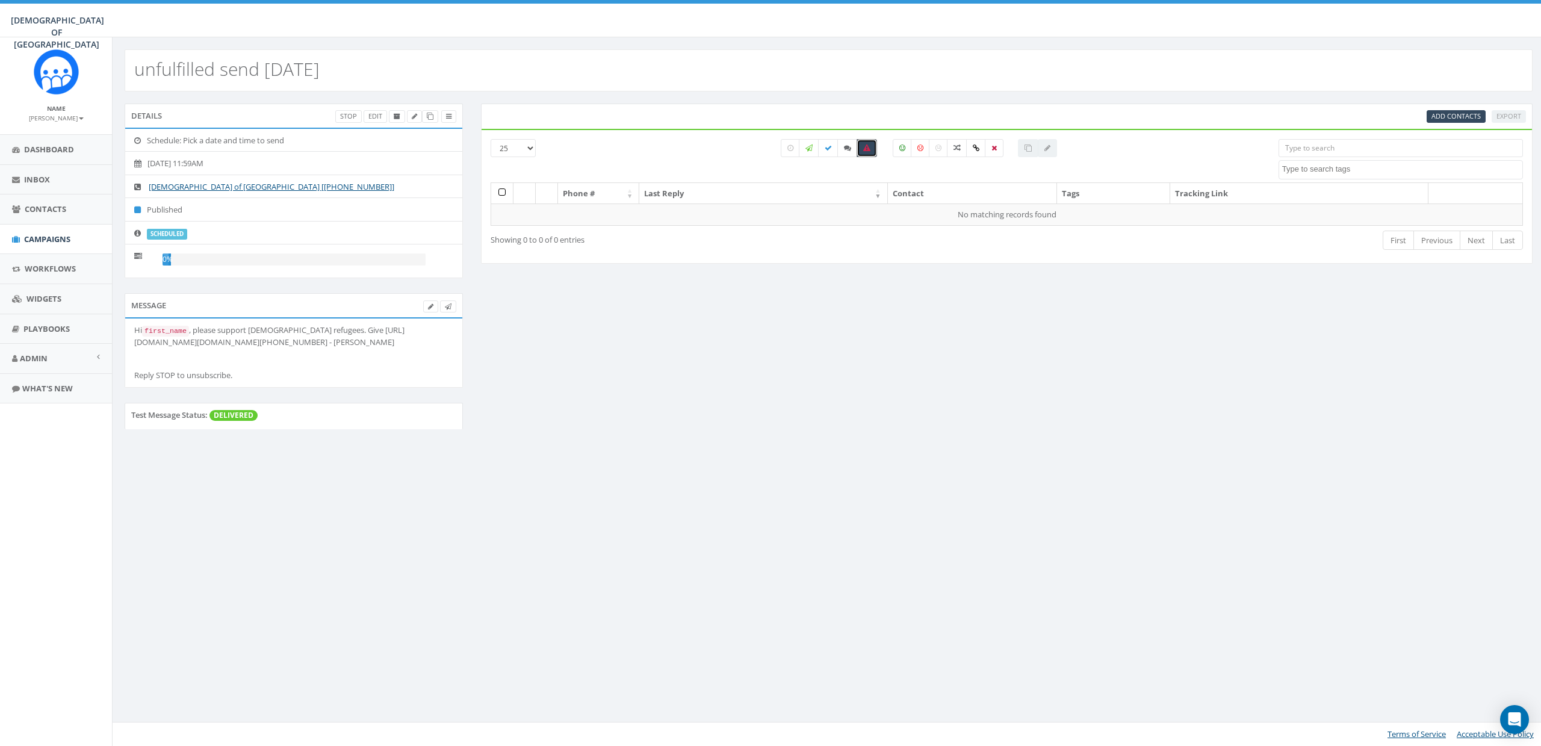
click at [864, 148] on icon at bounding box center [866, 147] width 7 height 7
checkbox input "false"
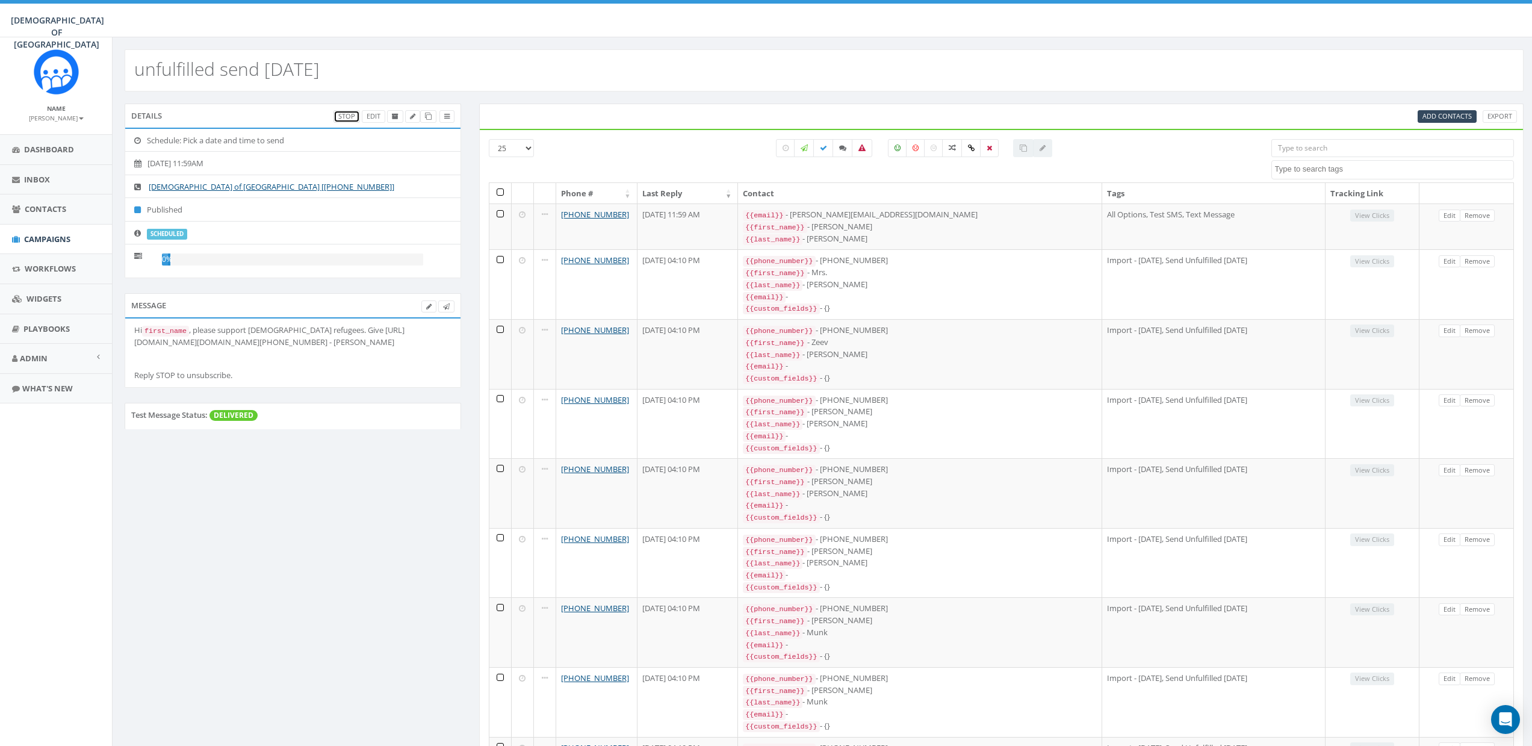
click at [336, 117] on link "Stop" at bounding box center [346, 116] width 26 height 13
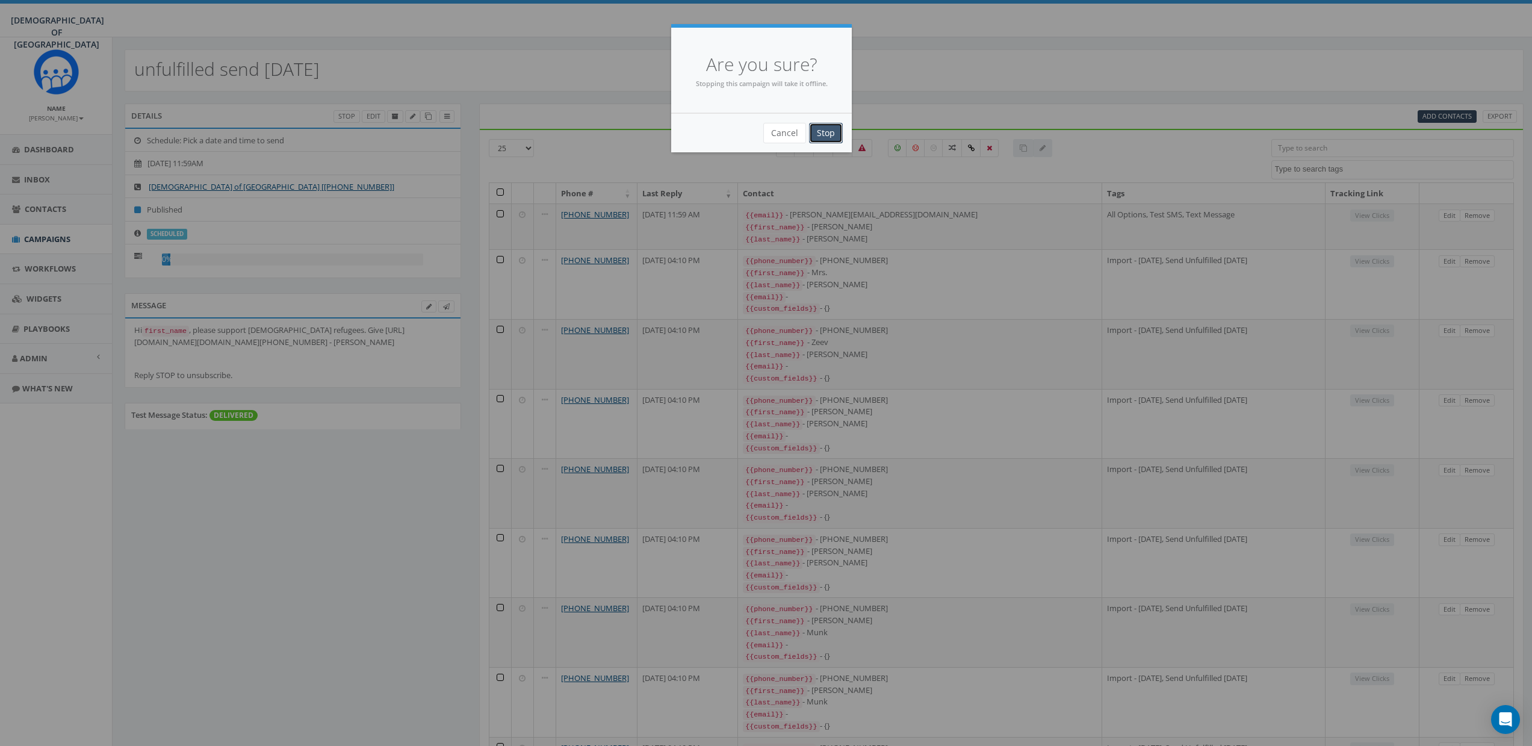
click at [826, 137] on input "Stop" at bounding box center [826, 133] width 34 height 20
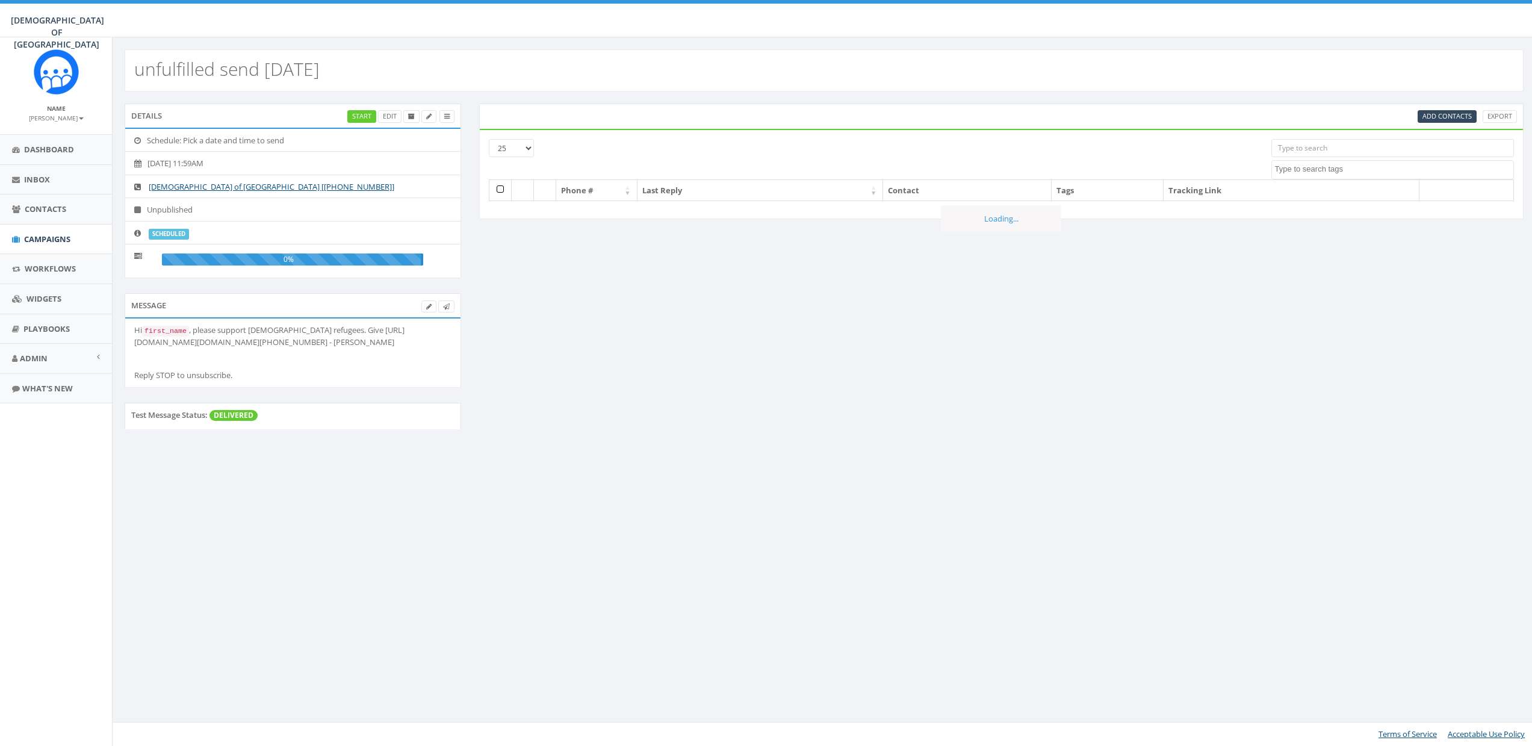
select select
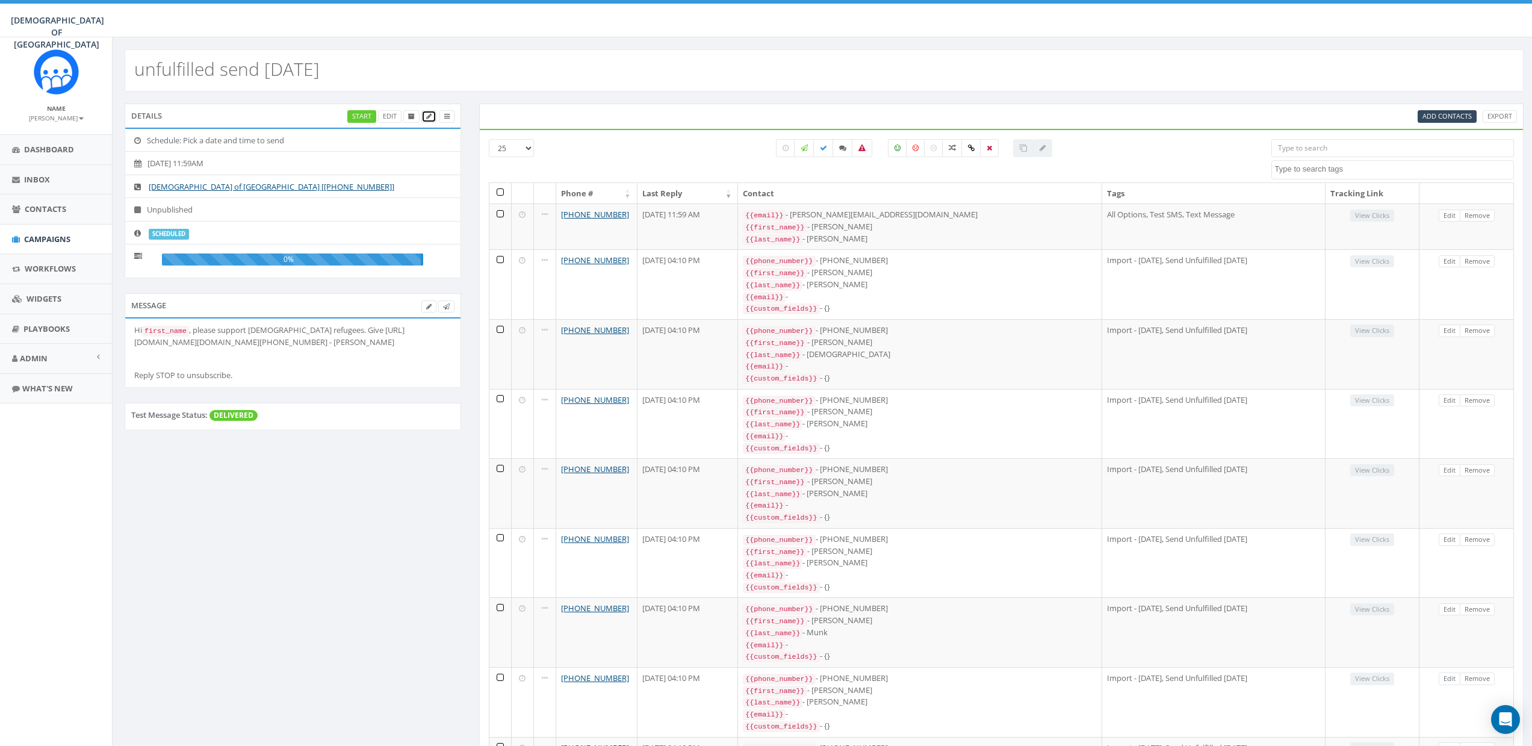
click at [431, 120] on link at bounding box center [428, 116] width 15 height 13
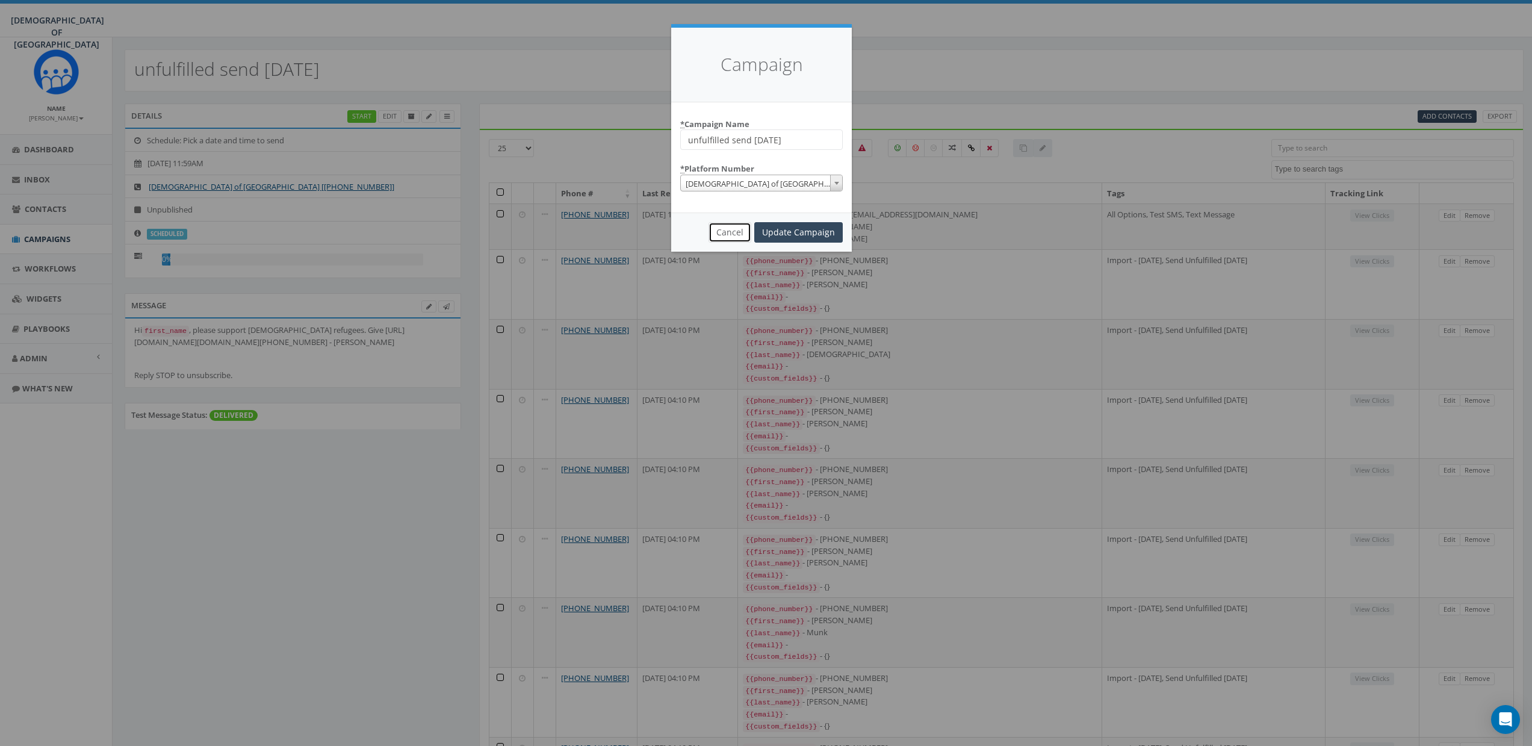
click at [732, 235] on button "Cancel" at bounding box center [729, 232] width 43 height 20
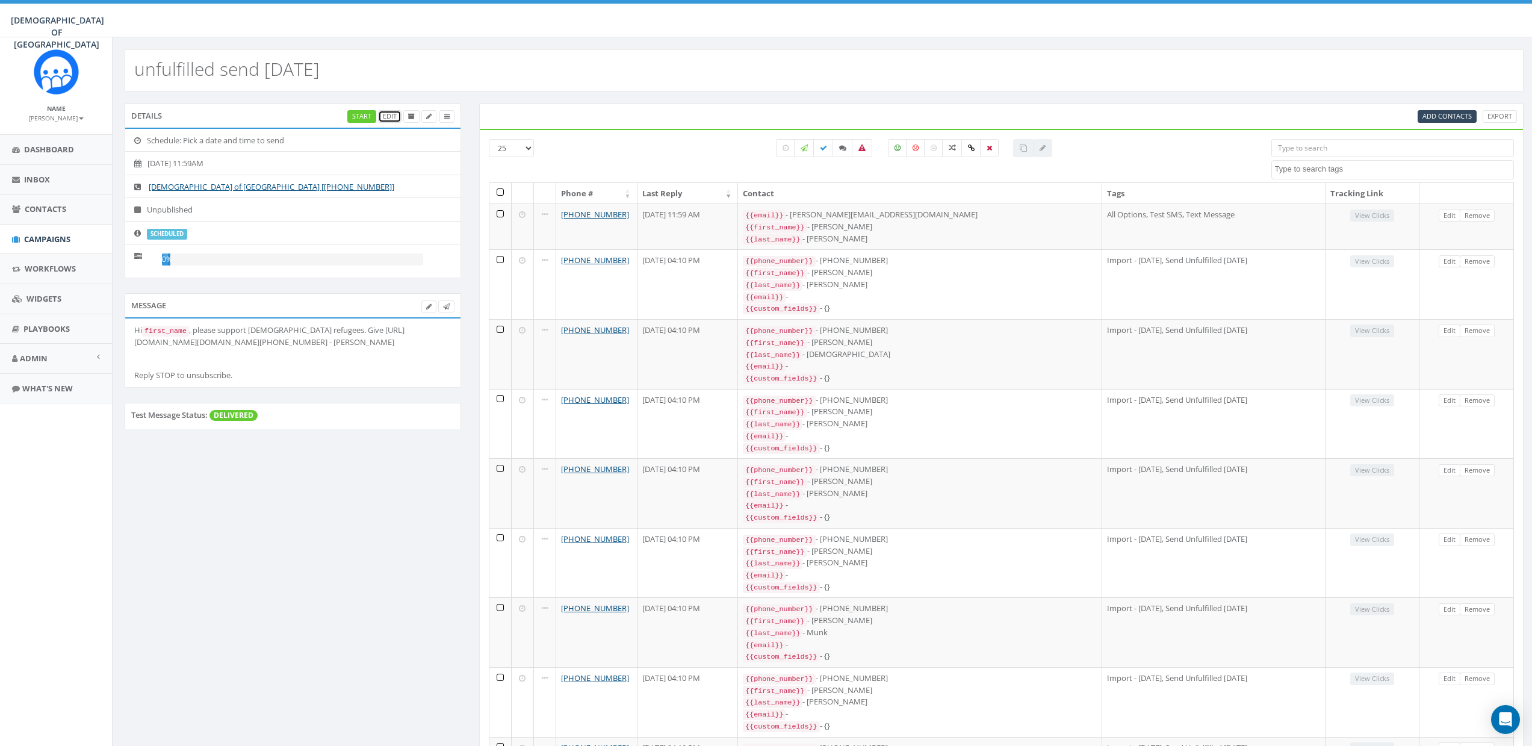
click at [394, 115] on link "Edit" at bounding box center [389, 116] width 23 height 13
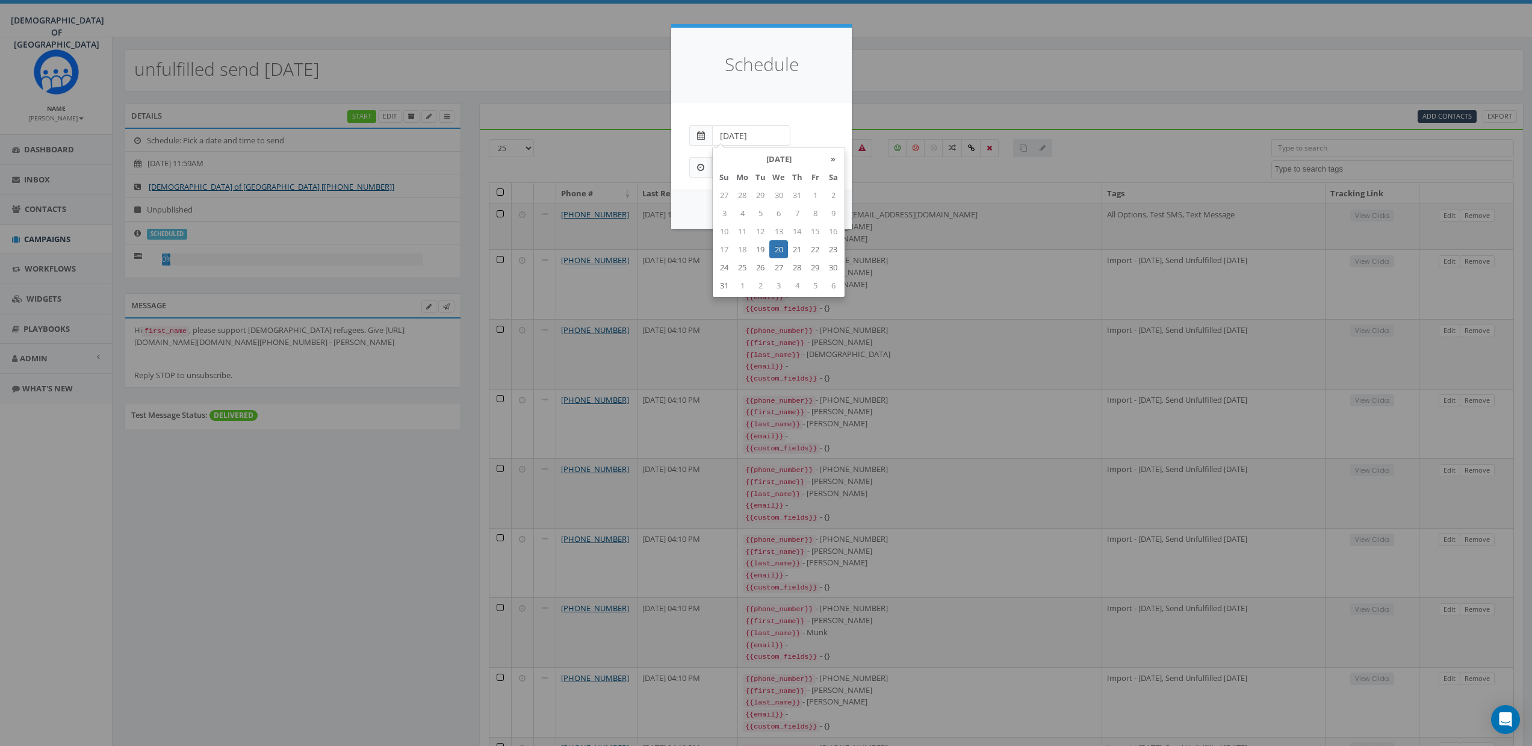
click at [767, 130] on input "2025-08-20" at bounding box center [751, 135] width 78 height 20
click at [782, 247] on td "20" at bounding box center [778, 249] width 19 height 18
click at [801, 126] on div "2025-08-20" at bounding box center [761, 130] width 162 height 32
click at [766, 135] on input "2025-08-20" at bounding box center [751, 135] width 78 height 20
click at [765, 250] on td "19" at bounding box center [760, 249] width 18 height 18
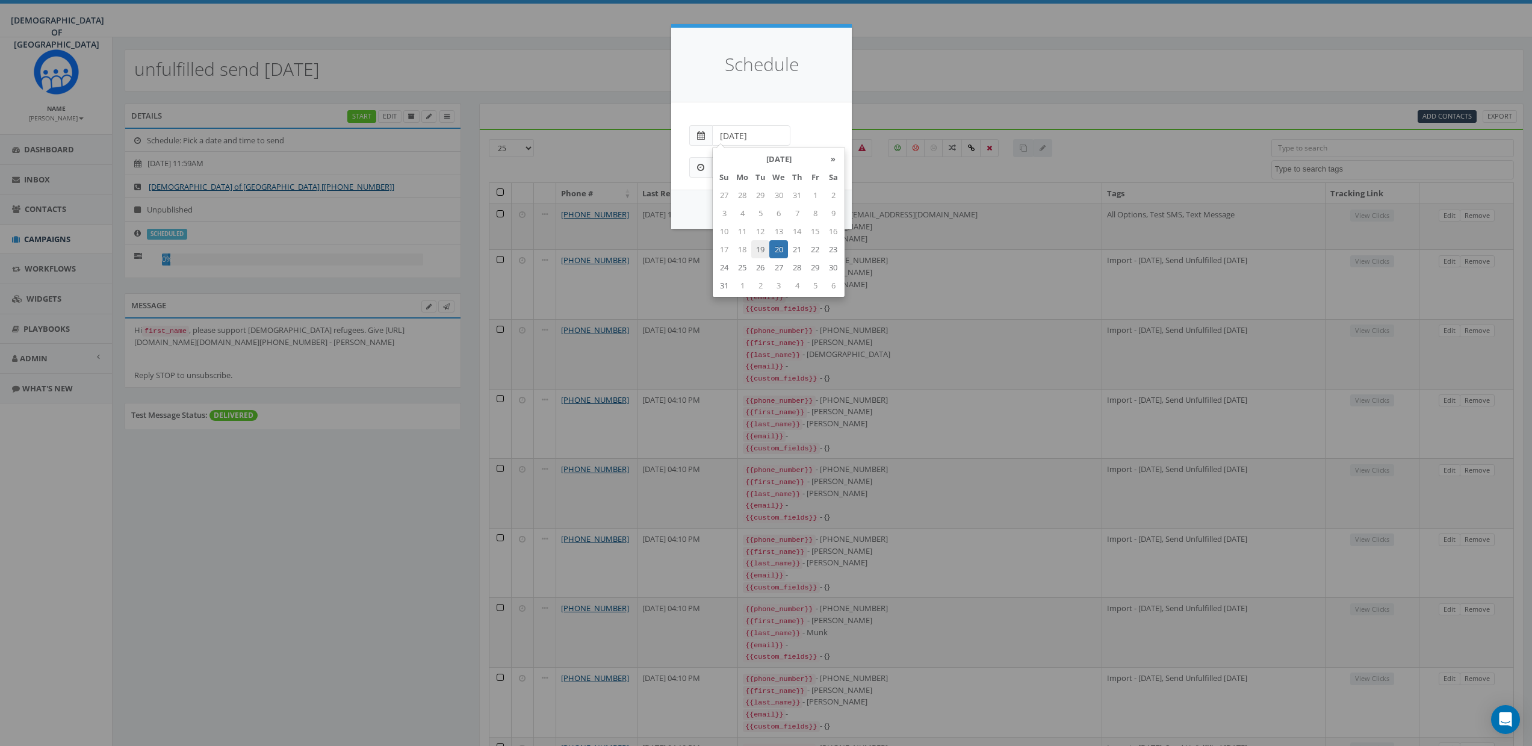
type input "2025-08-19"
click at [808, 113] on div "Peer-to-Peer: Send each message manually Immediate: Send all messages now Sched…" at bounding box center [761, 145] width 181 height 87
click at [729, 167] on input "11:59AM" at bounding box center [736, 167] width 51 height 20
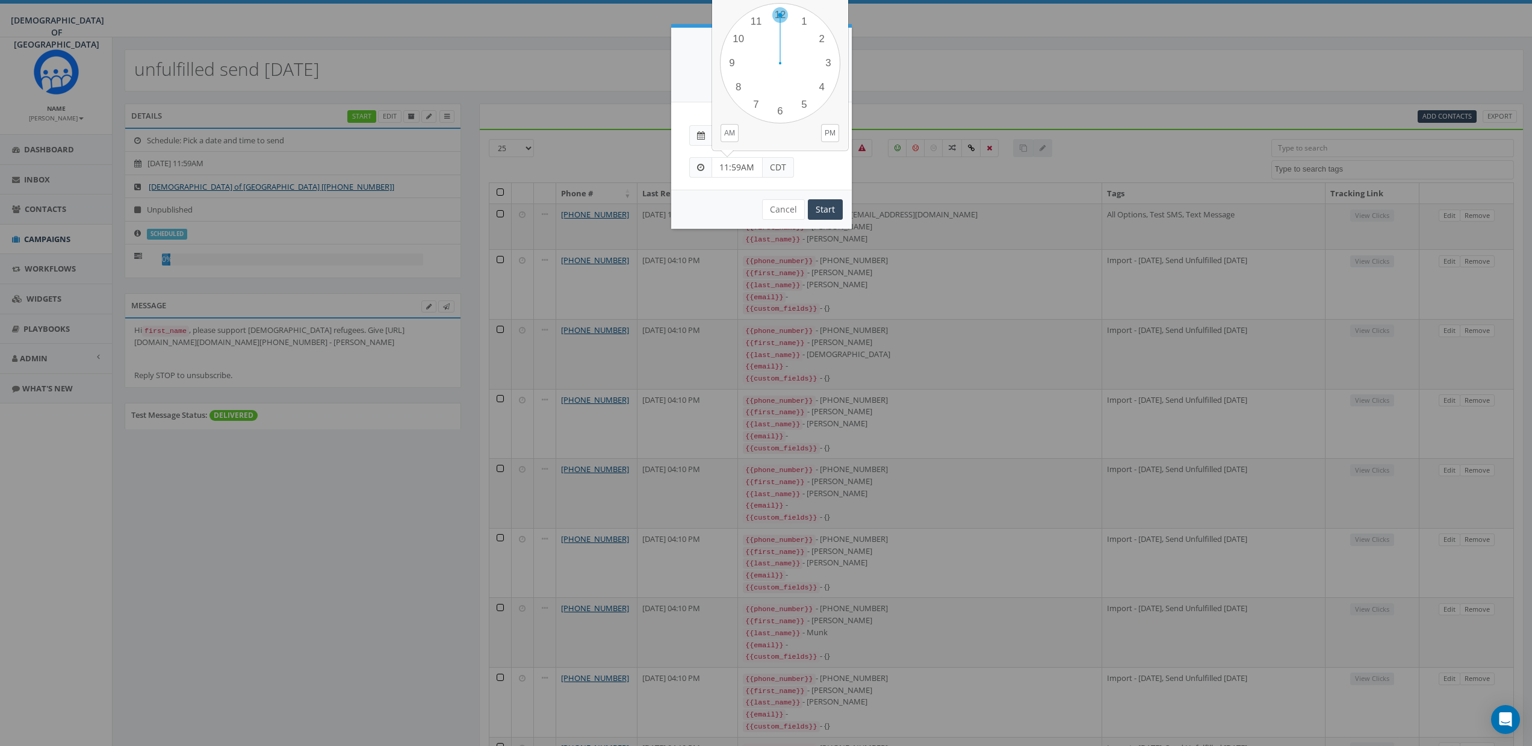
click at [778, 19] on div "1 2 3 4 5 6 7 8 9 10 11 12 00 05 10 15 20 25 30 35 40 45 50 55" at bounding box center [780, 63] width 120 height 120
click at [817, 85] on div "1 2 3 4 5 6 7 8 9 10 11 12 00 05 10 15 20 25 30 35 40 45 50 55" at bounding box center [780, 63] width 120 height 120
type input "12:20PM"
click at [815, 168] on div "12:20PM CDT" at bounding box center [761, 162] width 162 height 32
click at [749, 169] on input "12:20PM" at bounding box center [736, 167] width 51 height 20
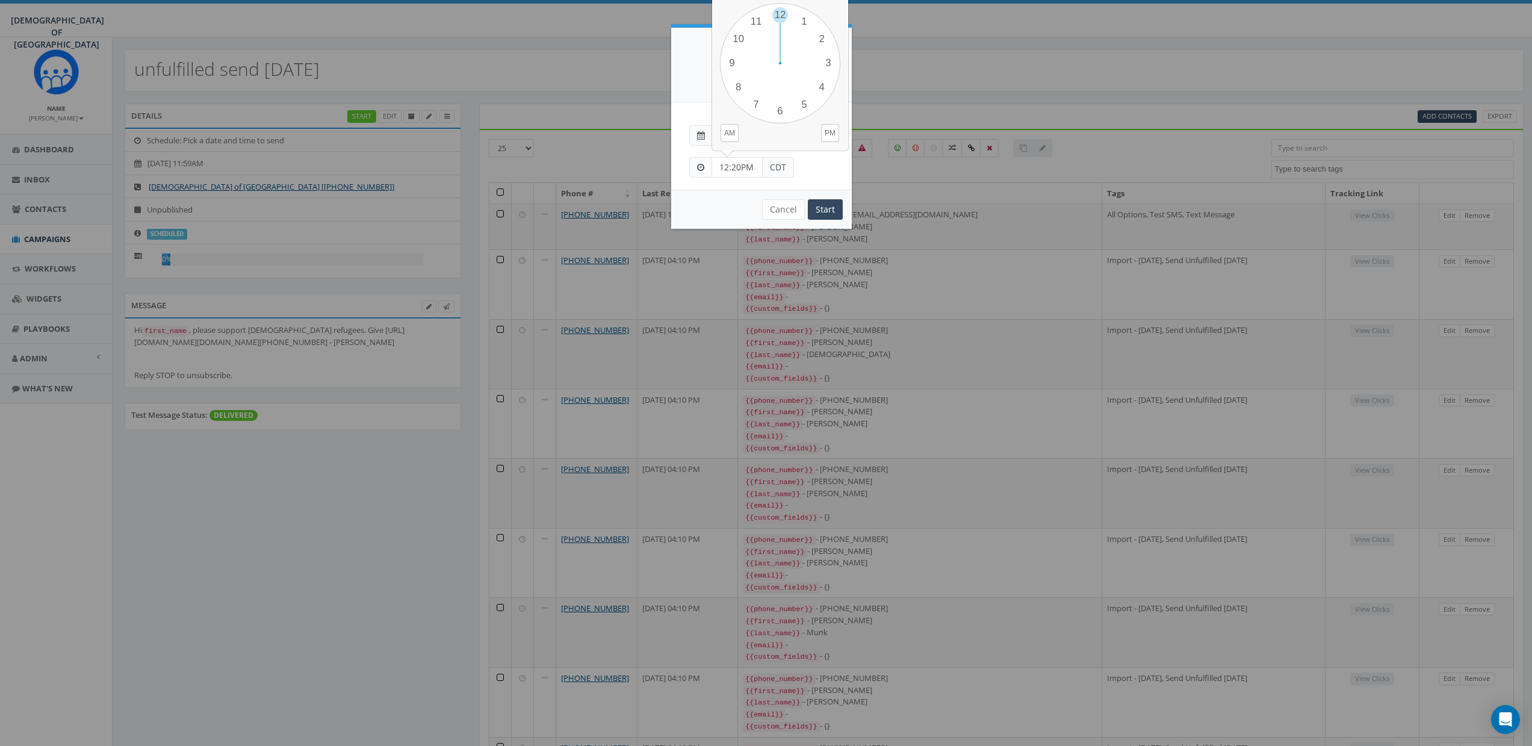
click at [748, 198] on div "Cancel Start" at bounding box center [761, 209] width 181 height 39
click at [827, 206] on input "Start" at bounding box center [825, 209] width 35 height 20
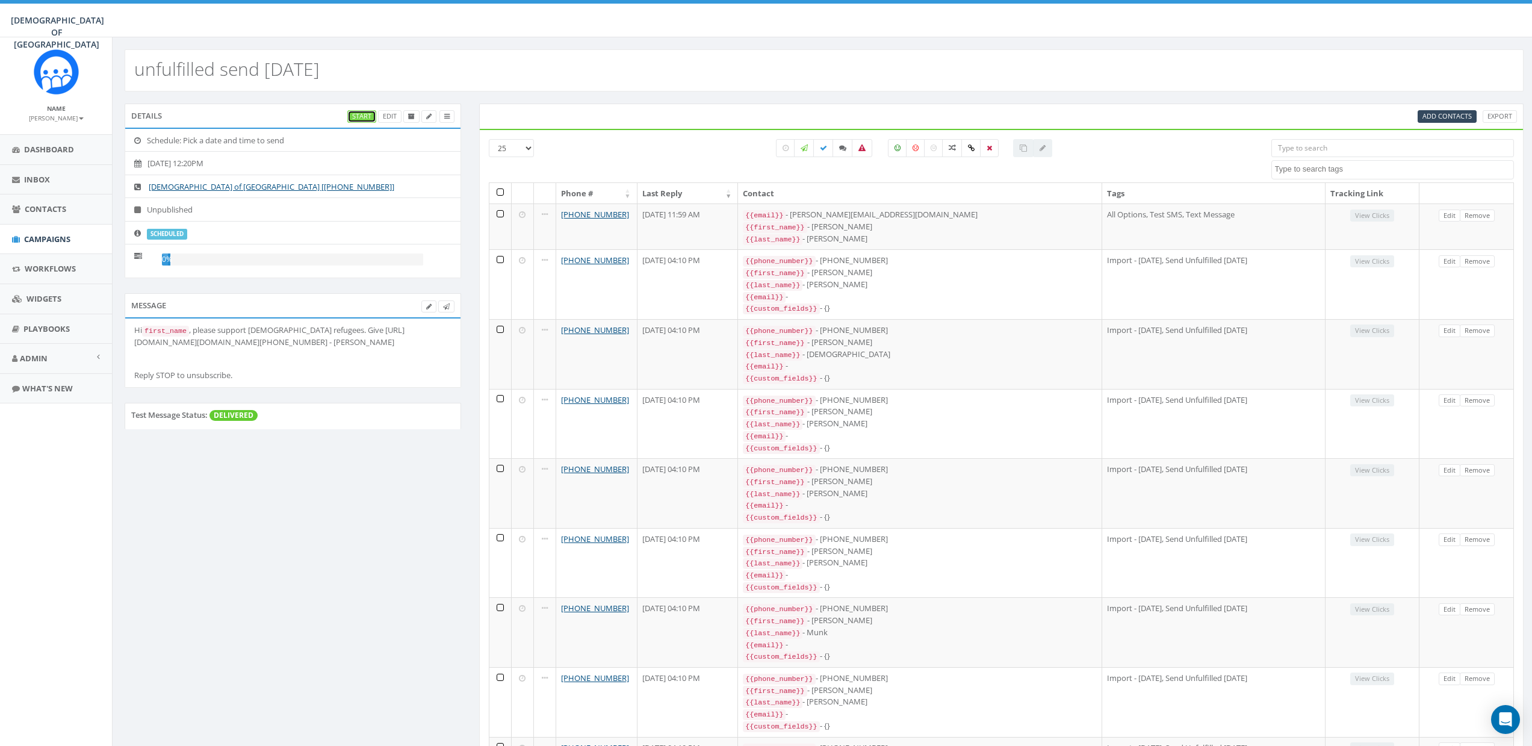
click at [361, 116] on link "Start" at bounding box center [361, 116] width 29 height 13
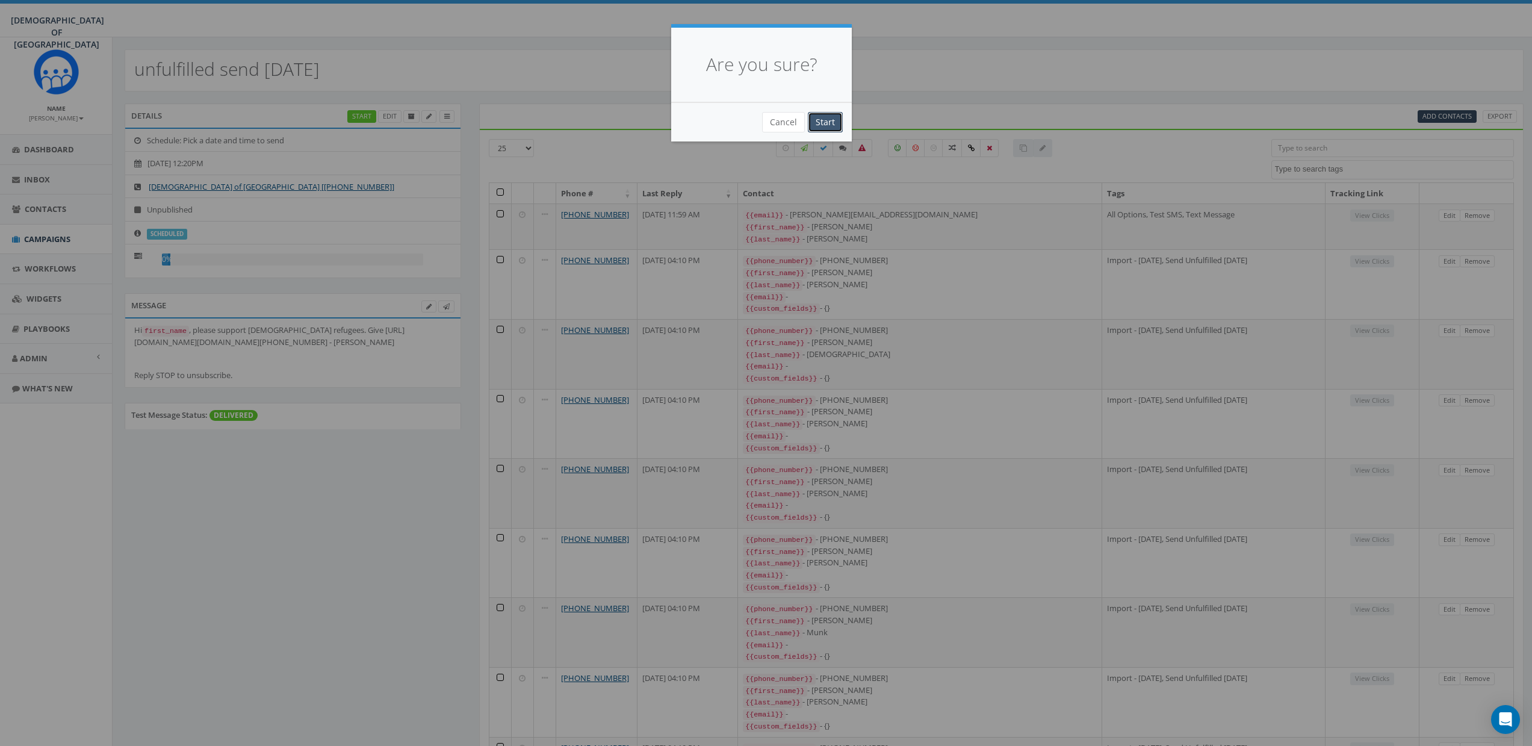
click at [823, 126] on input "Start" at bounding box center [825, 122] width 35 height 20
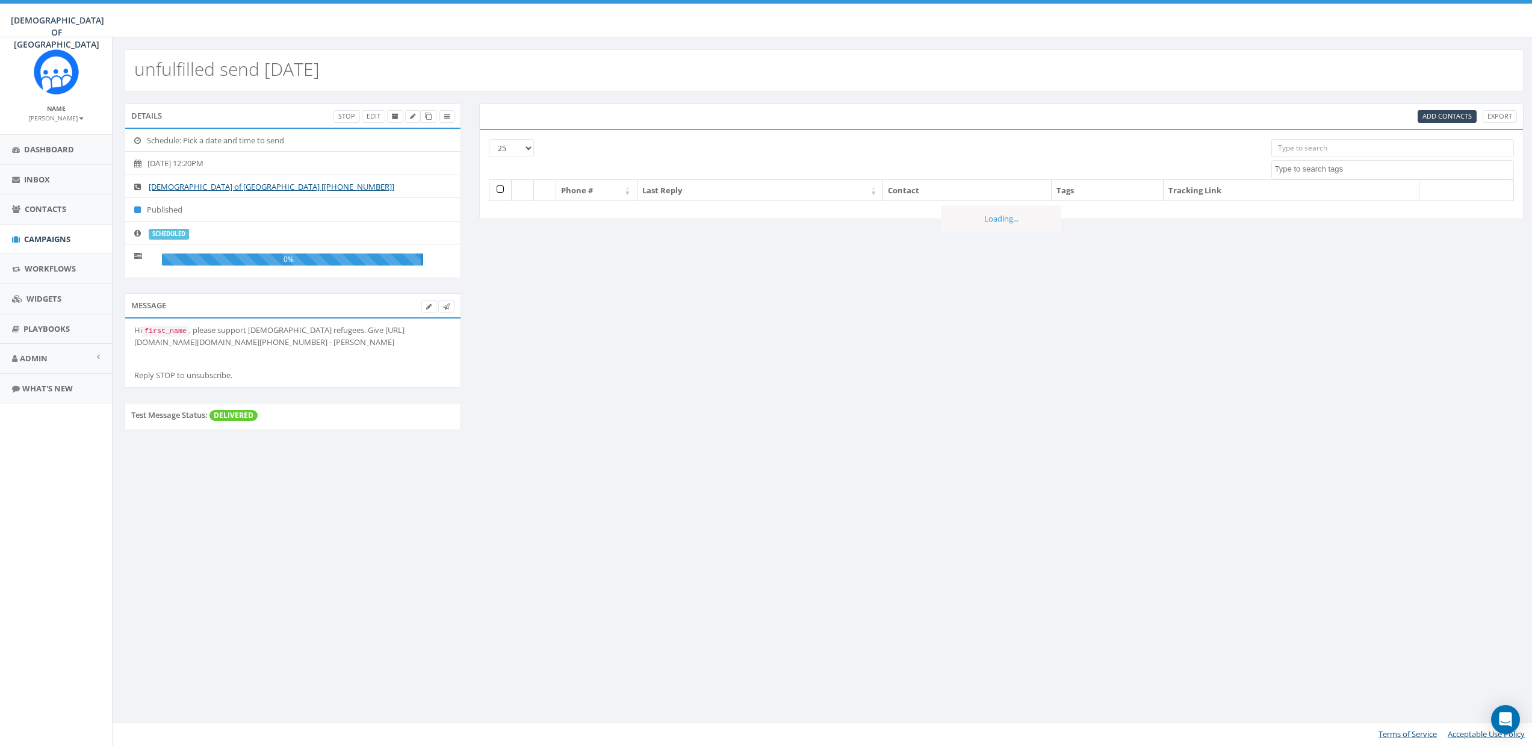
select select
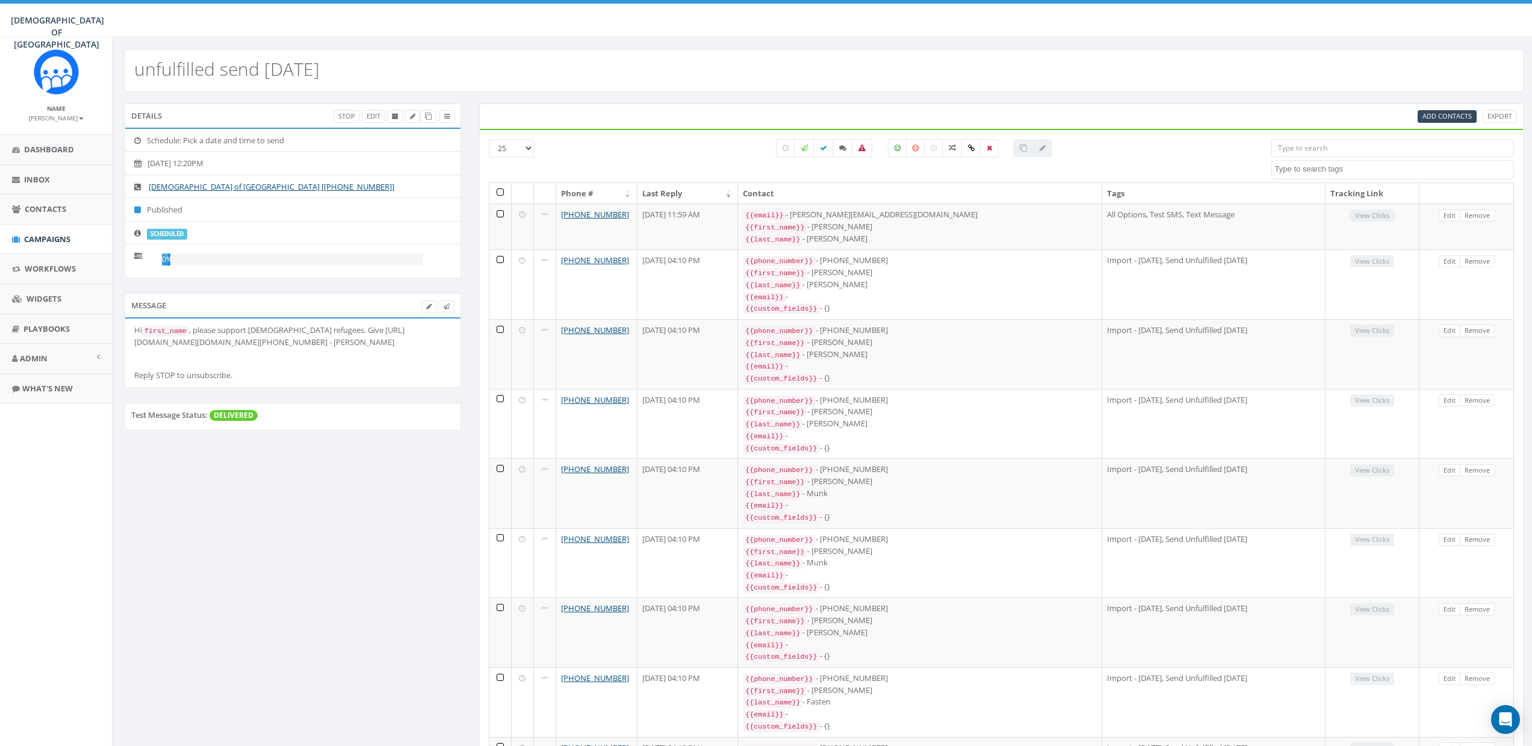
click at [63, 112] on link "[PERSON_NAME]" at bounding box center [56, 117] width 55 height 11
click at [52, 148] on link "Sign Out" at bounding box center [60, 151] width 95 height 15
